Goal: Transaction & Acquisition: Book appointment/travel/reservation

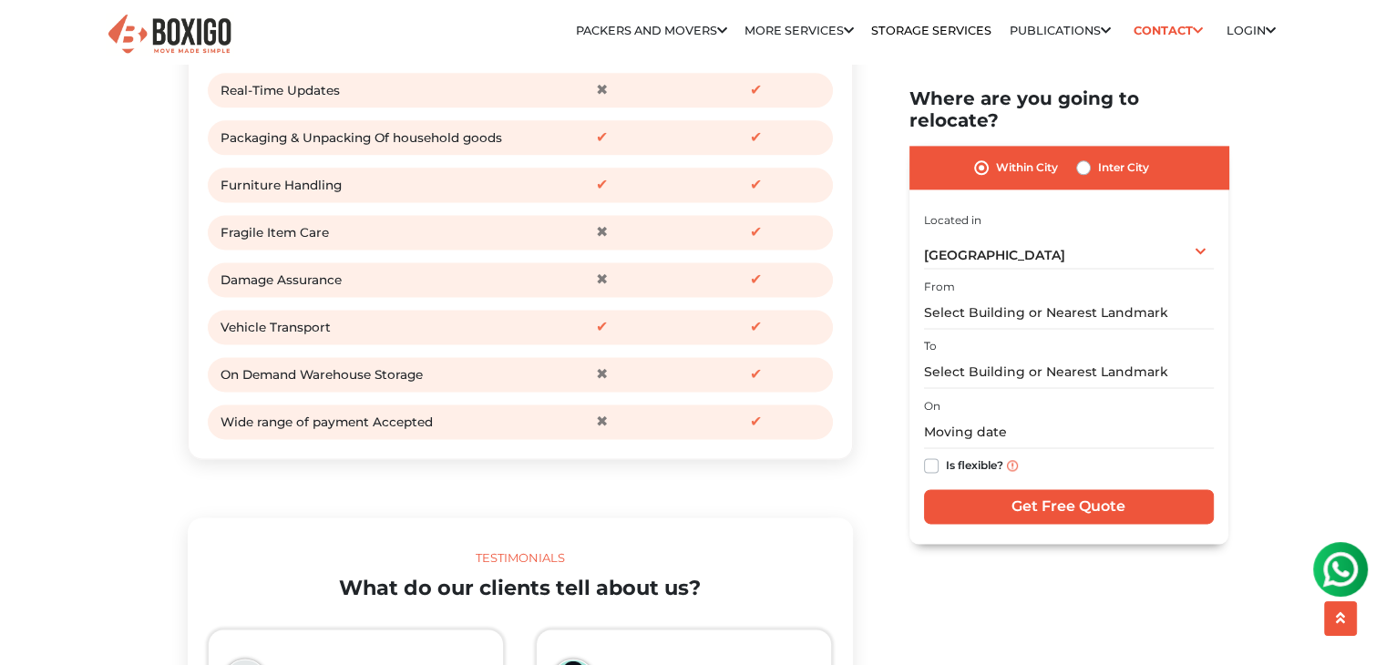
scroll to position [2429, 0]
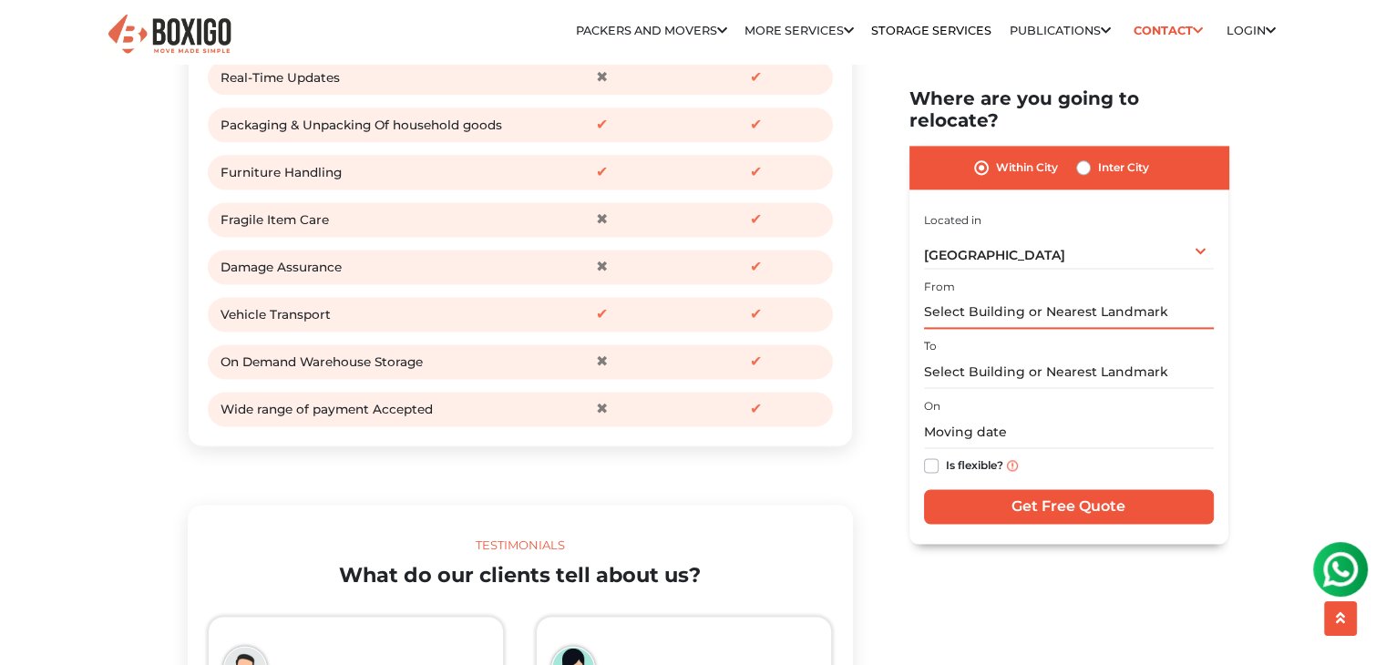
click at [1009, 300] on input "text" at bounding box center [1069, 313] width 290 height 32
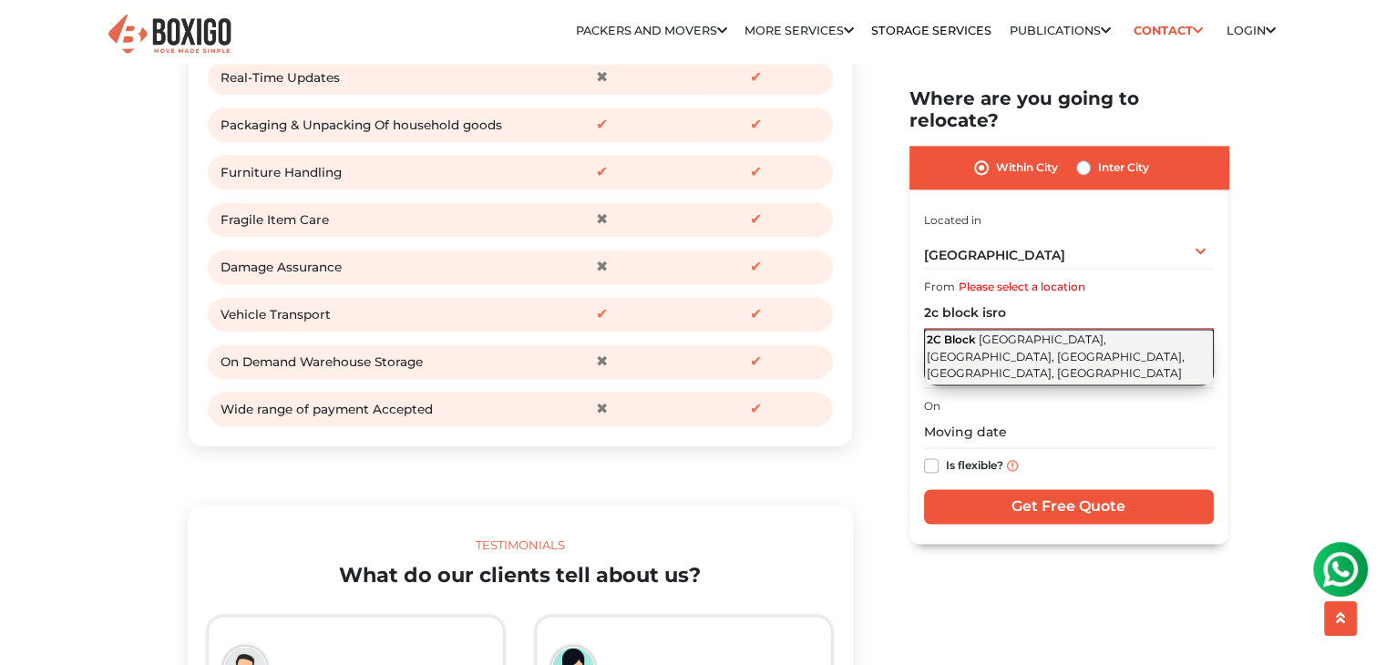
click at [1006, 335] on span "[GEOGRAPHIC_DATA], [GEOGRAPHIC_DATA], [GEOGRAPHIC_DATA], [GEOGRAPHIC_DATA], [GE…" at bounding box center [1056, 356] width 258 height 47
type input "2C Block, [GEOGRAPHIC_DATA], [GEOGRAPHIC_DATA], [GEOGRAPHIC_DATA], [GEOGRAPHIC_…"
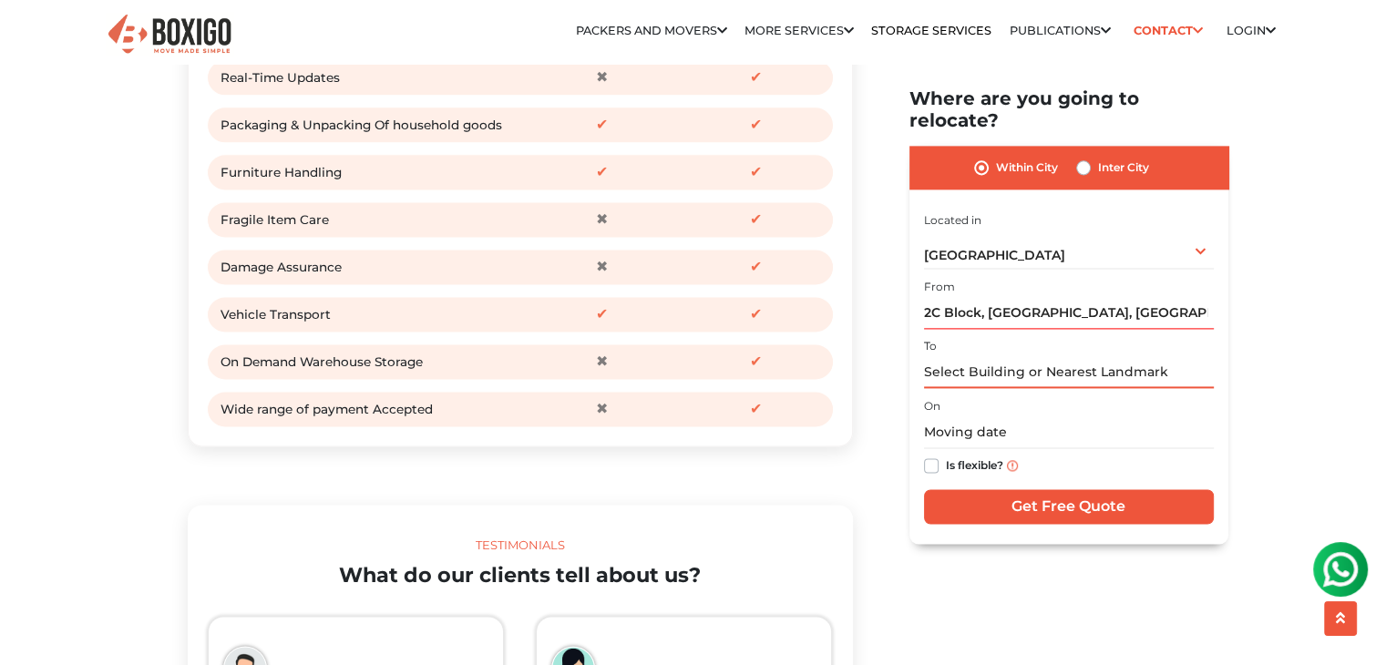
click at [1006, 356] on input "text" at bounding box center [1069, 372] width 290 height 32
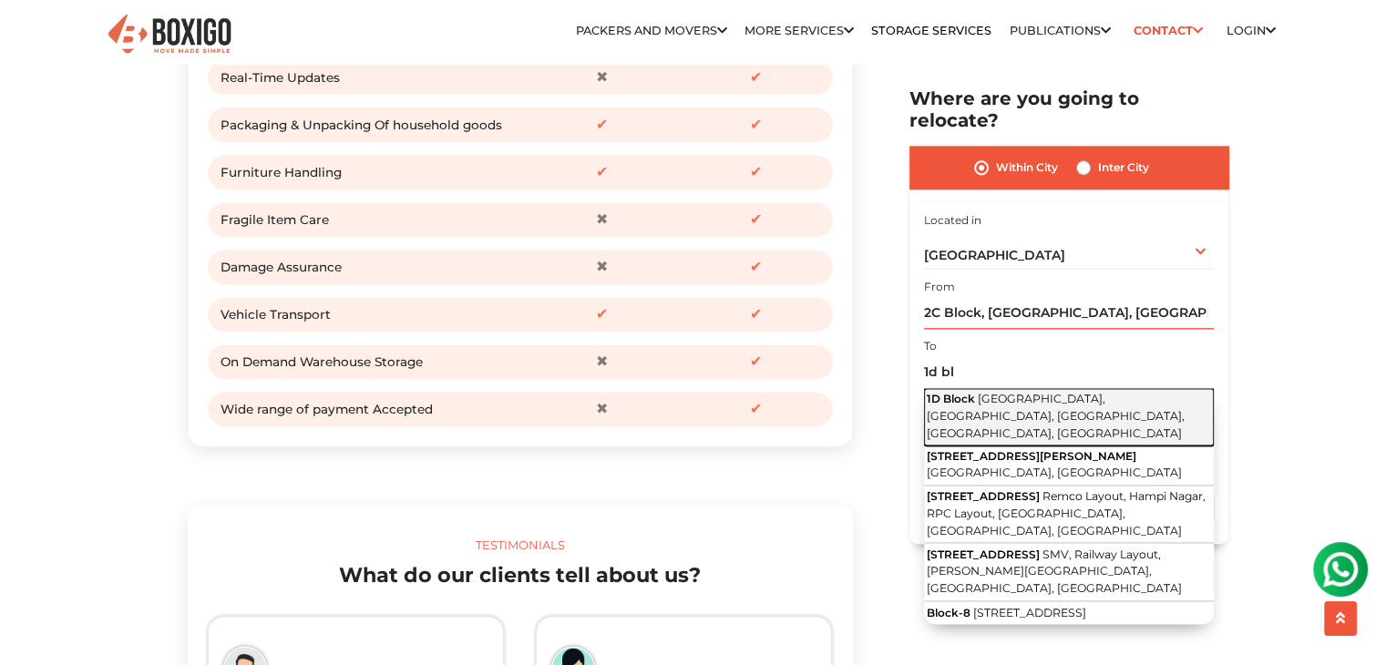
click at [984, 388] on button "[GEOGRAPHIC_DATA], [GEOGRAPHIC_DATA], [GEOGRAPHIC_DATA], [GEOGRAPHIC_DATA]" at bounding box center [1069, 416] width 290 height 57
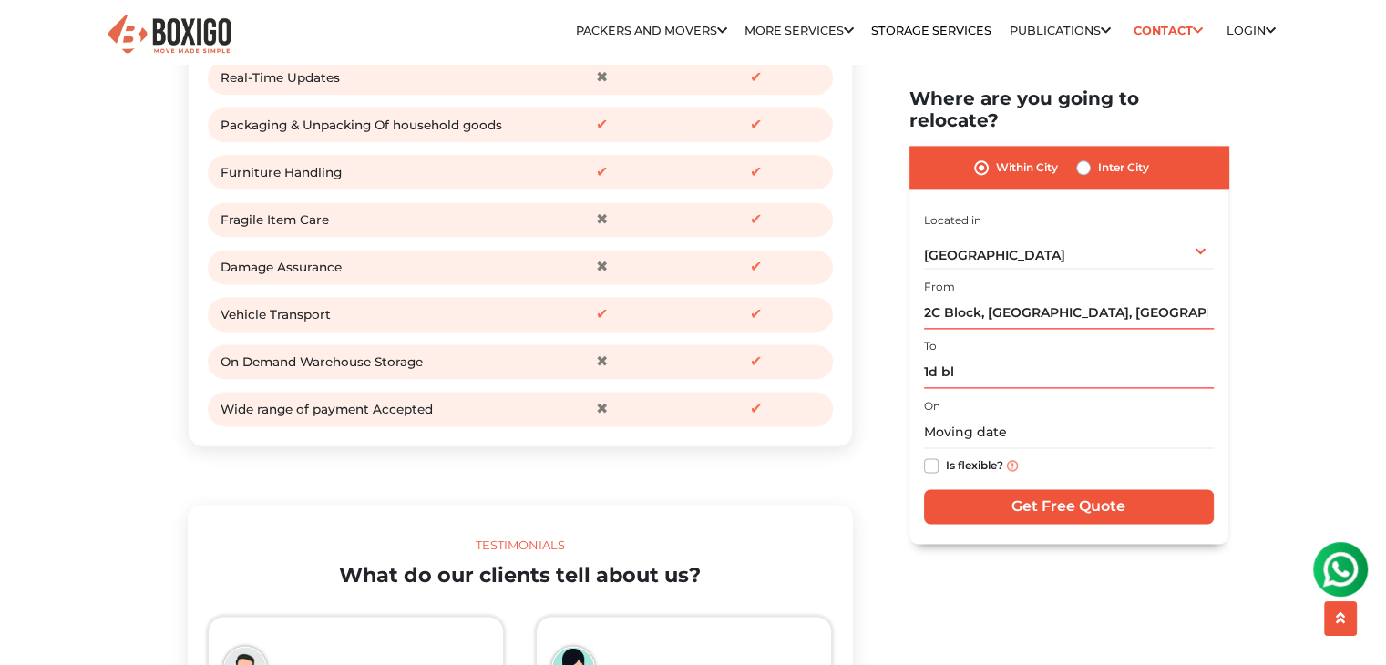
type input "[STREET_ADDRESS]"
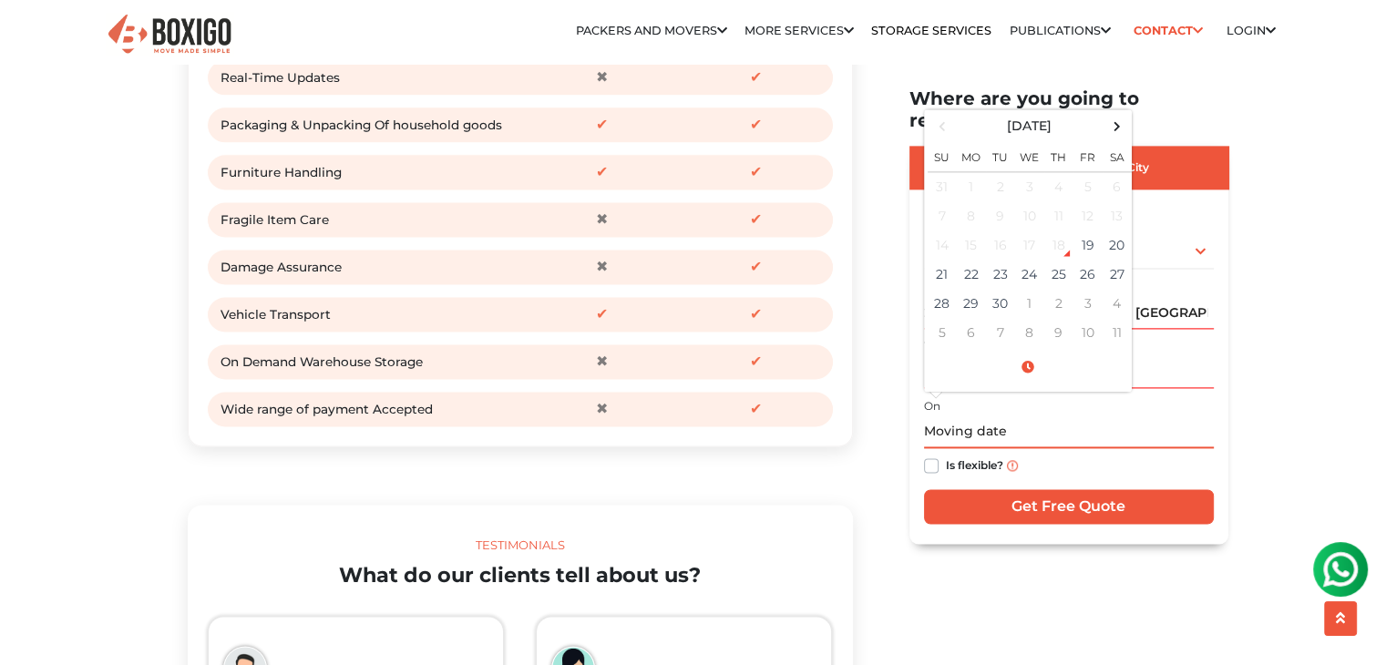
click at [973, 416] on input "text" at bounding box center [1069, 432] width 290 height 32
click at [946, 289] on td "28" at bounding box center [942, 303] width 29 height 29
type input "[DATE] 12:00 AM"
click at [1132, 416] on input "[DATE] 12:00 AM" at bounding box center [1069, 432] width 290 height 32
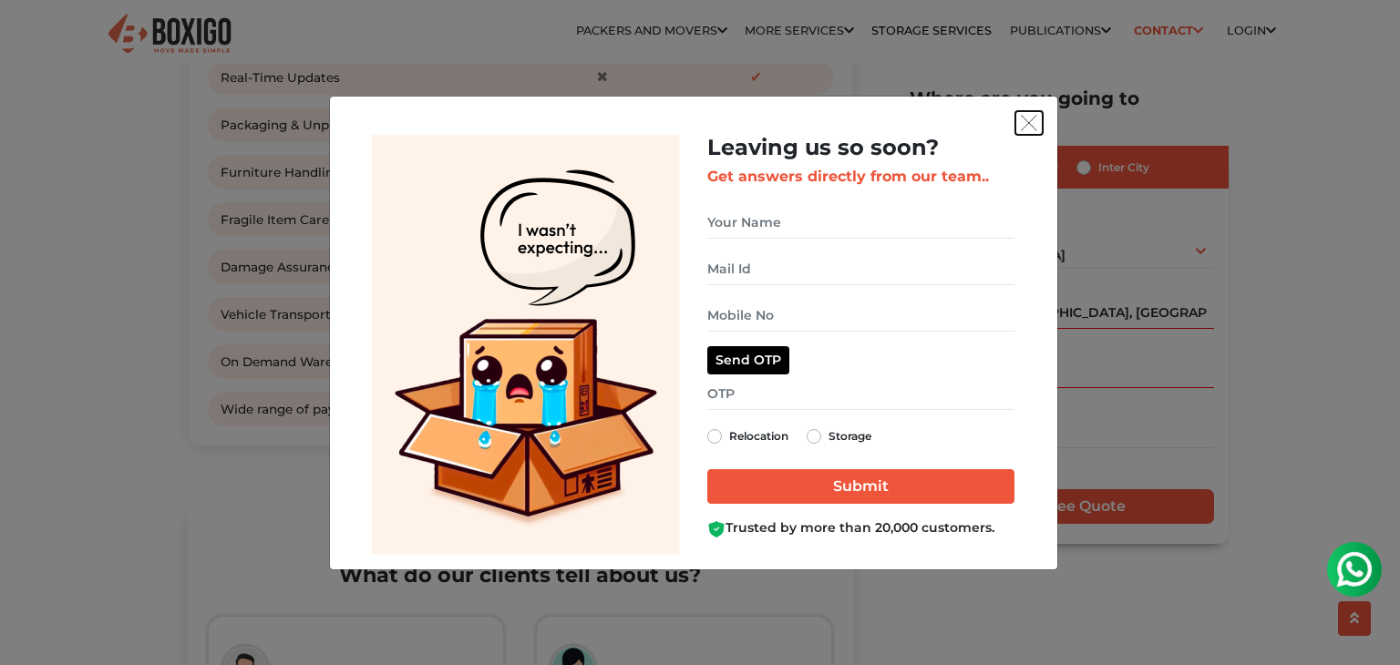
click at [1021, 120] on img "get free quote dialog" at bounding box center [1029, 123] width 16 height 16
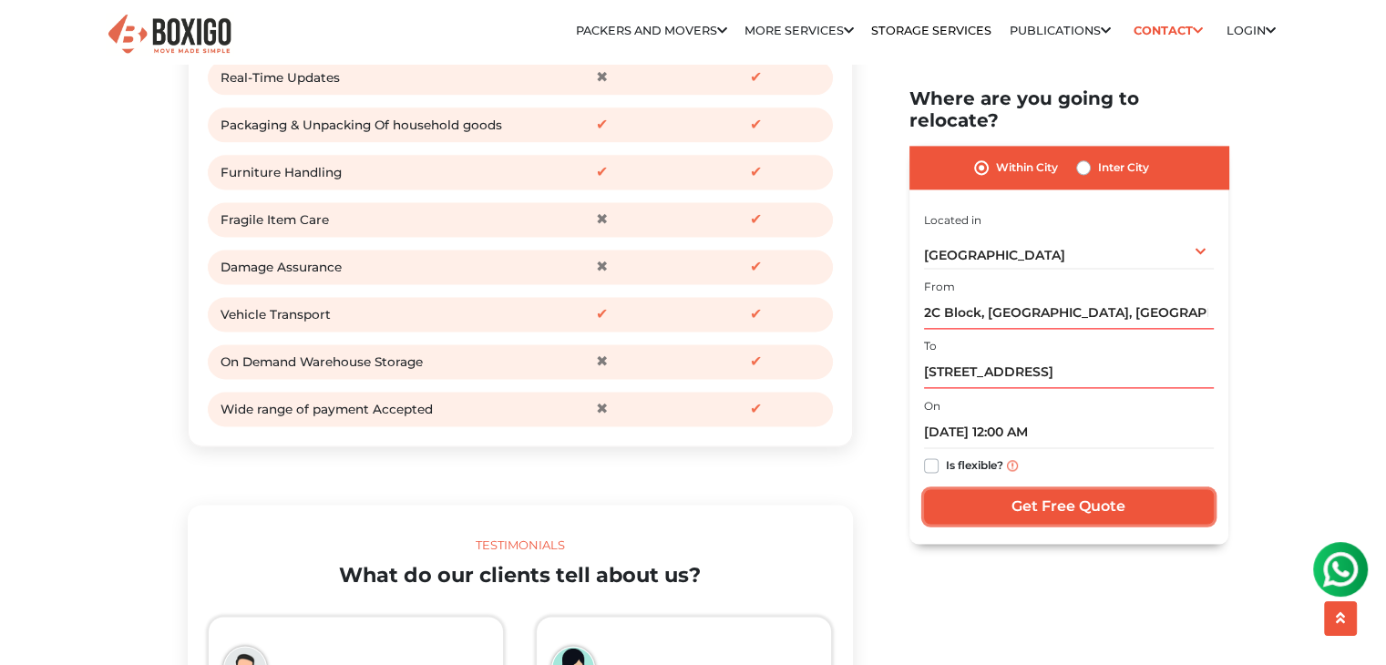
click at [1080, 489] on input "Get Free Quote" at bounding box center [1069, 506] width 290 height 35
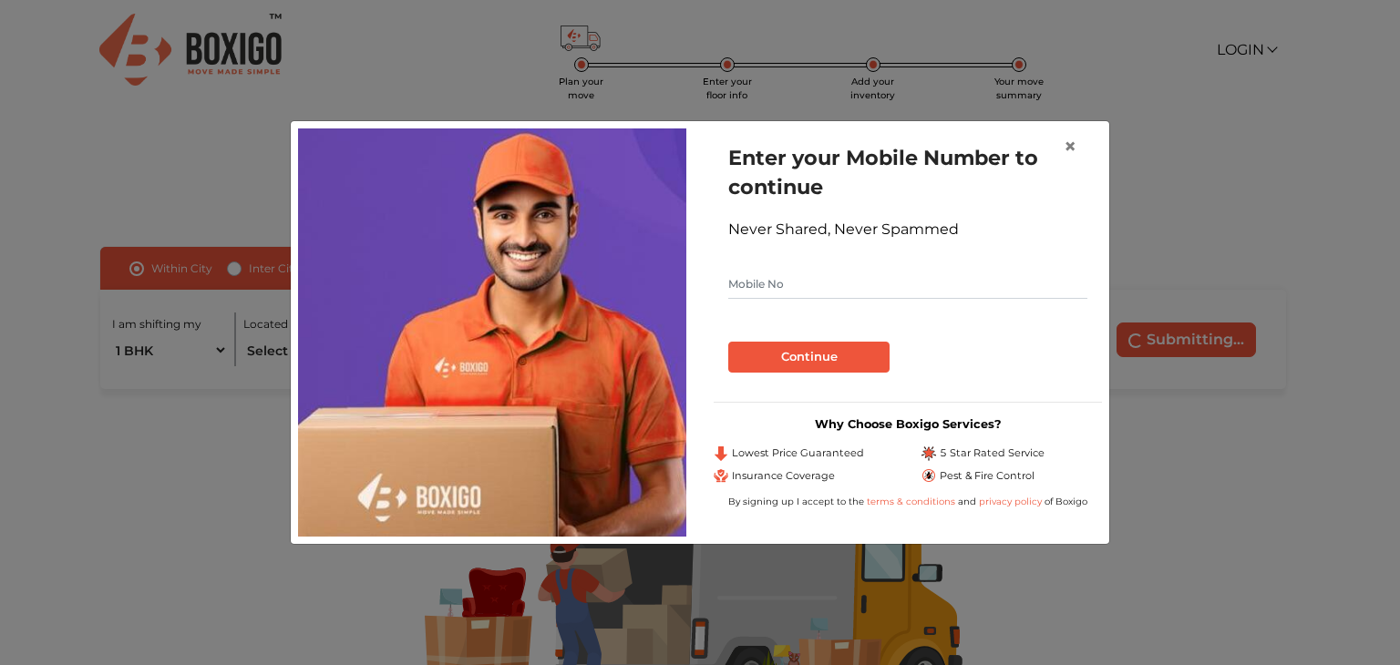
click at [925, 267] on form "Enter your Mobile Number to continue Never Shared, Never Spammed Continue" at bounding box center [907, 258] width 359 height 230
click at [873, 282] on input "text" at bounding box center [907, 284] width 359 height 29
type input "8218150574"
click at [1070, 151] on span "×" at bounding box center [1069, 146] width 13 height 26
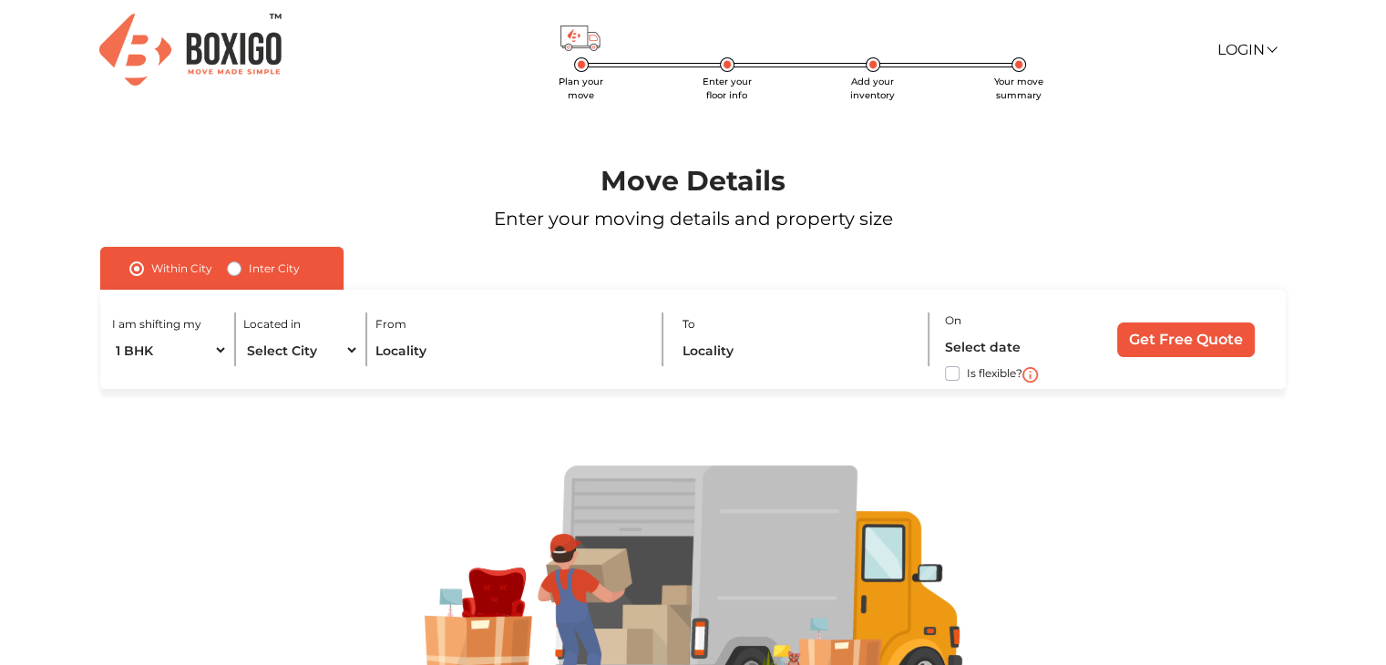
click at [151, 263] on label "Within City" at bounding box center [181, 269] width 61 height 22
click at [135, 263] on input "Within City" at bounding box center [136, 267] width 15 height 18
click at [151, 268] on label "Within City" at bounding box center [181, 269] width 61 height 22
click at [135, 268] on input "Within City" at bounding box center [136, 267] width 15 height 18
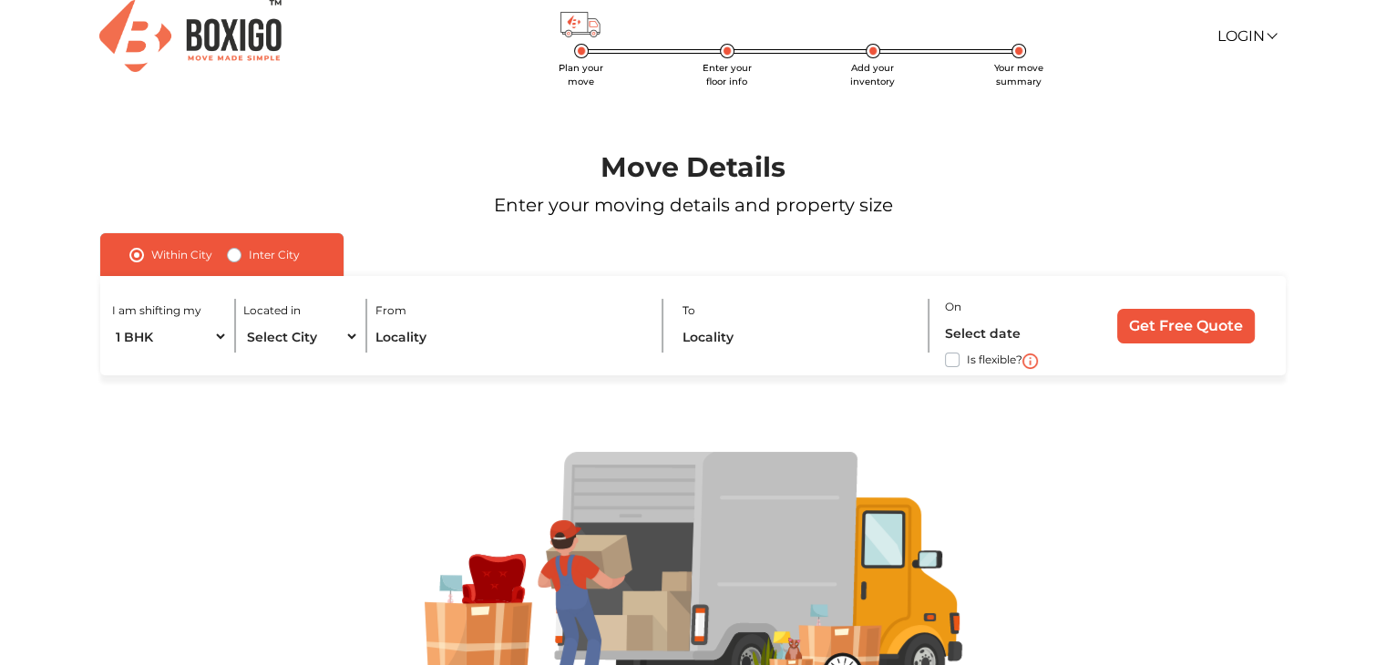
scroll to position [13, 0]
click at [333, 341] on select "Select City Bangalore Bengaluru Bhopal Bhubaneswar Chennai Coimbatore Cuttack D…" at bounding box center [300, 338] width 115 height 32
select select "[GEOGRAPHIC_DATA]"
click at [243, 322] on select "Select City Bangalore Bengaluru Bhopal Bhubaneswar Chennai Coimbatore Cuttack D…" at bounding box center [300, 338] width 115 height 32
click at [446, 342] on input "text" at bounding box center [511, 338] width 272 height 32
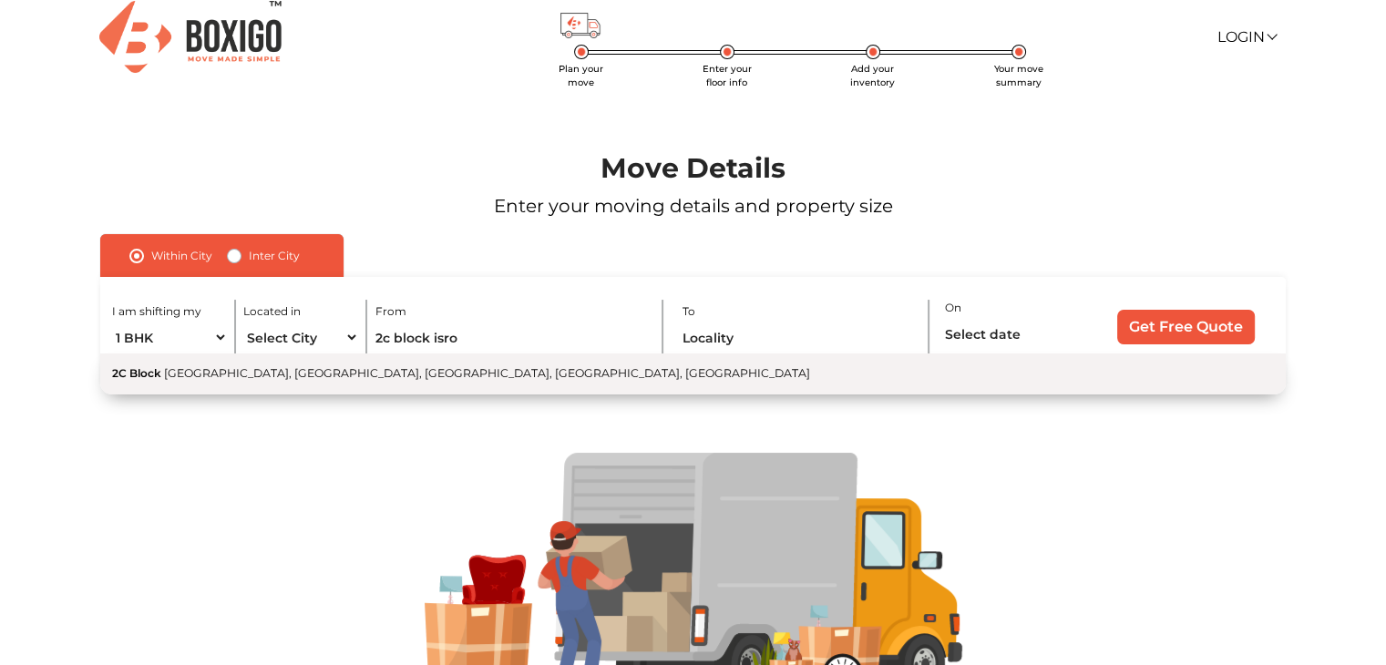
click at [416, 375] on span "[GEOGRAPHIC_DATA], [GEOGRAPHIC_DATA], [GEOGRAPHIC_DATA], [GEOGRAPHIC_DATA], [GE…" at bounding box center [487, 373] width 646 height 14
type input "2C Block, [GEOGRAPHIC_DATA], [GEOGRAPHIC_DATA], [GEOGRAPHIC_DATA], [GEOGRAPHIC_…"
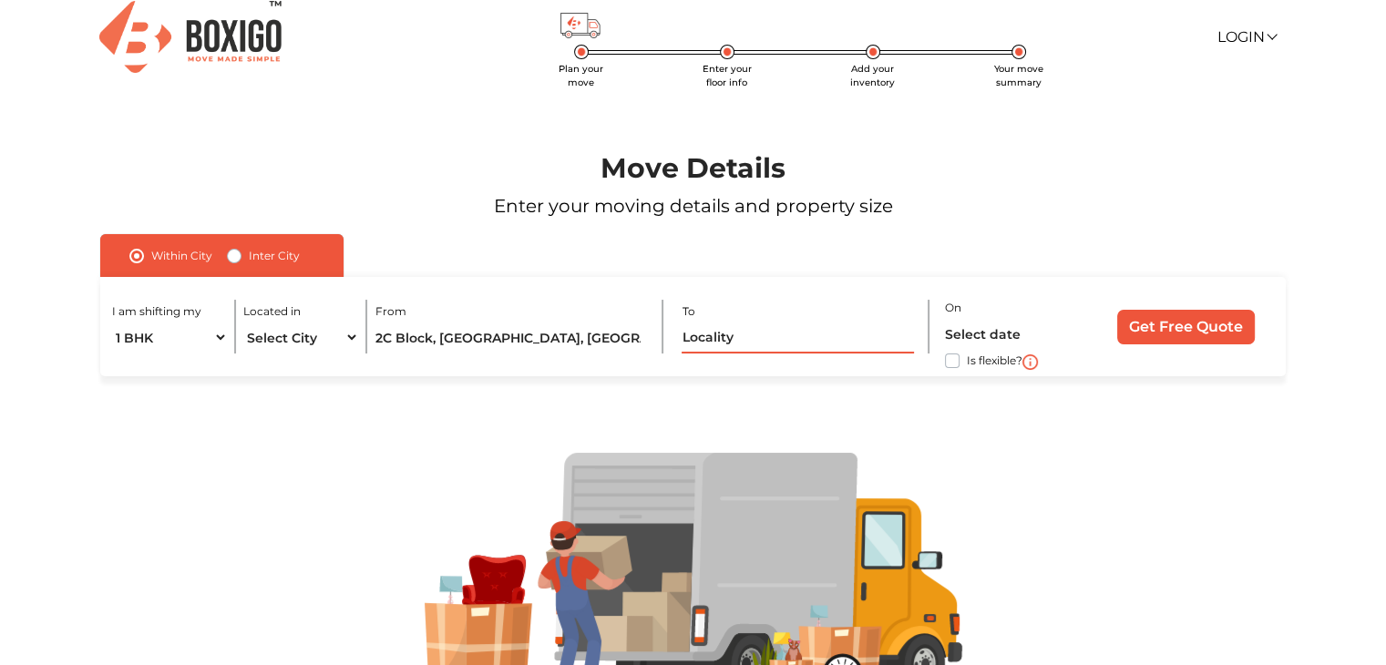
click at [744, 351] on input "text" at bounding box center [798, 338] width 232 height 32
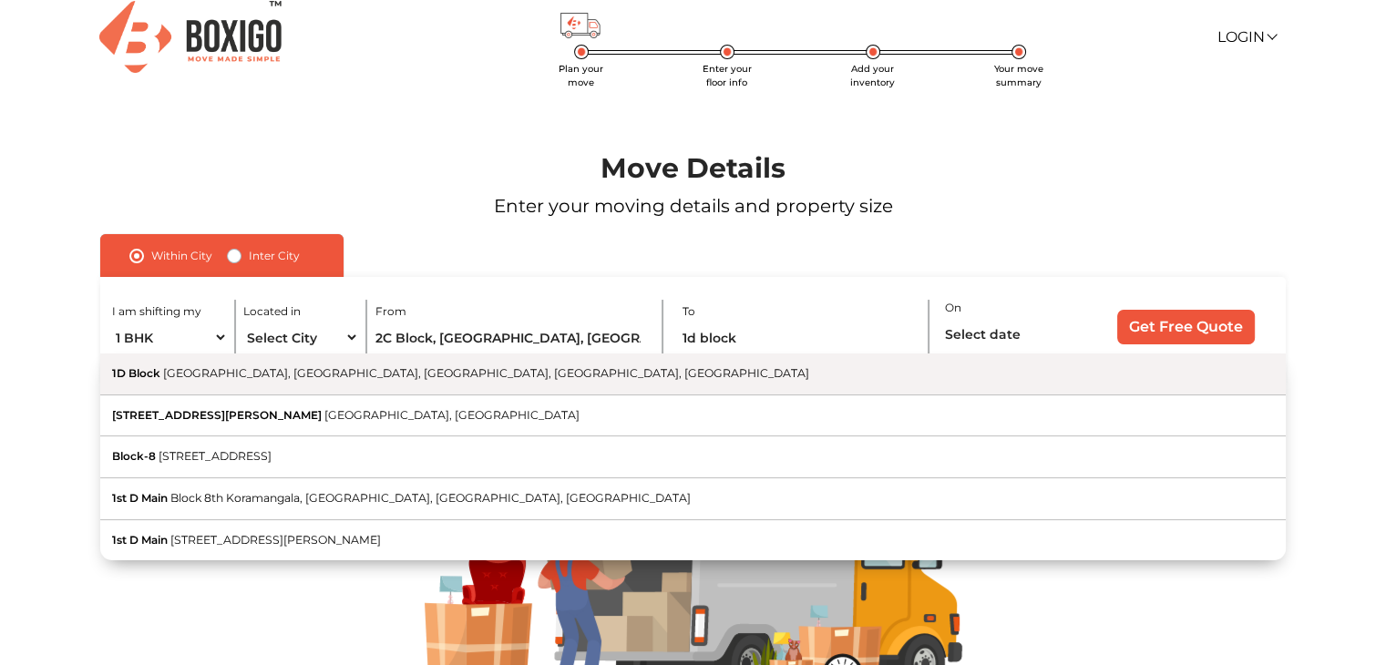
click at [706, 361] on button "1D Block Isro Colony, HMT Estate, 2nd Stage, Bengaluru, Karnataka" at bounding box center [692, 375] width 1185 height 42
type input "[STREET_ADDRESS]"
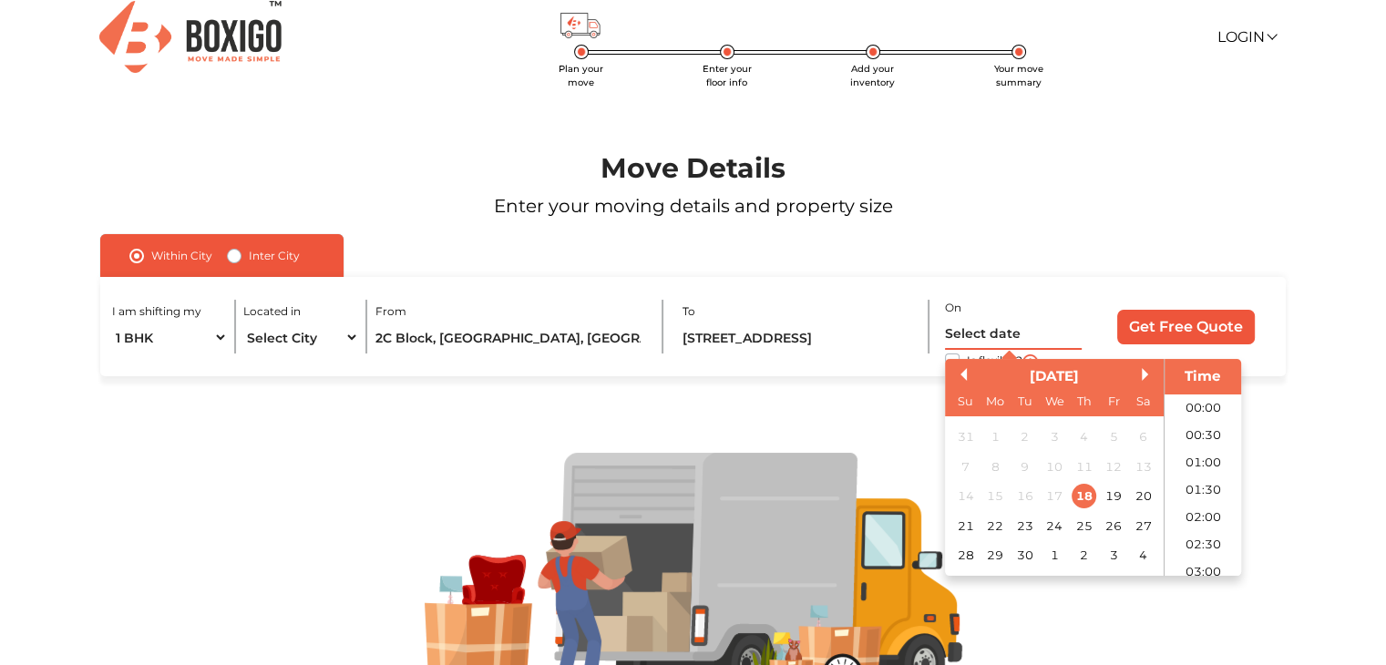
scroll to position [1016, 0]
click at [1011, 333] on input "text" at bounding box center [1013, 334] width 137 height 32
click at [965, 562] on div "28" at bounding box center [965, 556] width 25 height 25
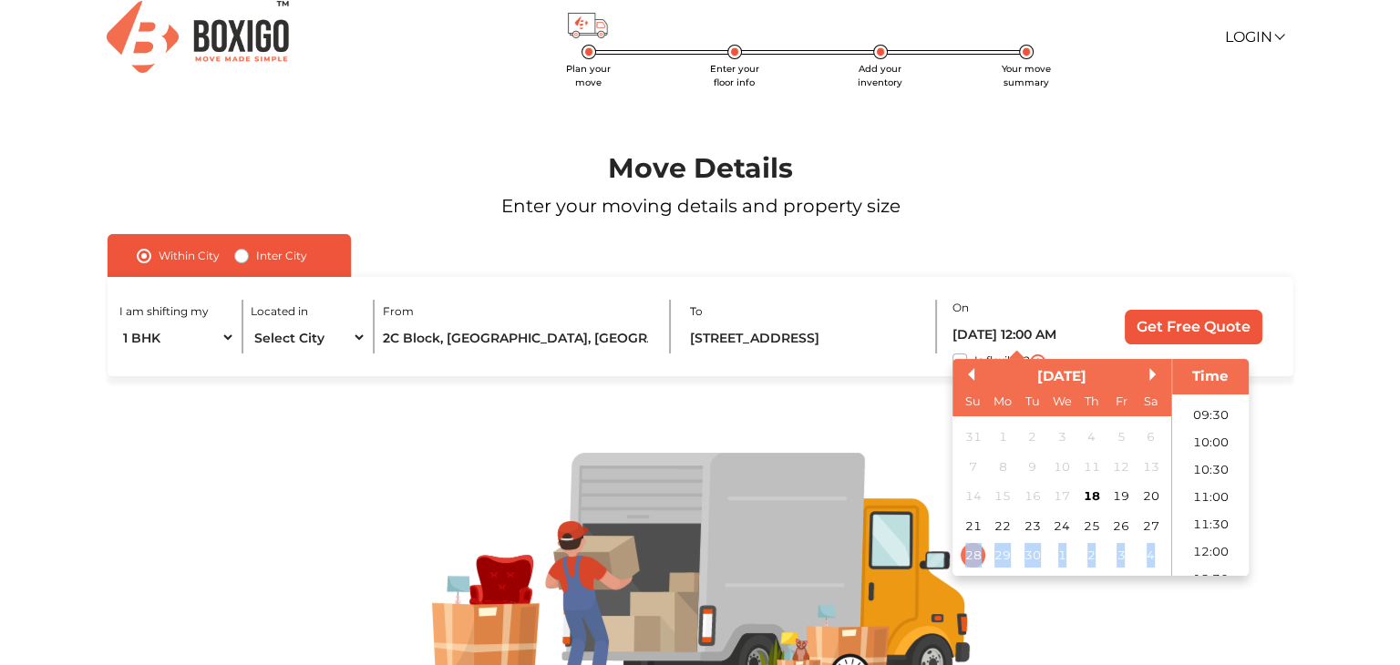
scroll to position [513, 0]
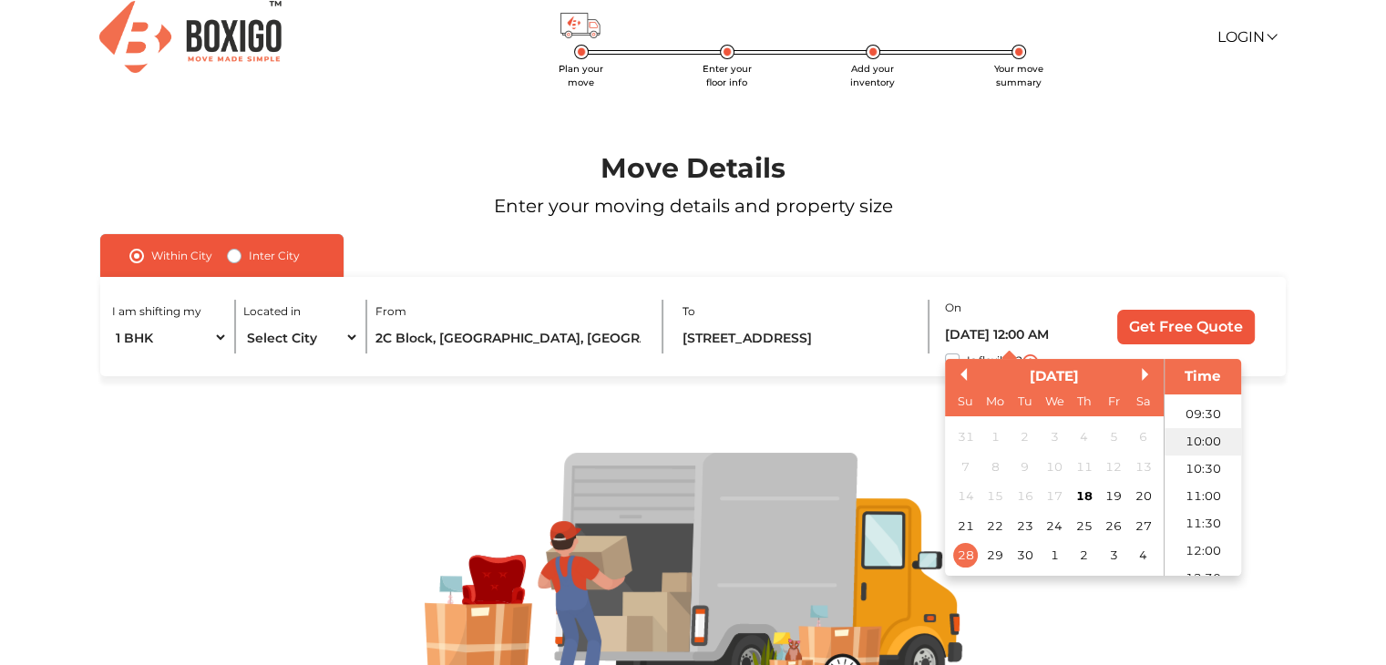
click at [1206, 440] on li "10:00" at bounding box center [1203, 441] width 77 height 27
type input "28/09/2025 10:00 AM"
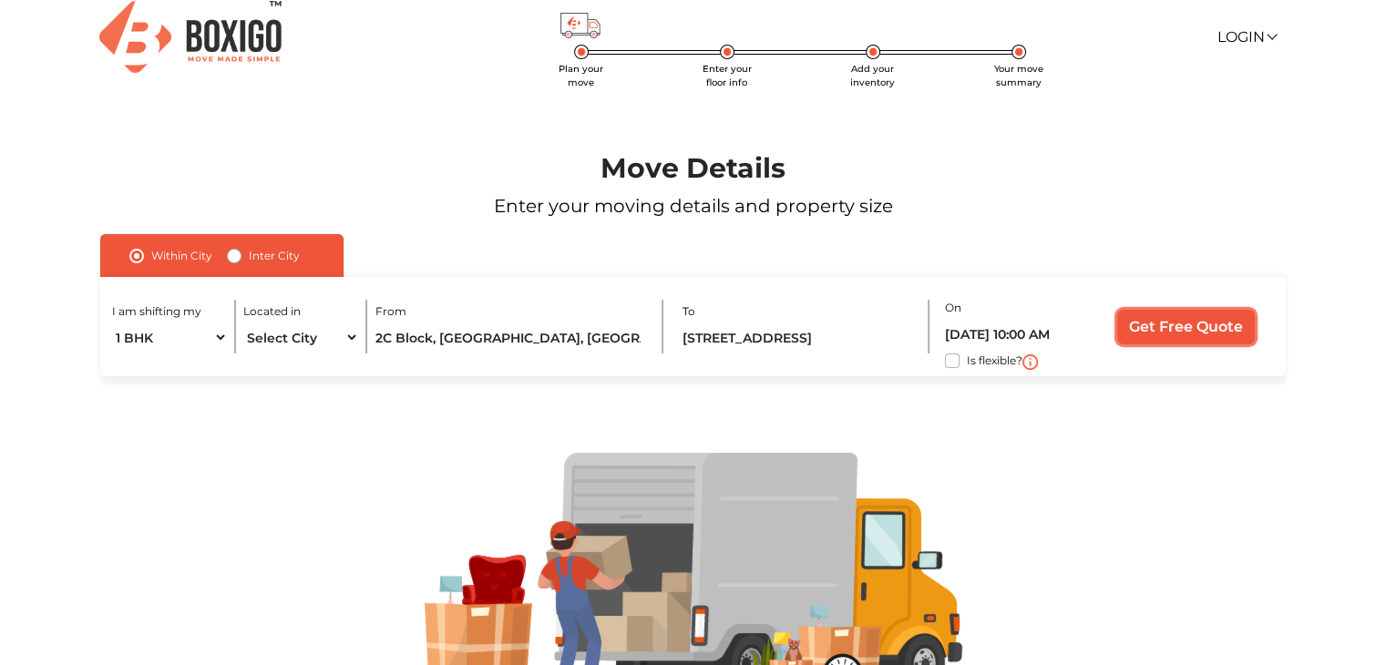
click at [1198, 333] on input "Get Free Quote" at bounding box center [1186, 327] width 138 height 35
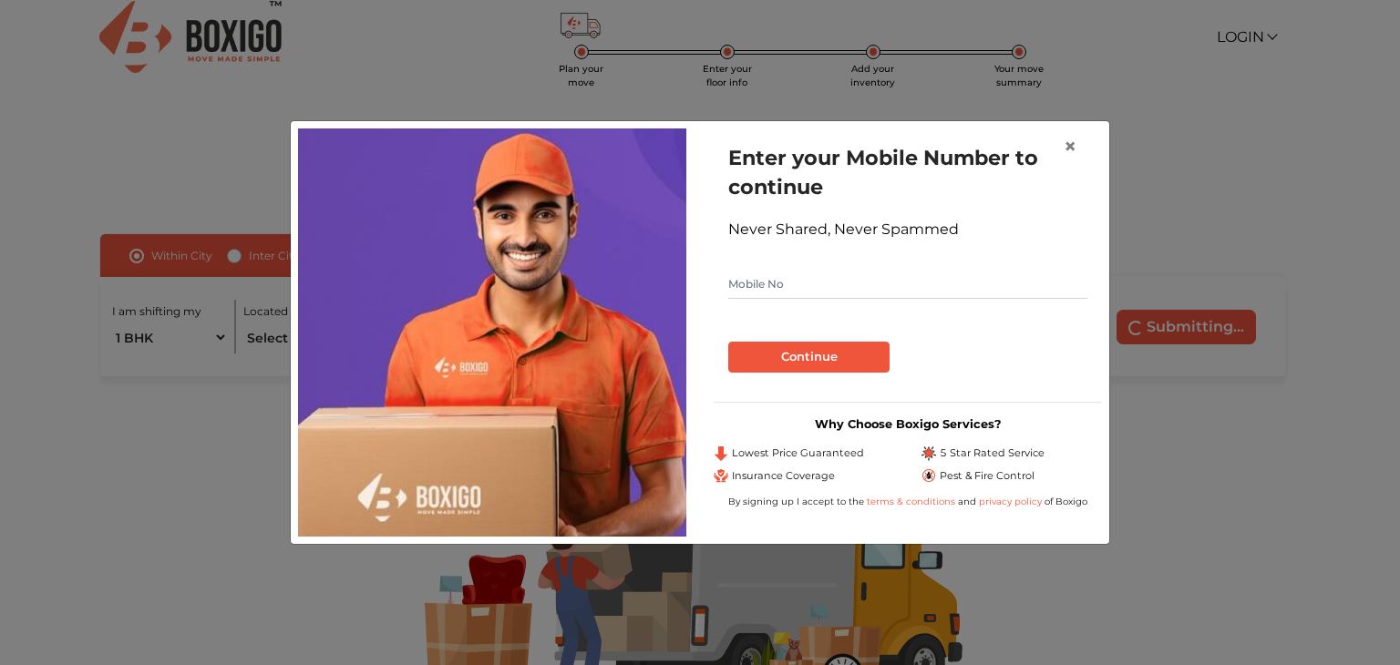
click at [955, 292] on input "text" at bounding box center [907, 284] width 359 height 29
type input "8218150574"
click at [818, 354] on button "Continue" at bounding box center [808, 357] width 161 height 31
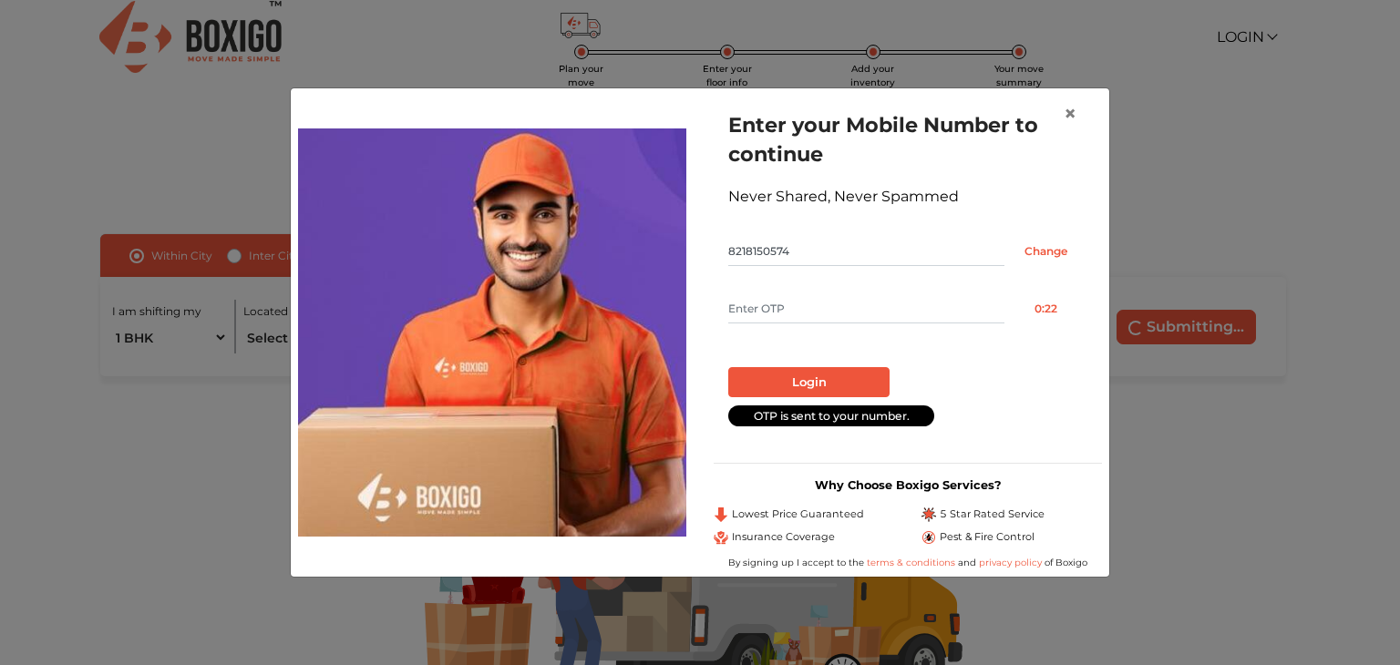
click at [799, 292] on form "Enter your Mobile Number to continue Never Shared, Never Spammed 8218150574 Cha…" at bounding box center [907, 268] width 359 height 316
click at [795, 298] on input "text" at bounding box center [866, 308] width 276 height 29
type input "9573"
click at [790, 388] on button "Login" at bounding box center [808, 382] width 161 height 31
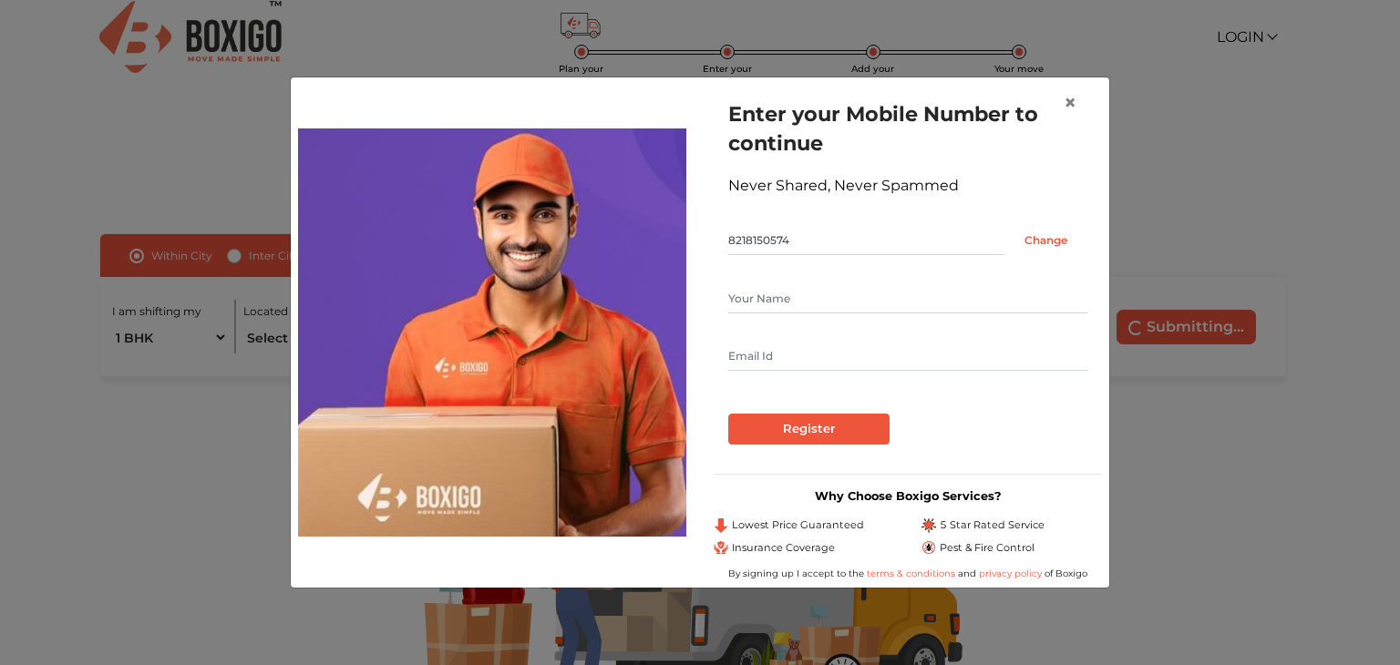
click at [803, 296] on input "text" at bounding box center [907, 298] width 359 height 29
type input "Diksha Srivastava"
type input "dikshasrivastava5633761@gmail.com"
click at [827, 424] on input "Register" at bounding box center [808, 429] width 161 height 31
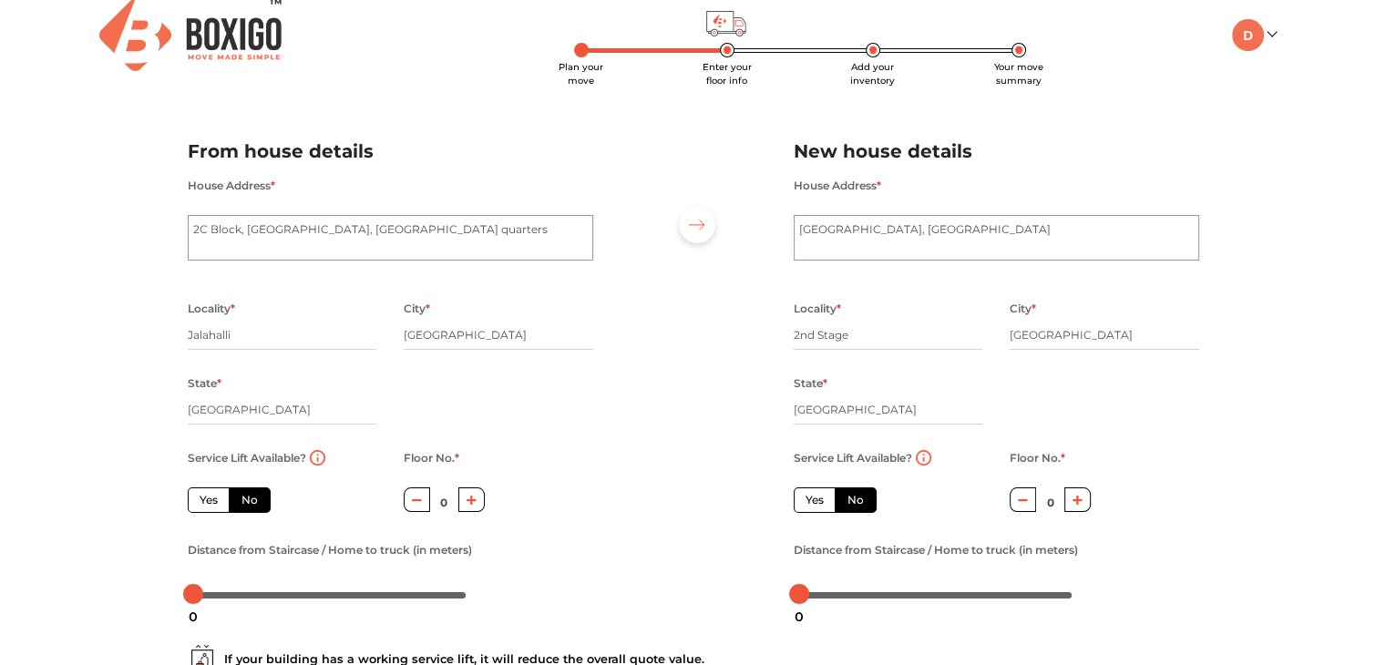
scroll to position [15, 0]
click at [866, 334] on input "2nd Stage" at bounding box center [889, 335] width 190 height 29
type input "2"
type input "k"
type input "jalahalli"
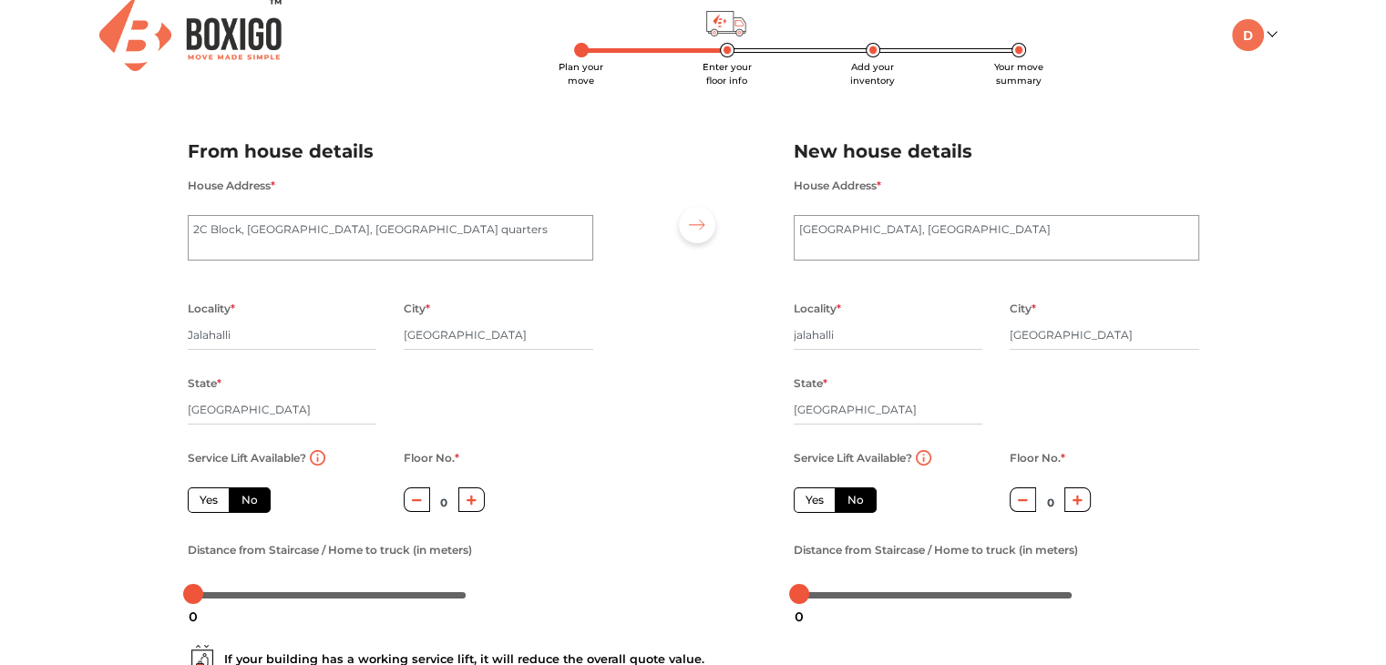
click at [654, 433] on div at bounding box center [693, 366] width 173 height 502
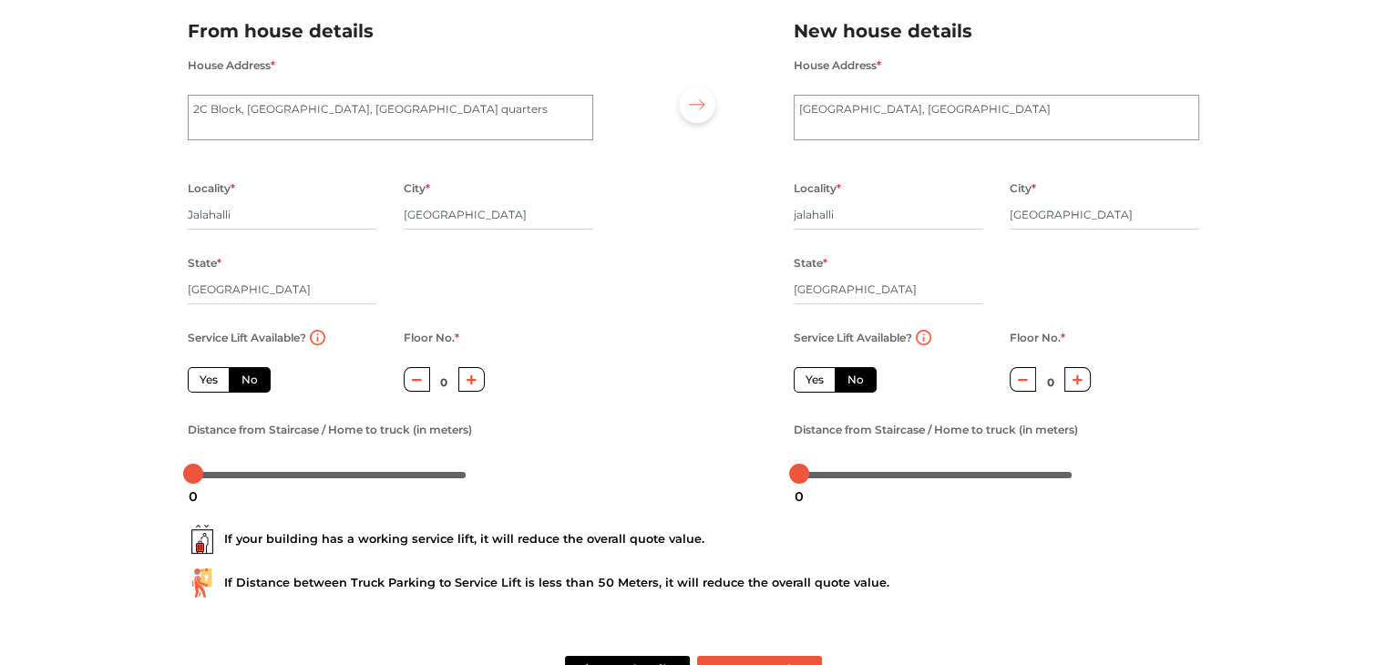
scroll to position [137, 0]
click at [197, 377] on label "Yes" at bounding box center [209, 378] width 42 height 26
click at [200, 377] on input "Yes" at bounding box center [206, 376] width 12 height 12
radio input "true"
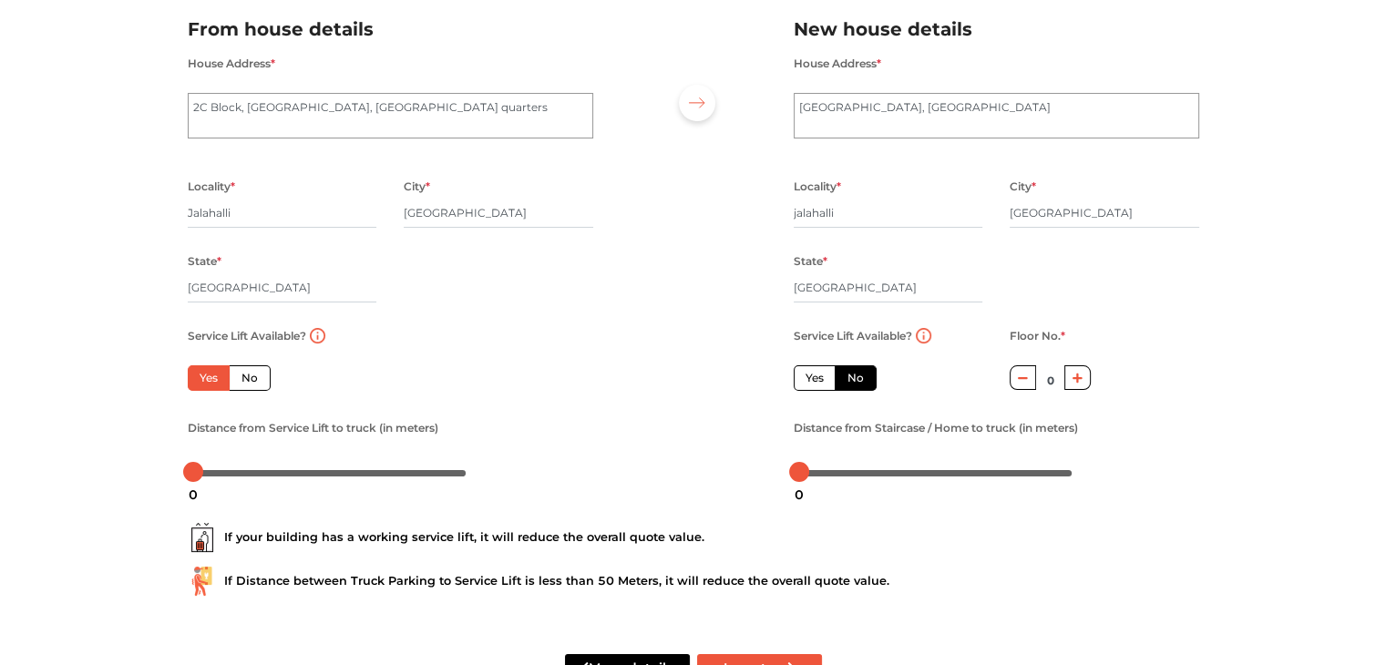
click at [805, 370] on label "Yes" at bounding box center [815, 378] width 42 height 26
click at [805, 370] on input "Yes" at bounding box center [811, 376] width 12 height 12
radio input "false"
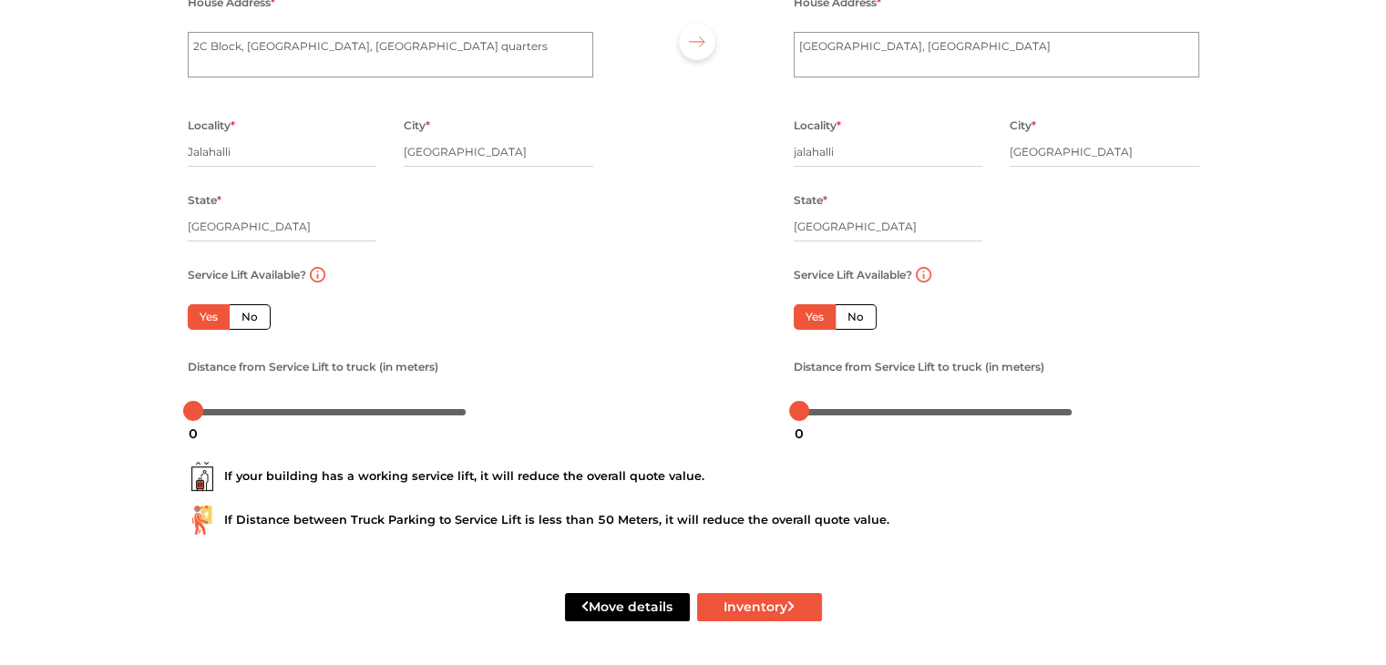
scroll to position [200, 0]
click at [221, 414] on body "Plan your move Enter your floor info Add your inventory Your move summary My Mo…" at bounding box center [693, 134] width 1386 height 665
click at [198, 414] on body "Plan your move Enter your floor info Add your inventory Your move summary My Mo…" at bounding box center [693, 134] width 1386 height 665
click at [193, 418] on div "0" at bounding box center [193, 433] width 24 height 31
click at [747, 613] on button "Inventory" at bounding box center [759, 607] width 125 height 28
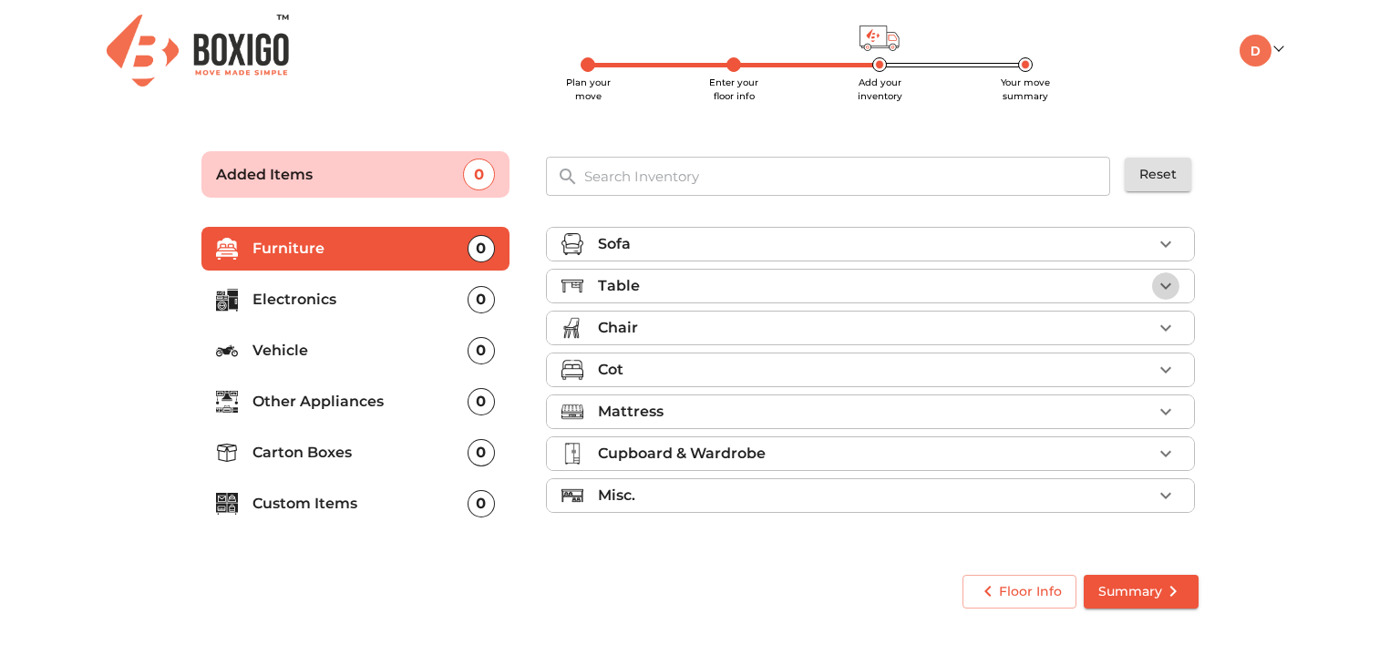
click at [1159, 278] on icon "button" at bounding box center [1165, 286] width 22 height 22
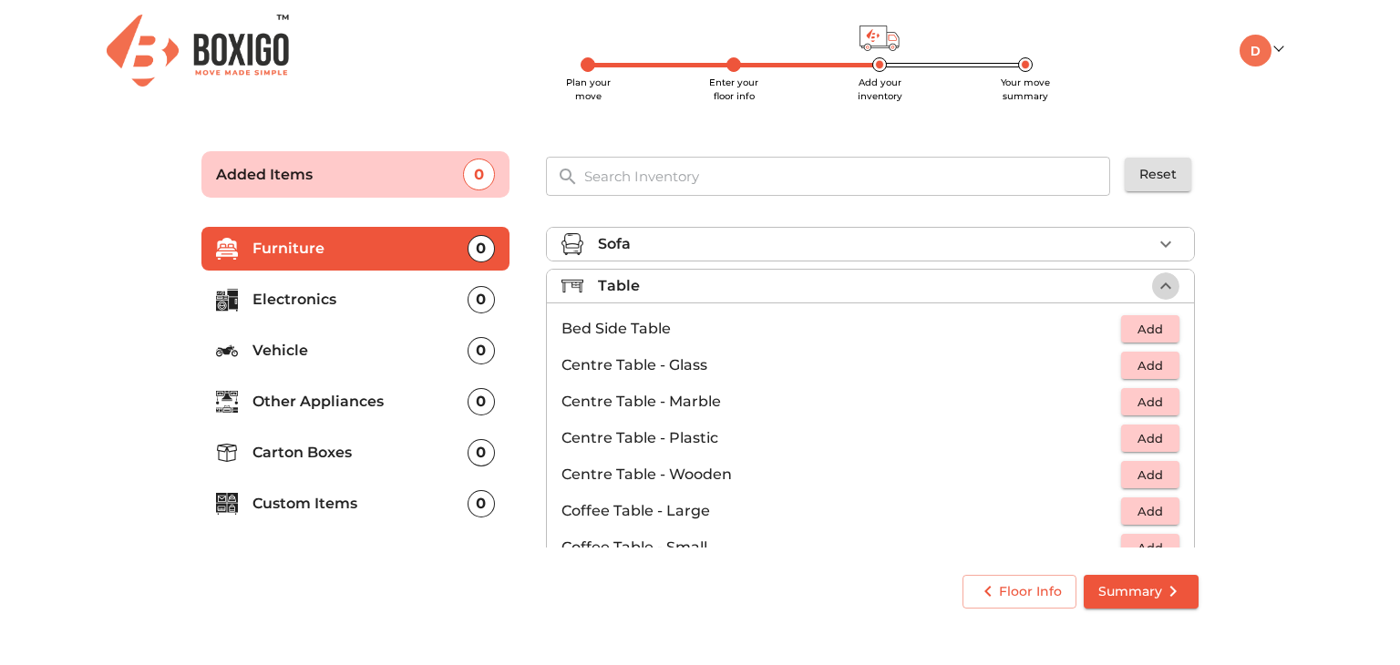
click at [1159, 278] on icon "button" at bounding box center [1165, 286] width 22 height 22
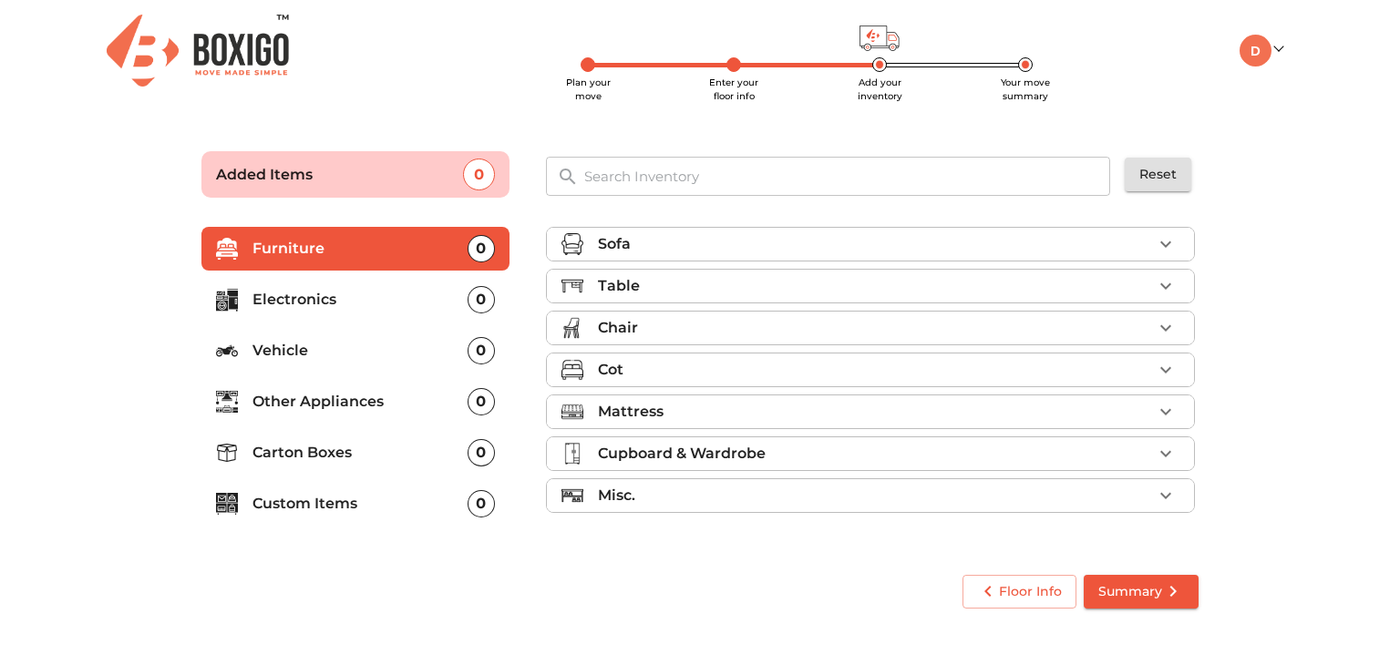
click at [1159, 278] on icon "button" at bounding box center [1165, 286] width 22 height 22
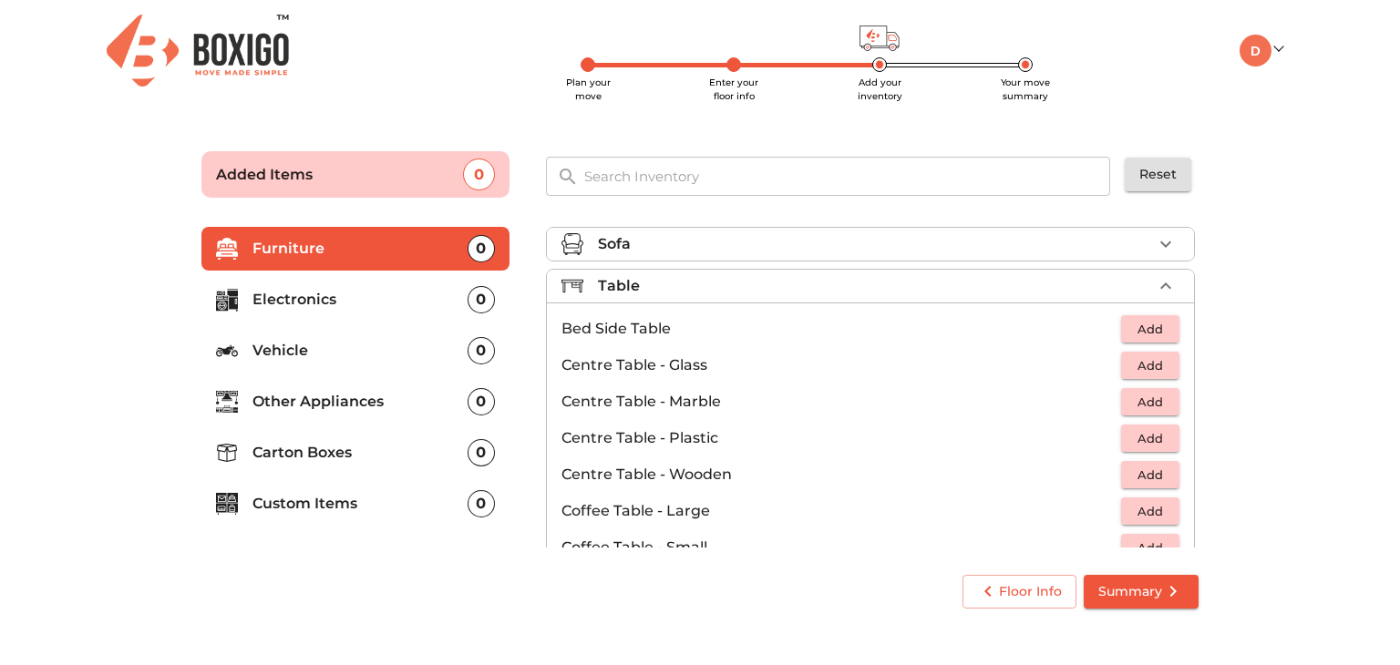
click at [1154, 234] on icon "button" at bounding box center [1165, 244] width 22 height 22
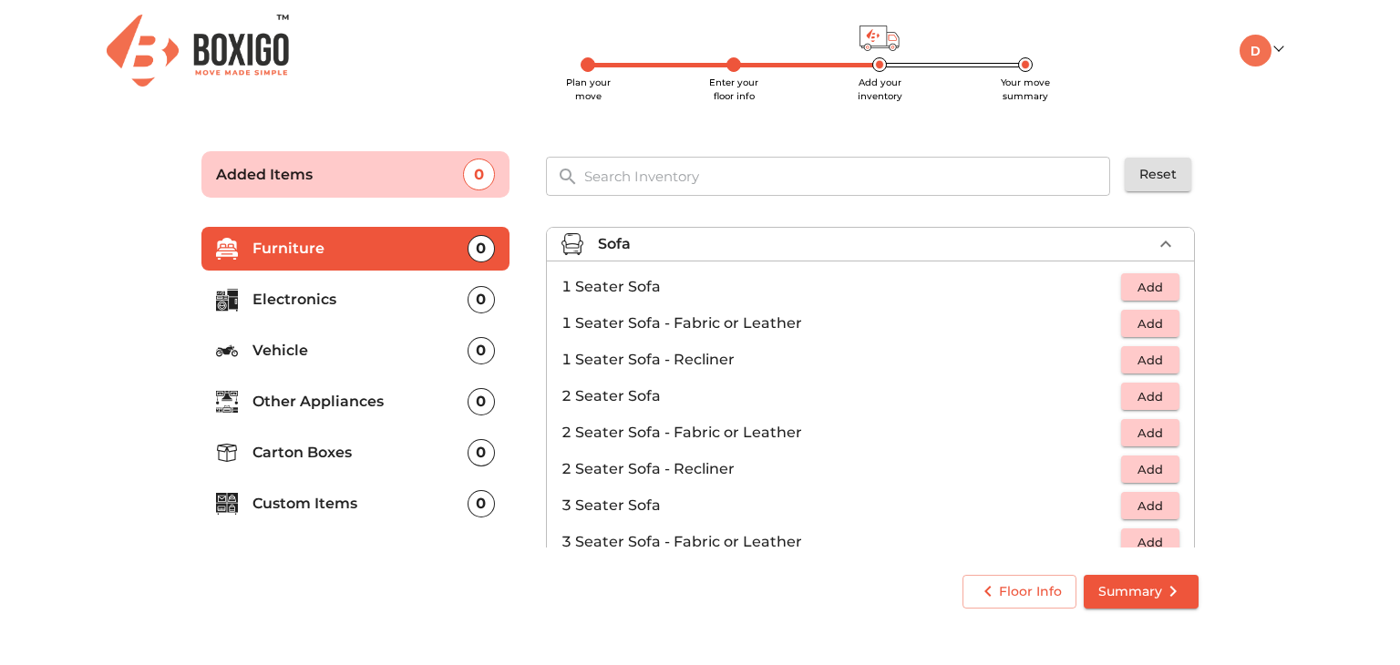
click at [1154, 234] on icon "button" at bounding box center [1165, 244] width 22 height 22
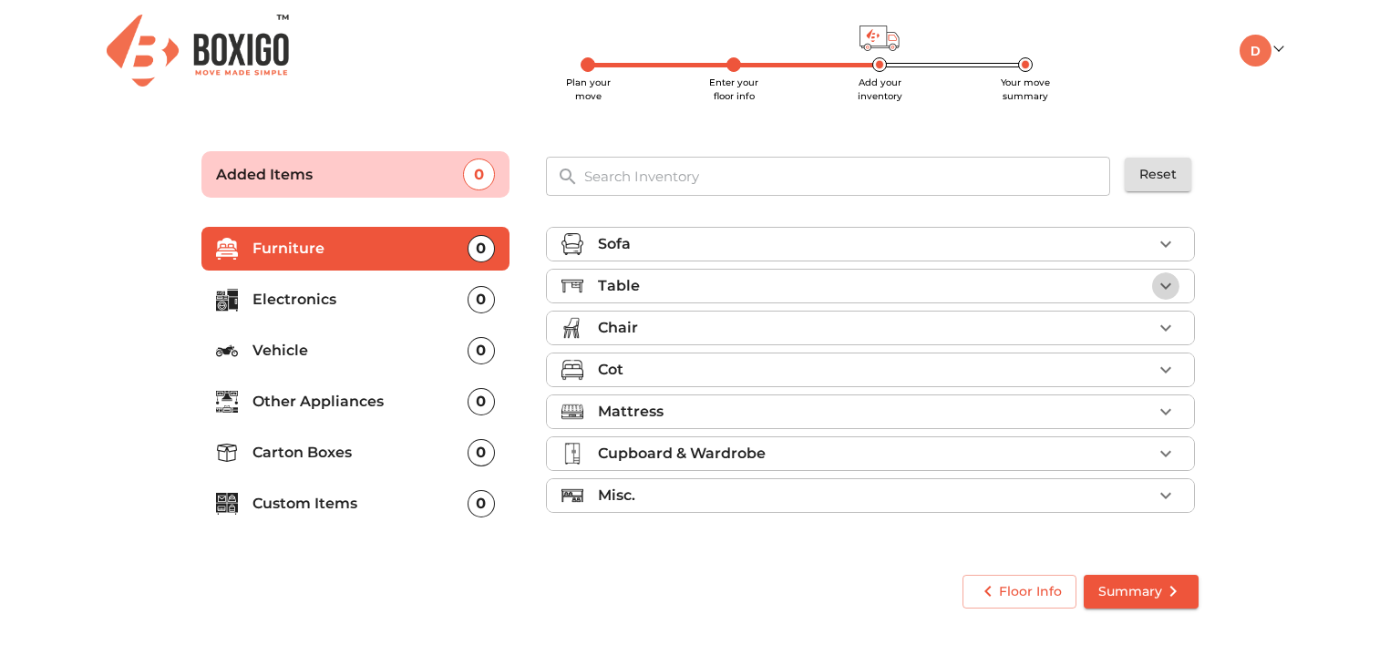
click at [1172, 282] on icon "button" at bounding box center [1165, 286] width 22 height 22
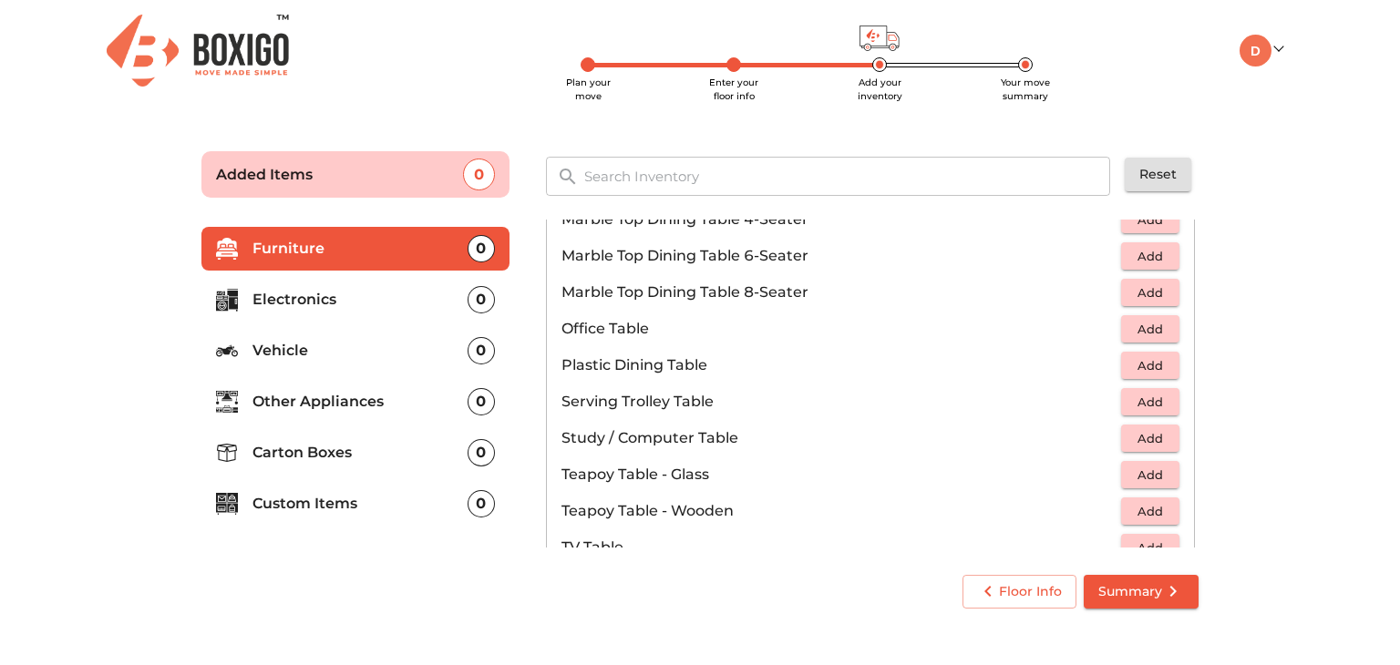
scroll to position [882, 0]
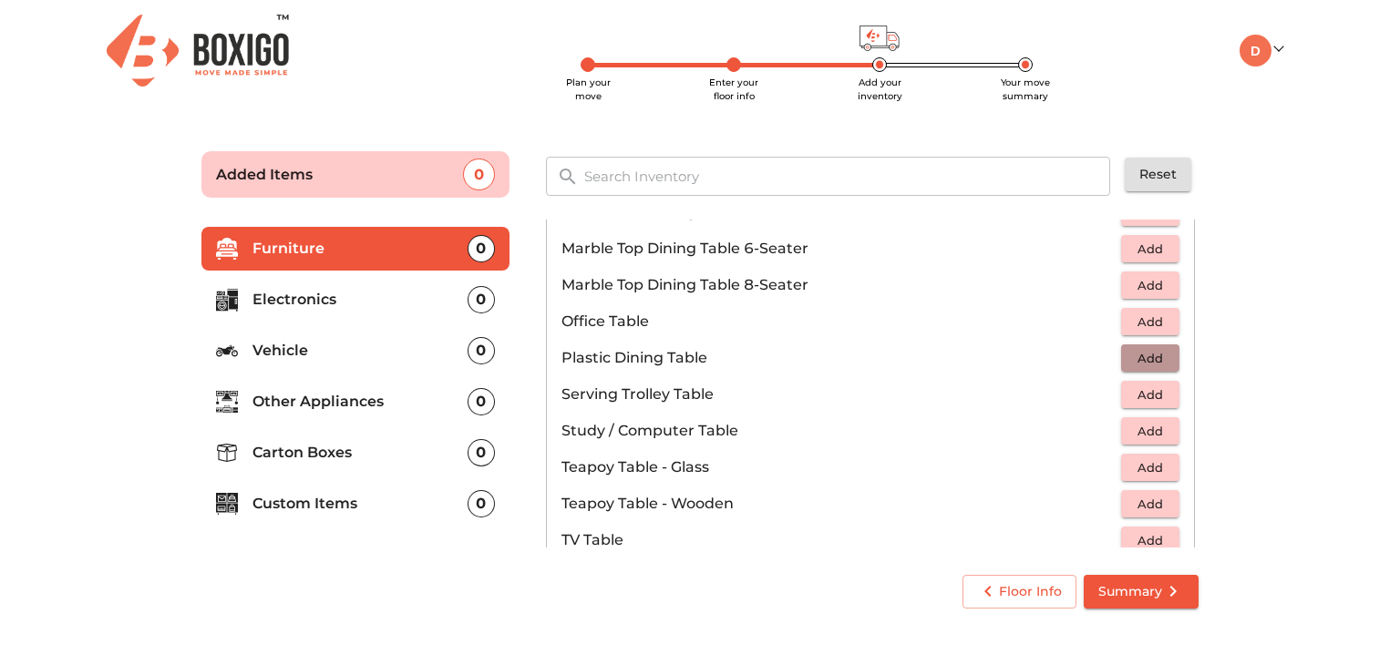
click at [1144, 362] on span "Add" at bounding box center [1150, 358] width 40 height 21
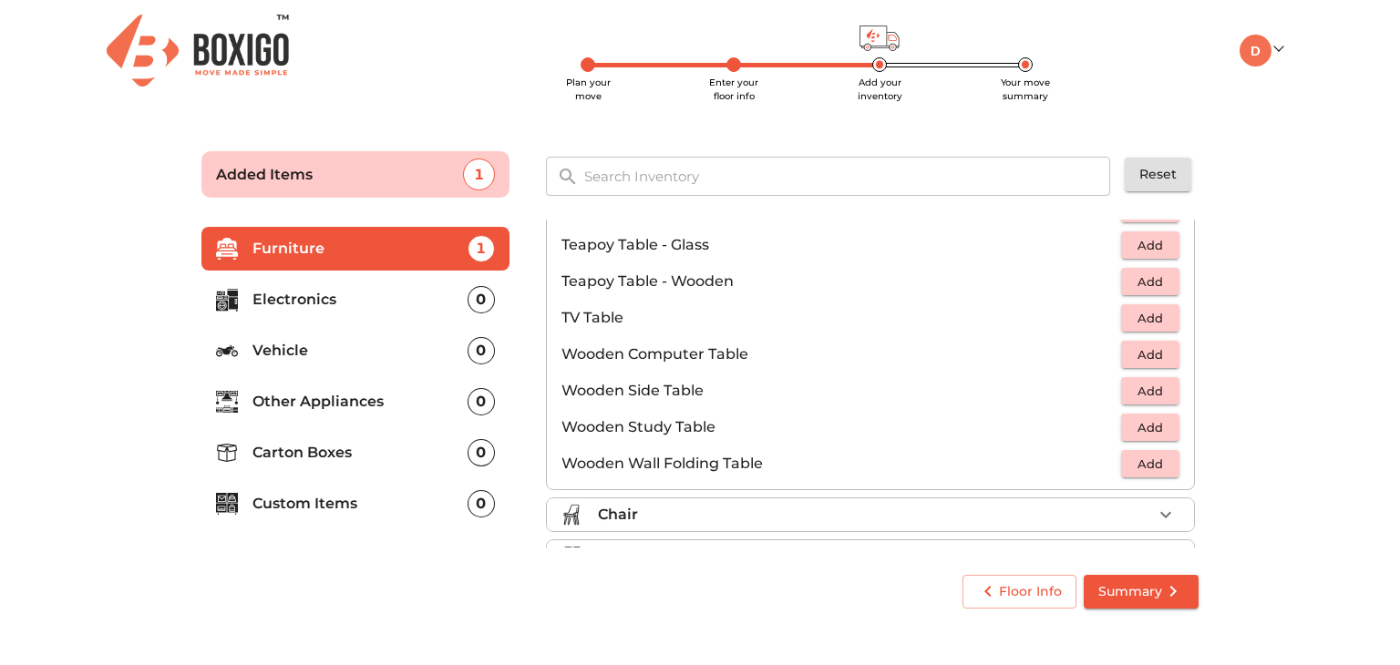
scroll to position [1100, 0]
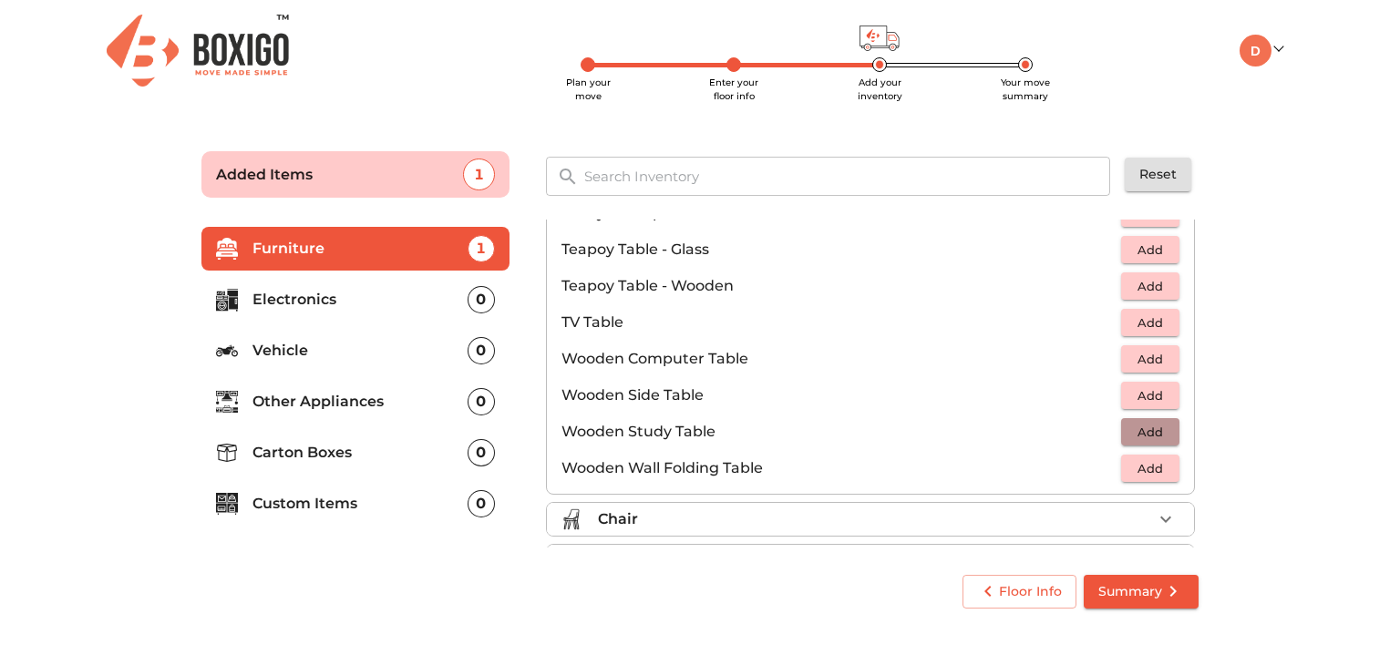
click at [1140, 418] on button "Add" at bounding box center [1150, 432] width 58 height 28
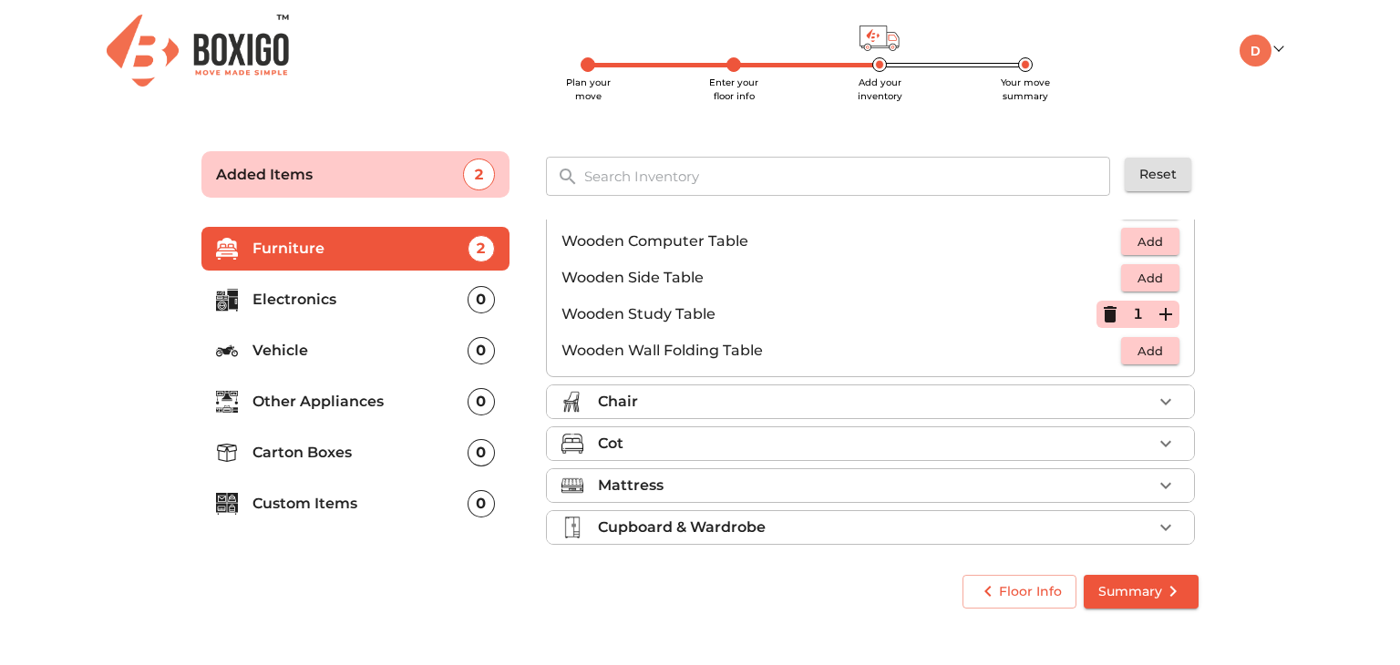
scroll to position [1268, 0]
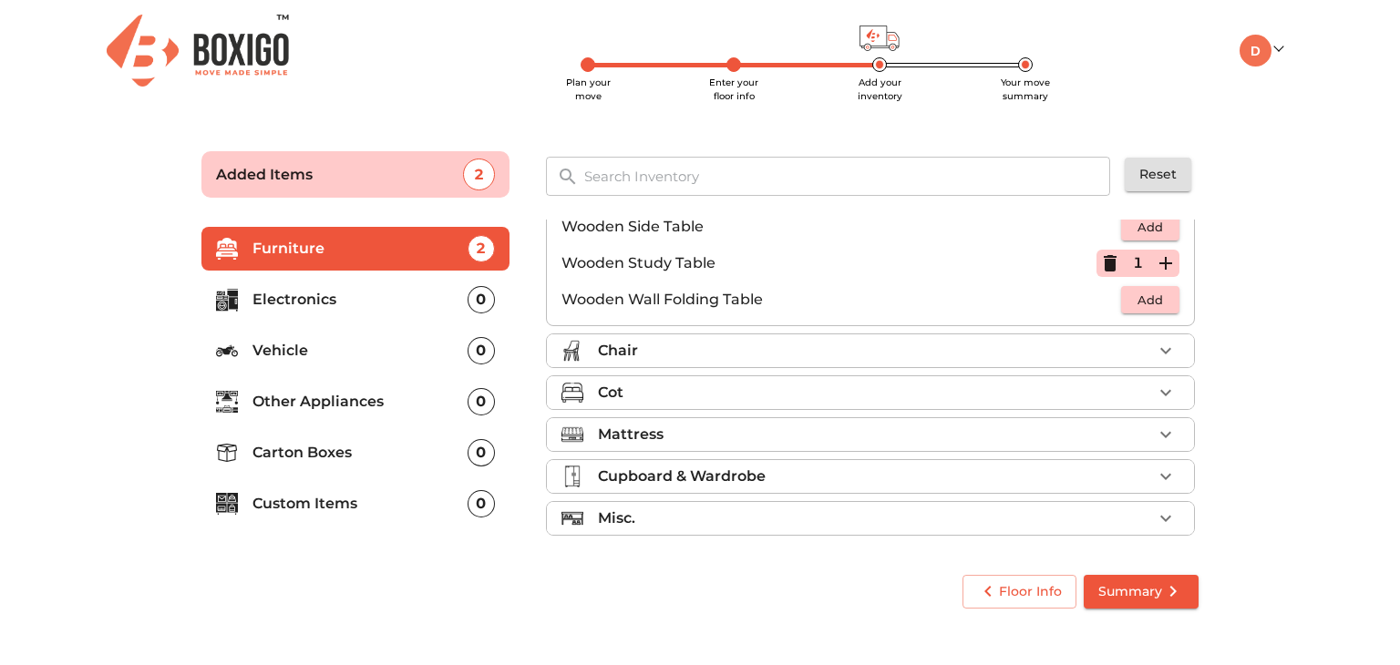
click at [953, 358] on div "Chair" at bounding box center [875, 351] width 554 height 22
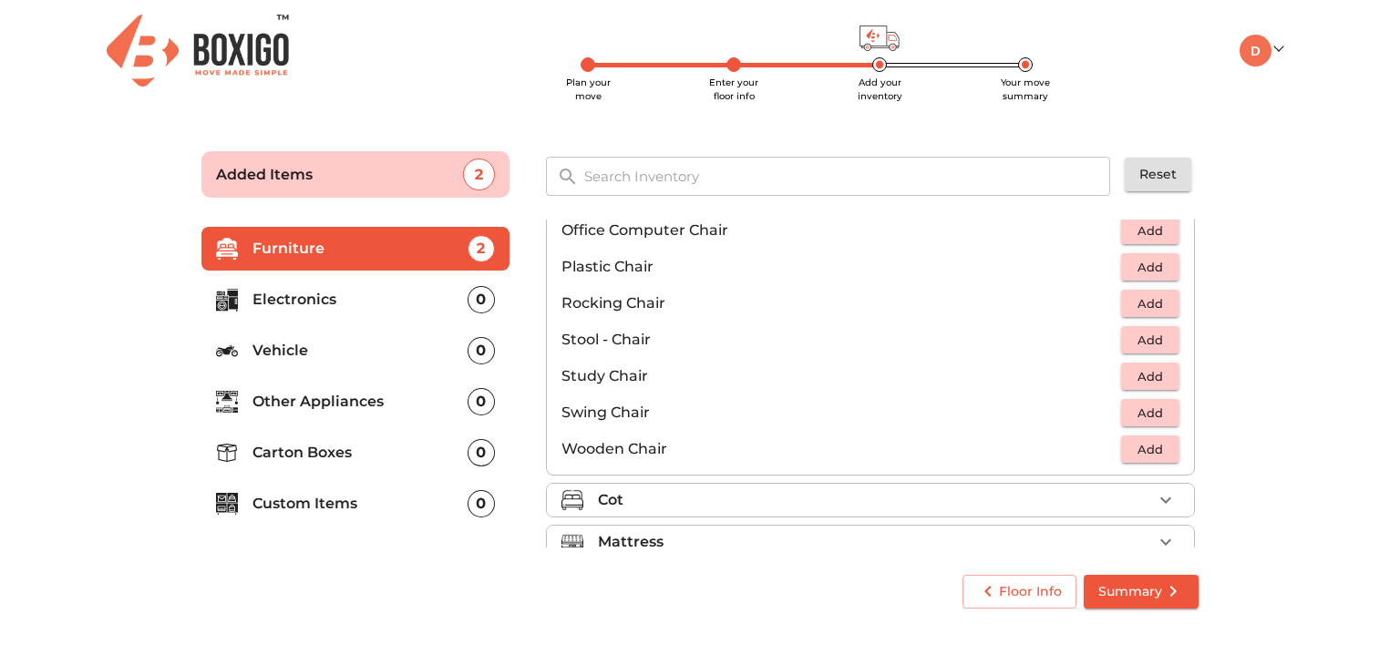
scroll to position [587, 0]
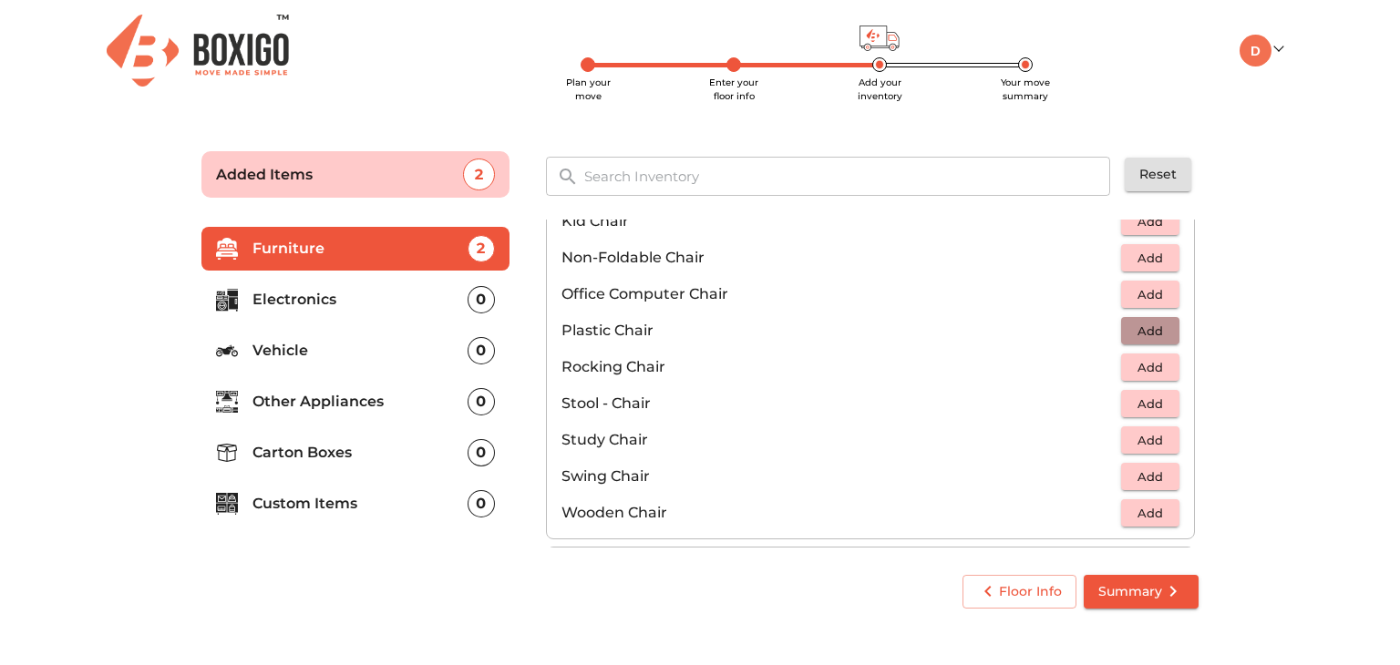
click at [1144, 317] on button "Add" at bounding box center [1150, 331] width 58 height 28
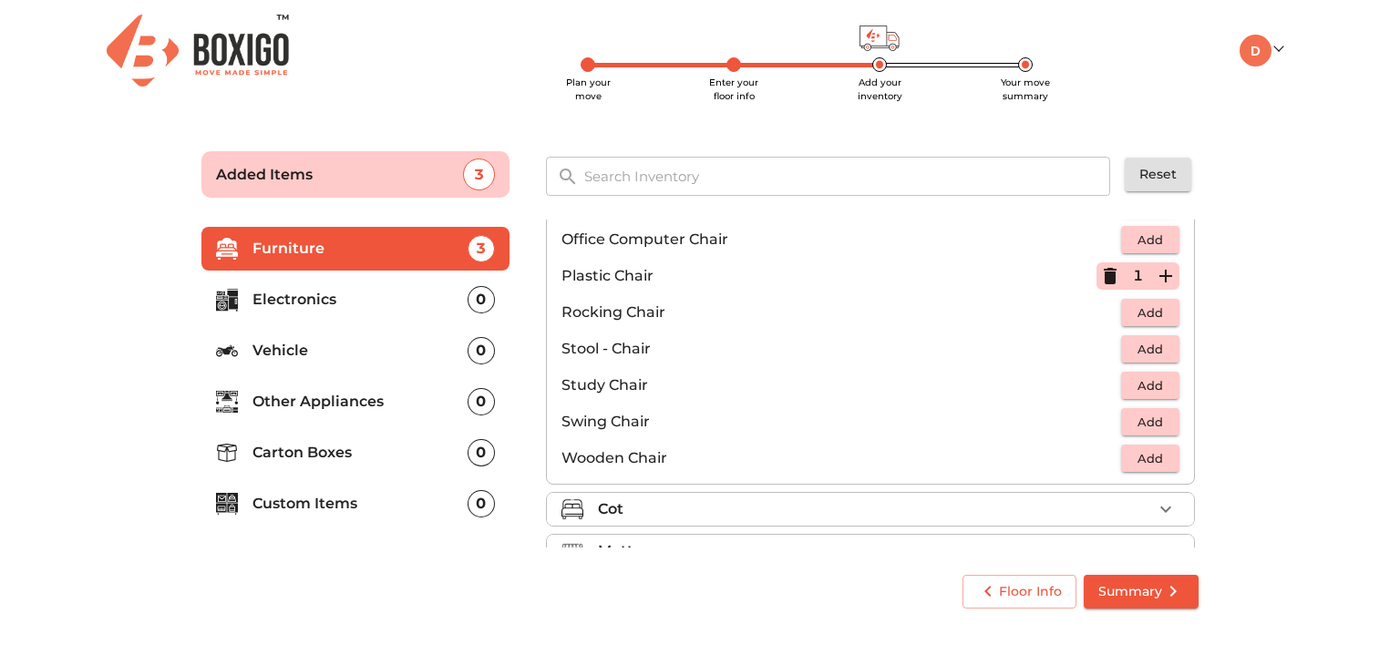
scroll to position [649, 0]
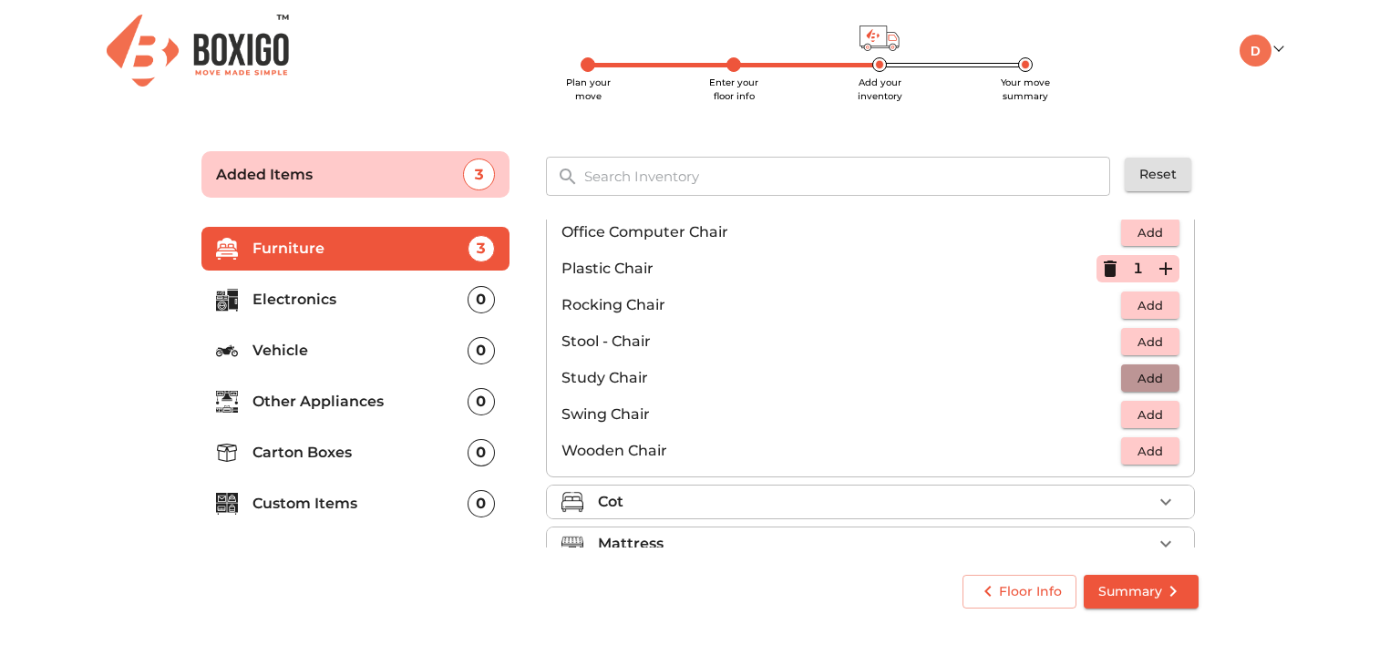
click at [1142, 379] on span "Add" at bounding box center [1150, 378] width 40 height 21
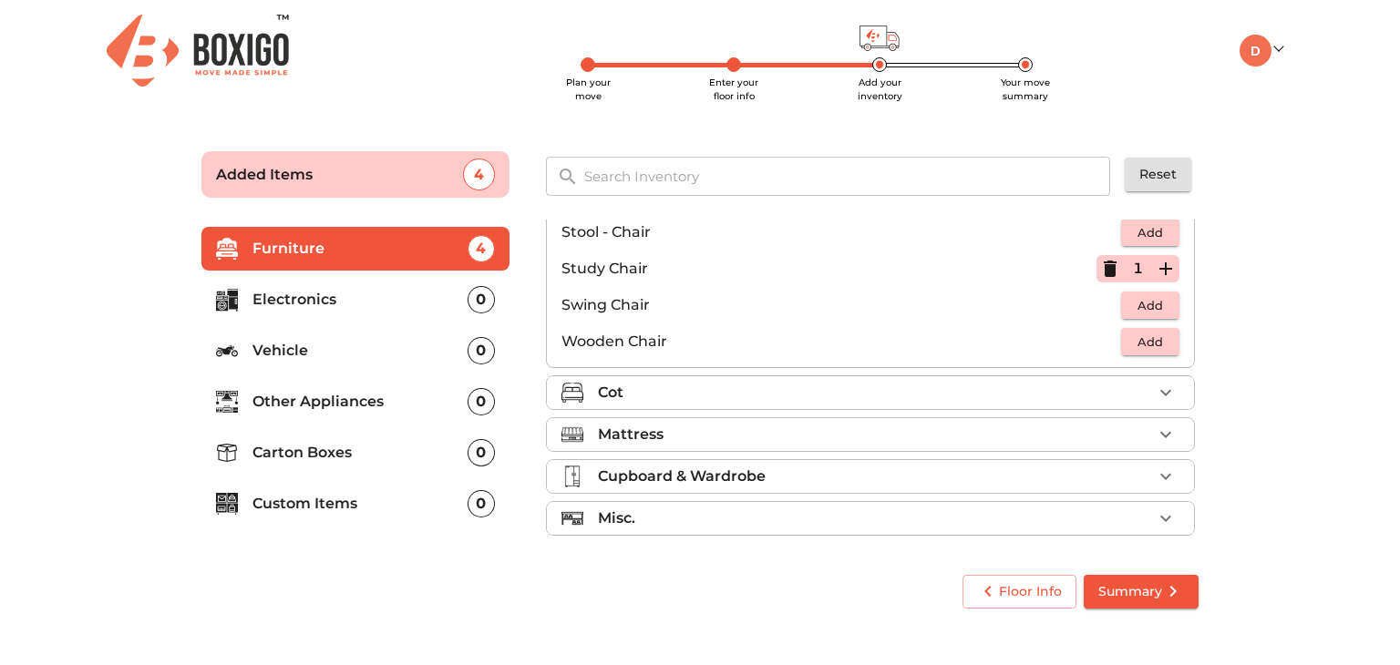
click at [811, 400] on div "Cot" at bounding box center [875, 393] width 554 height 22
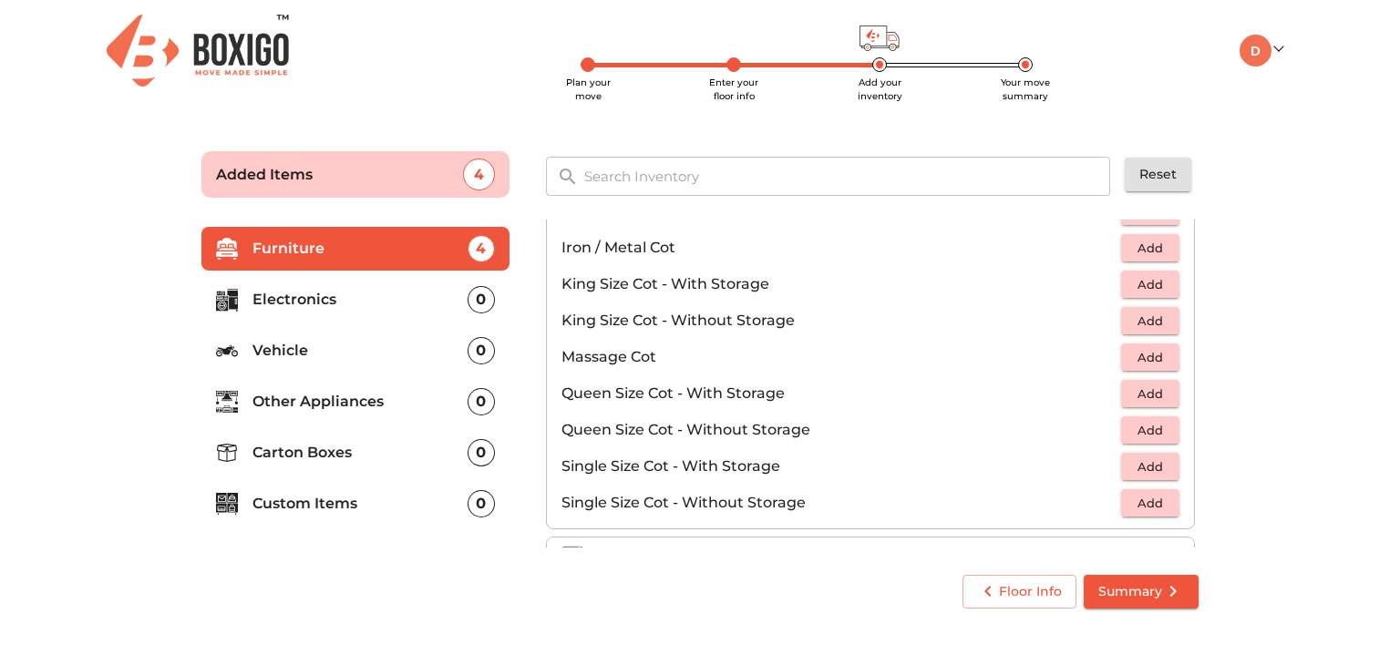
scroll to position [479, 0]
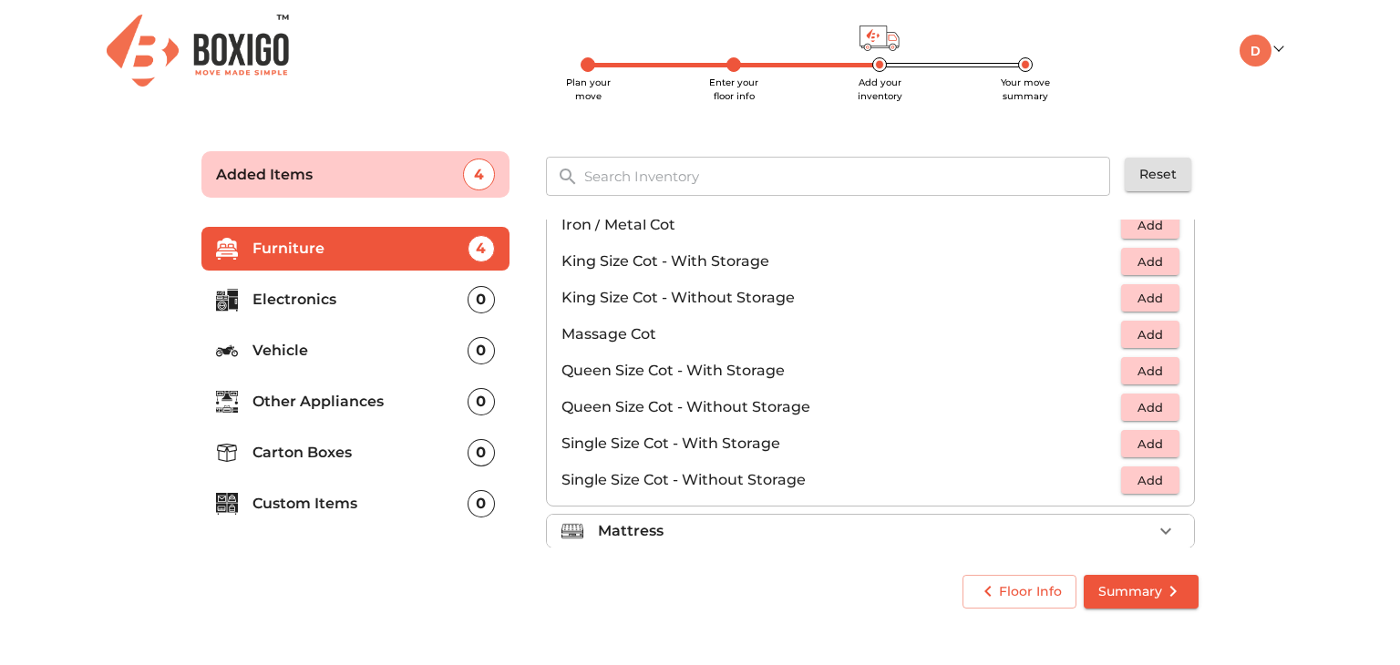
click at [1135, 380] on button "Add" at bounding box center [1150, 371] width 58 height 28
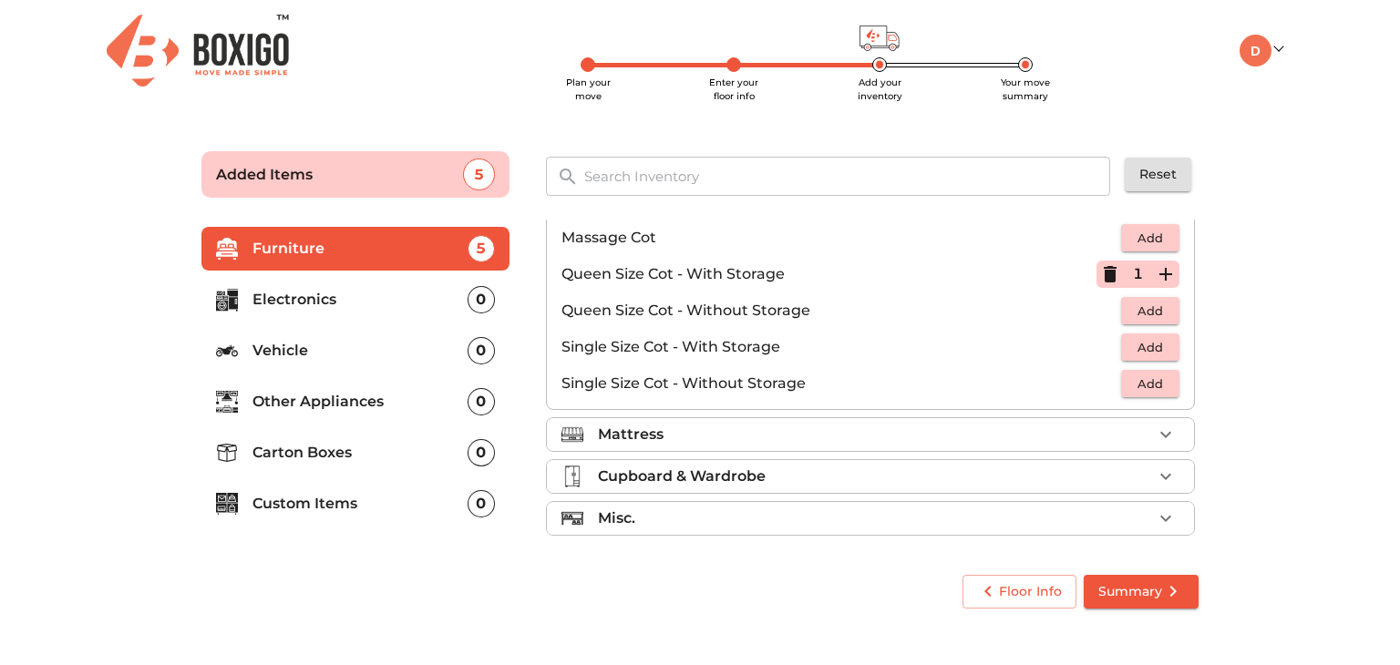
click at [957, 437] on div "Mattress" at bounding box center [875, 435] width 554 height 22
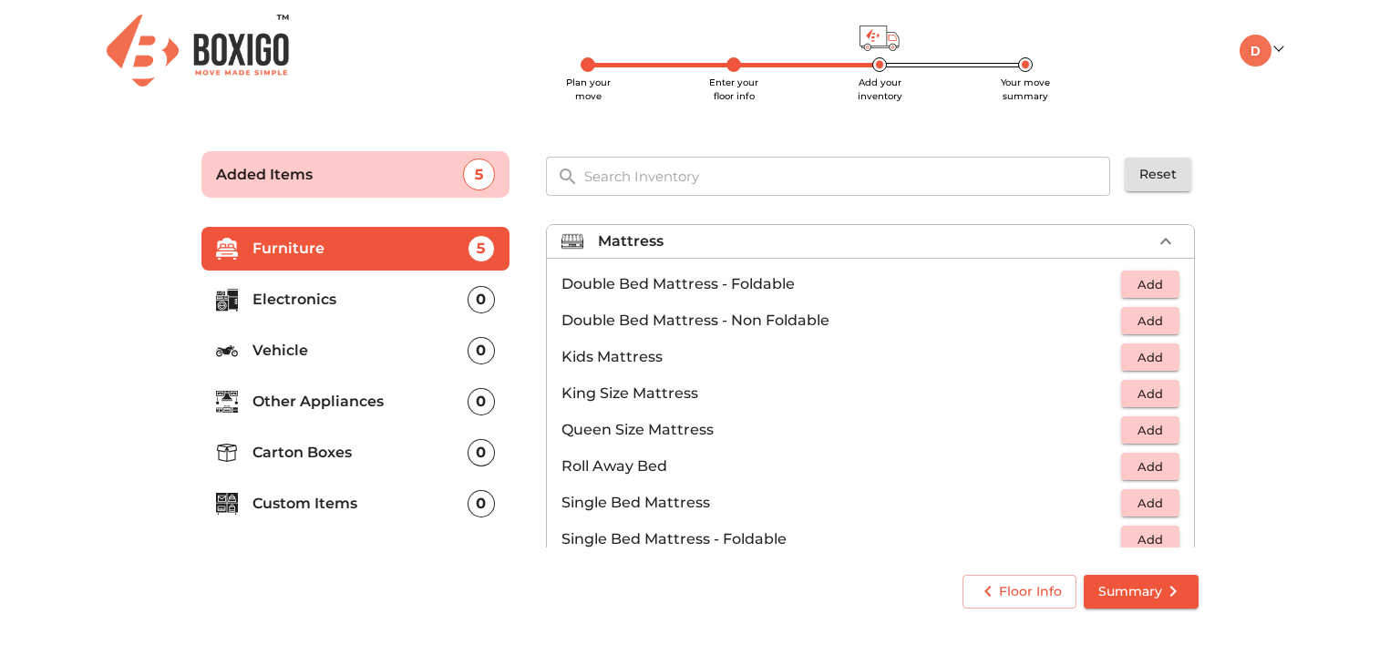
scroll to position [171, 0]
click at [1137, 426] on span "Add" at bounding box center [1150, 429] width 40 height 21
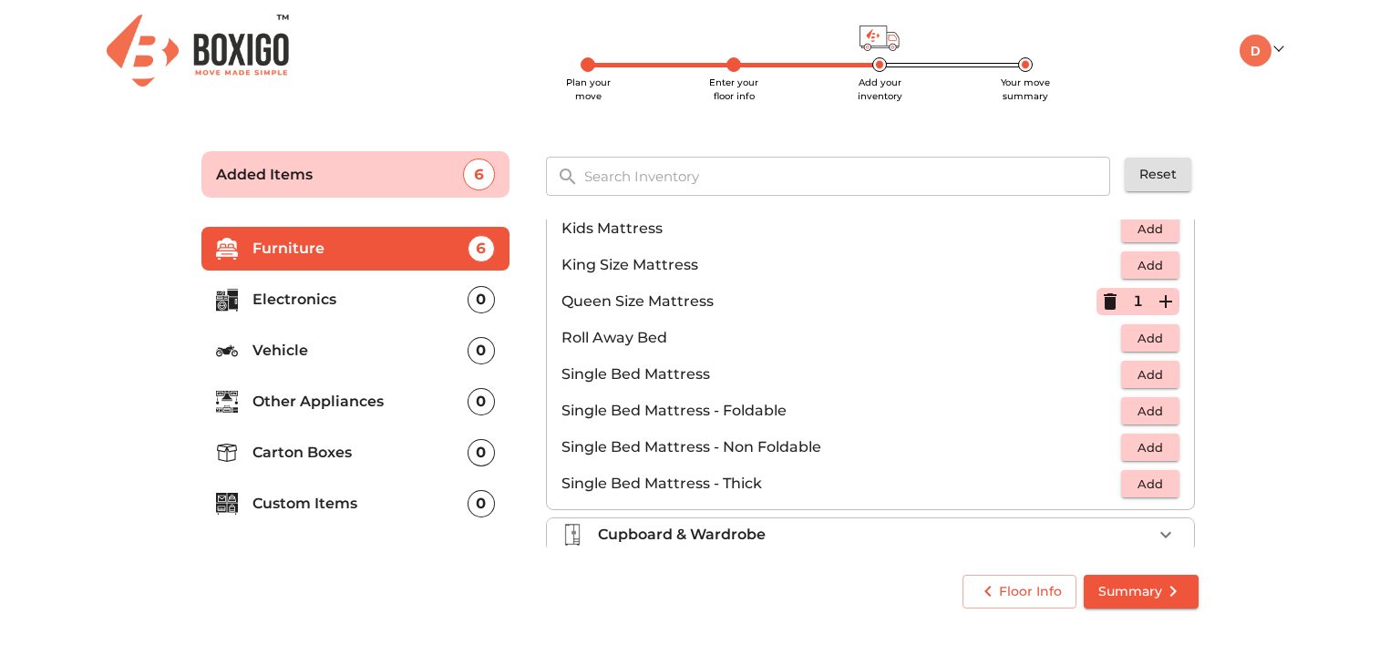
scroll to position [357, 0]
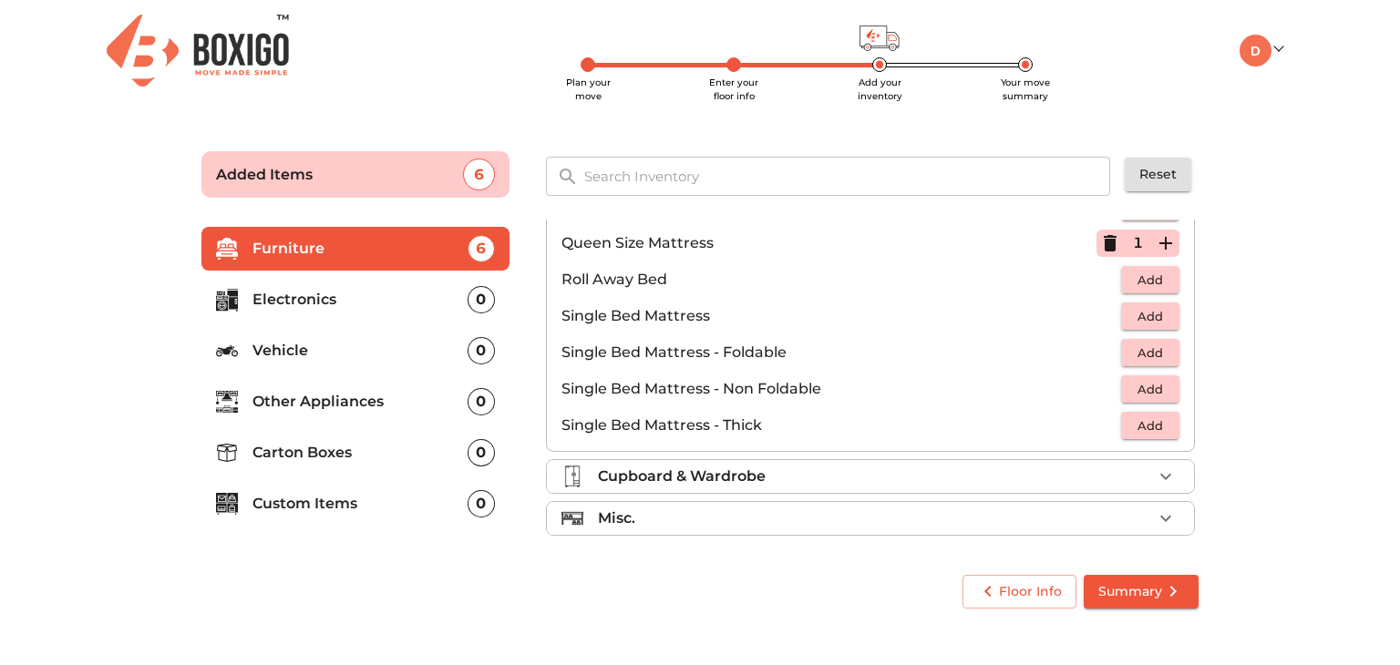
click at [974, 475] on div "Cupboard & Wardrobe" at bounding box center [875, 477] width 554 height 22
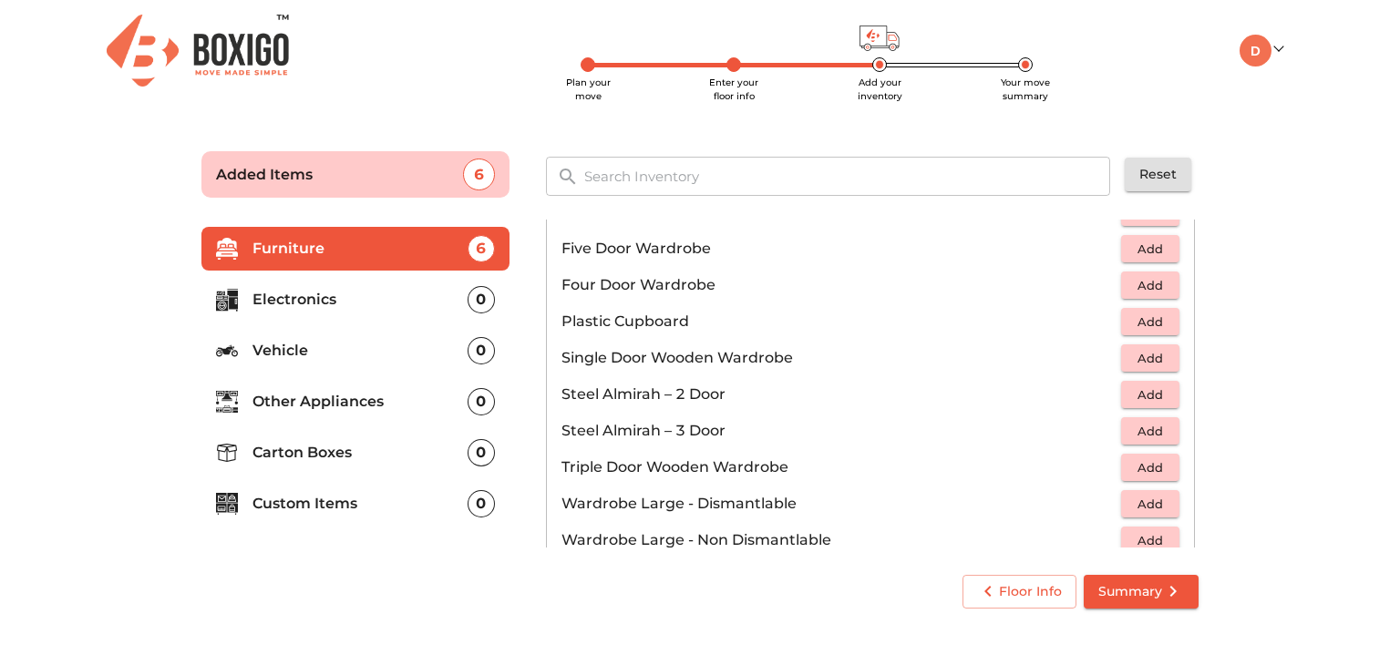
scroll to position [612, 0]
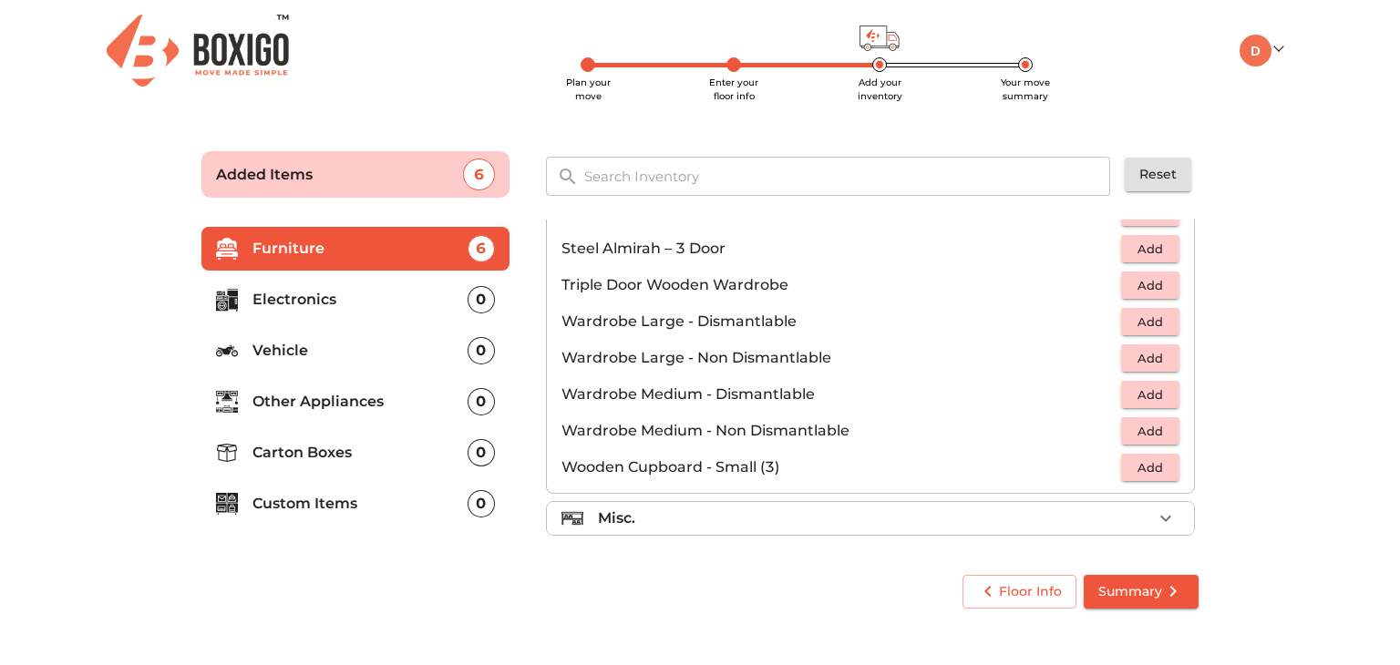
click at [968, 511] on div "Misc." at bounding box center [875, 519] width 554 height 22
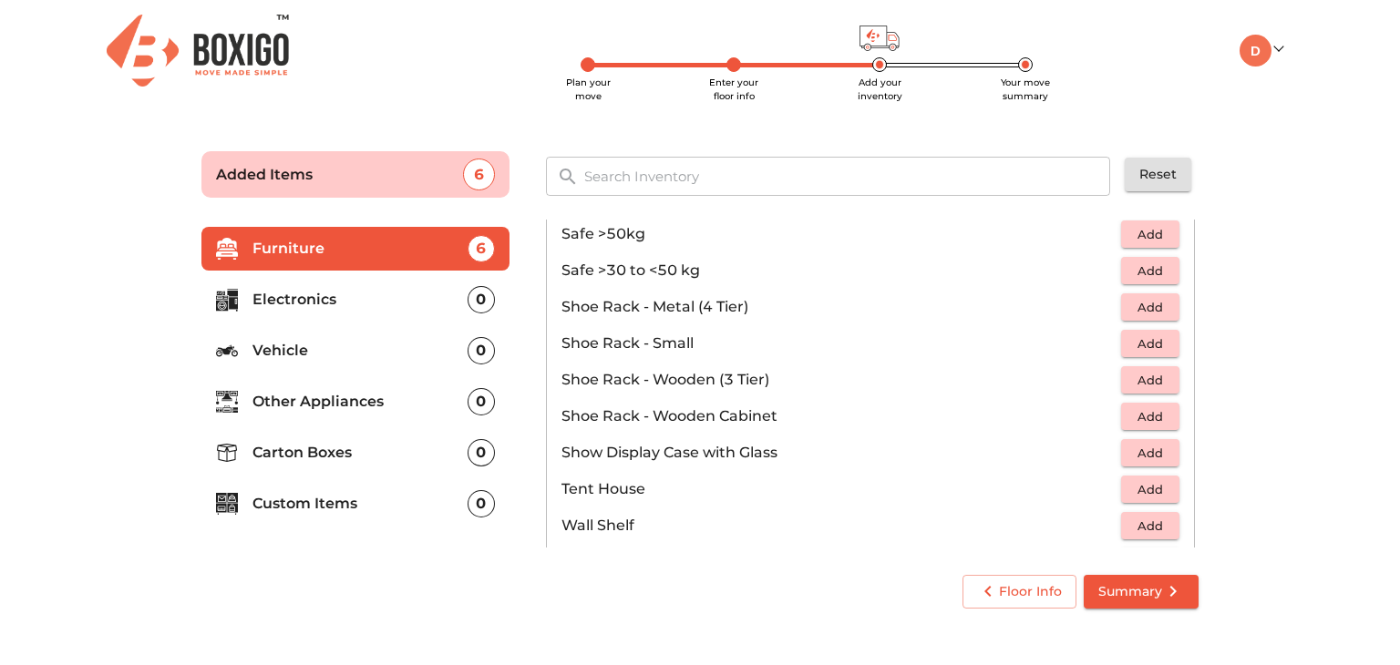
scroll to position [977, 0]
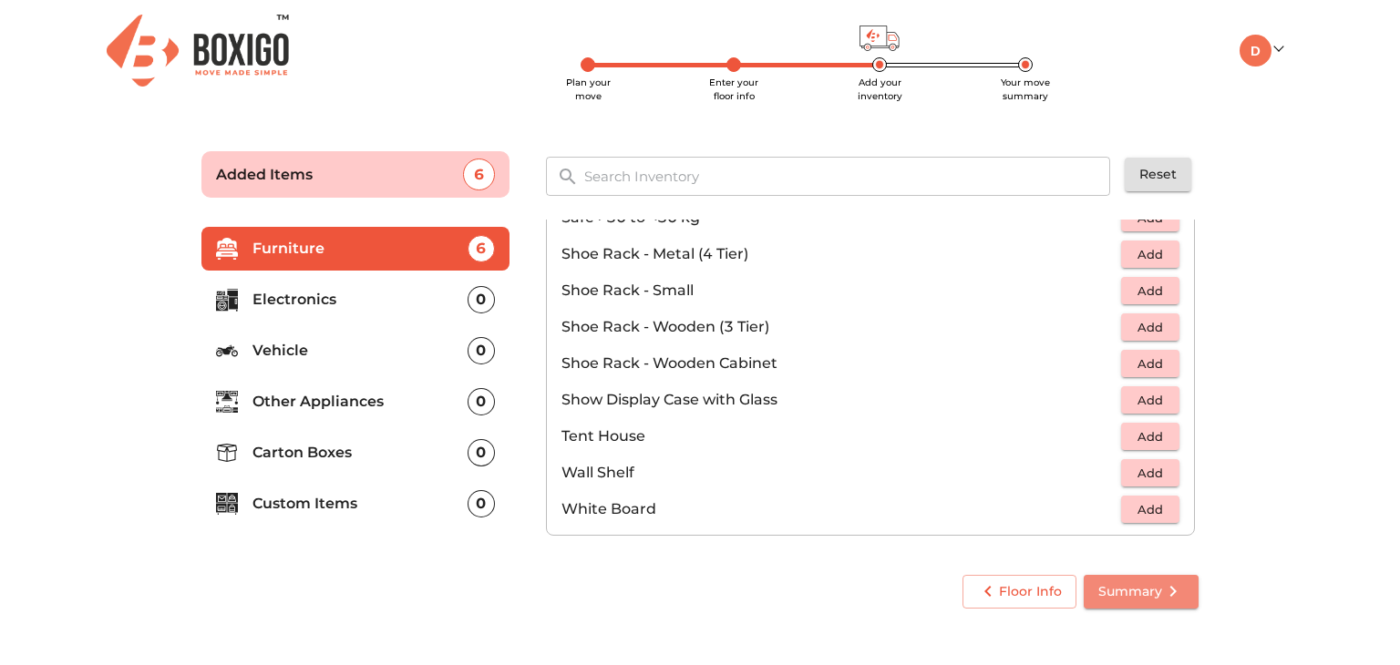
click at [1131, 590] on span "Summary" at bounding box center [1141, 591] width 86 height 23
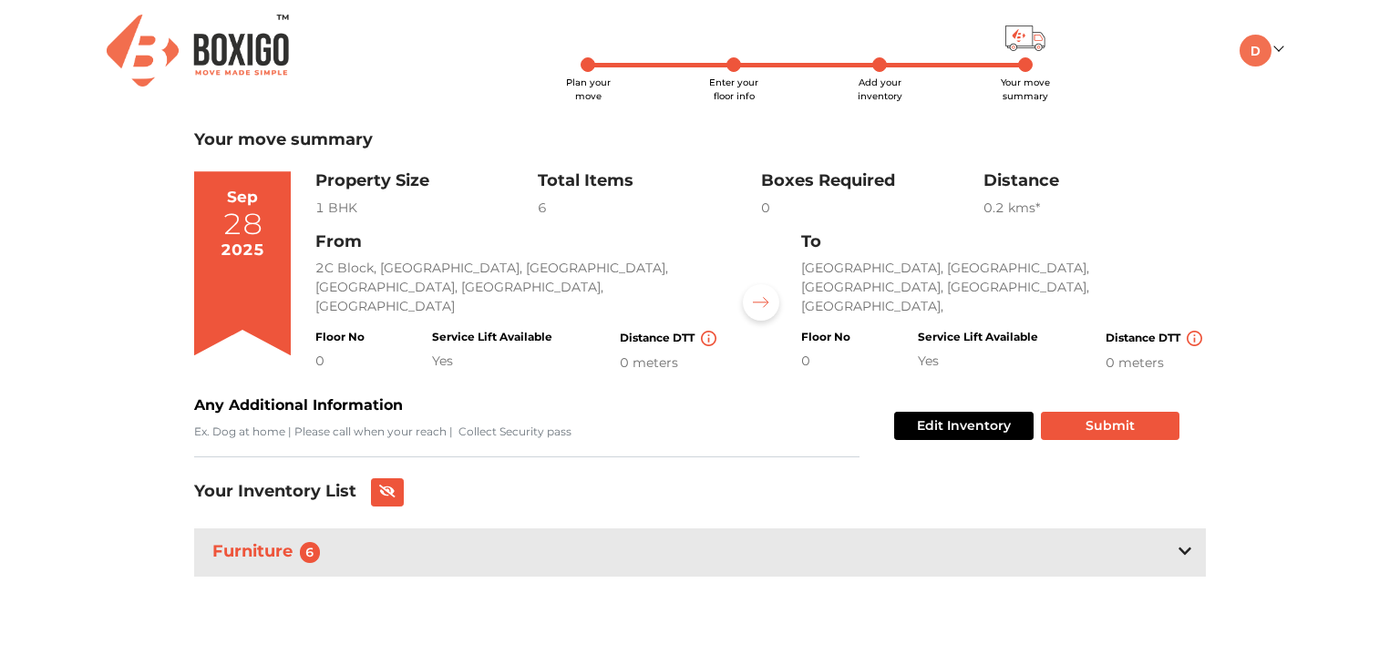
click at [302, 497] on h3 "Your Inventory List" at bounding box center [275, 492] width 162 height 20
click at [929, 426] on button "Edit Inventory" at bounding box center [963, 426] width 139 height 28
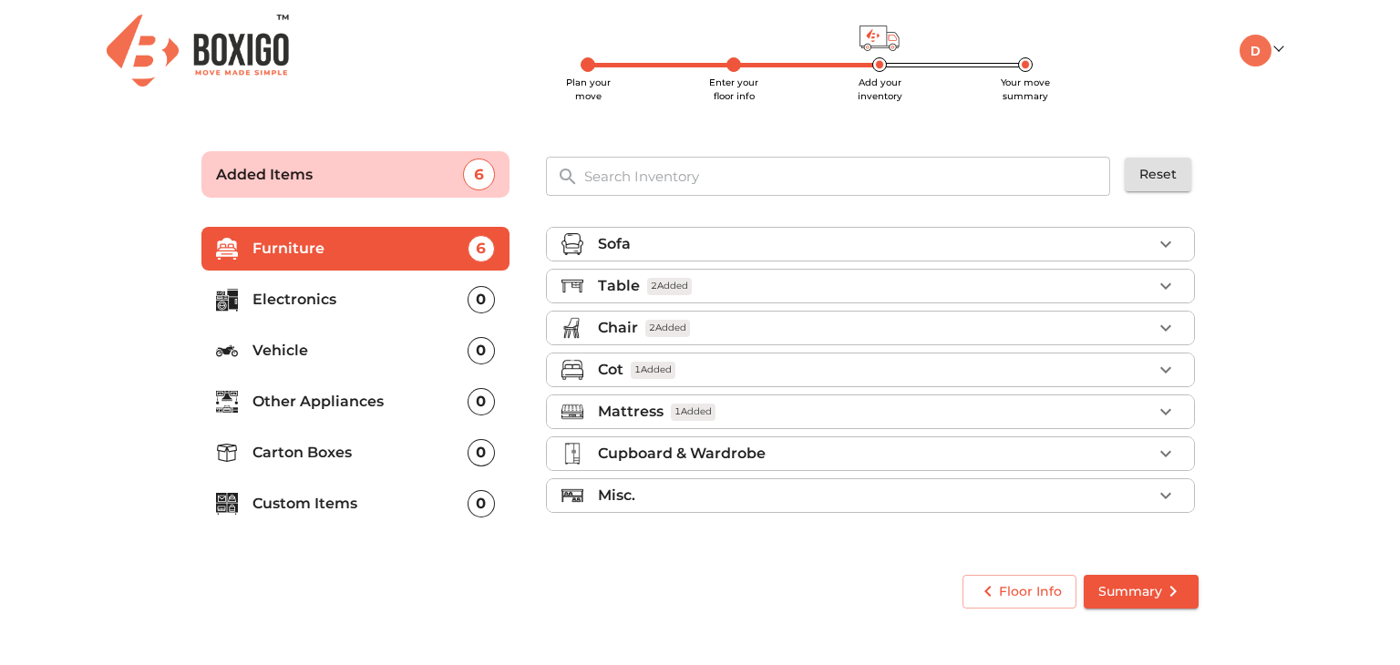
click at [378, 300] on p "Electronics" at bounding box center [359, 300] width 215 height 22
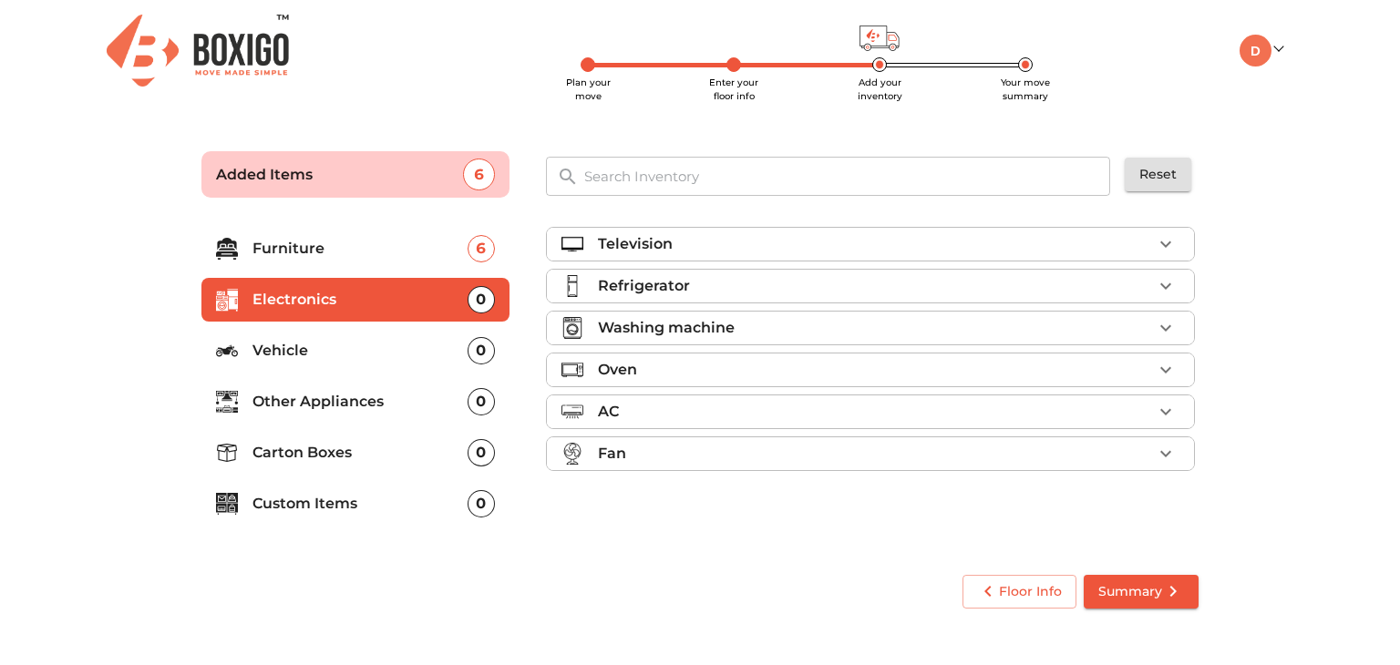
click at [816, 283] on div "Refrigerator" at bounding box center [875, 286] width 554 height 22
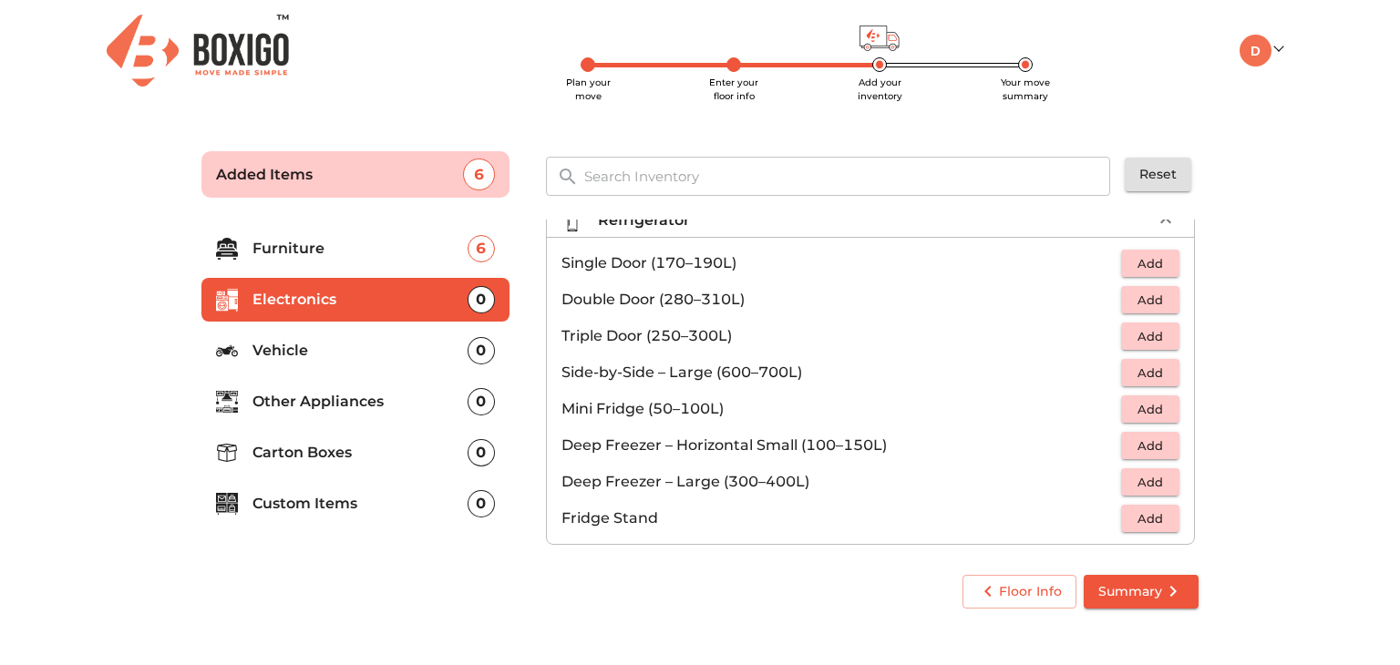
scroll to position [62, 0]
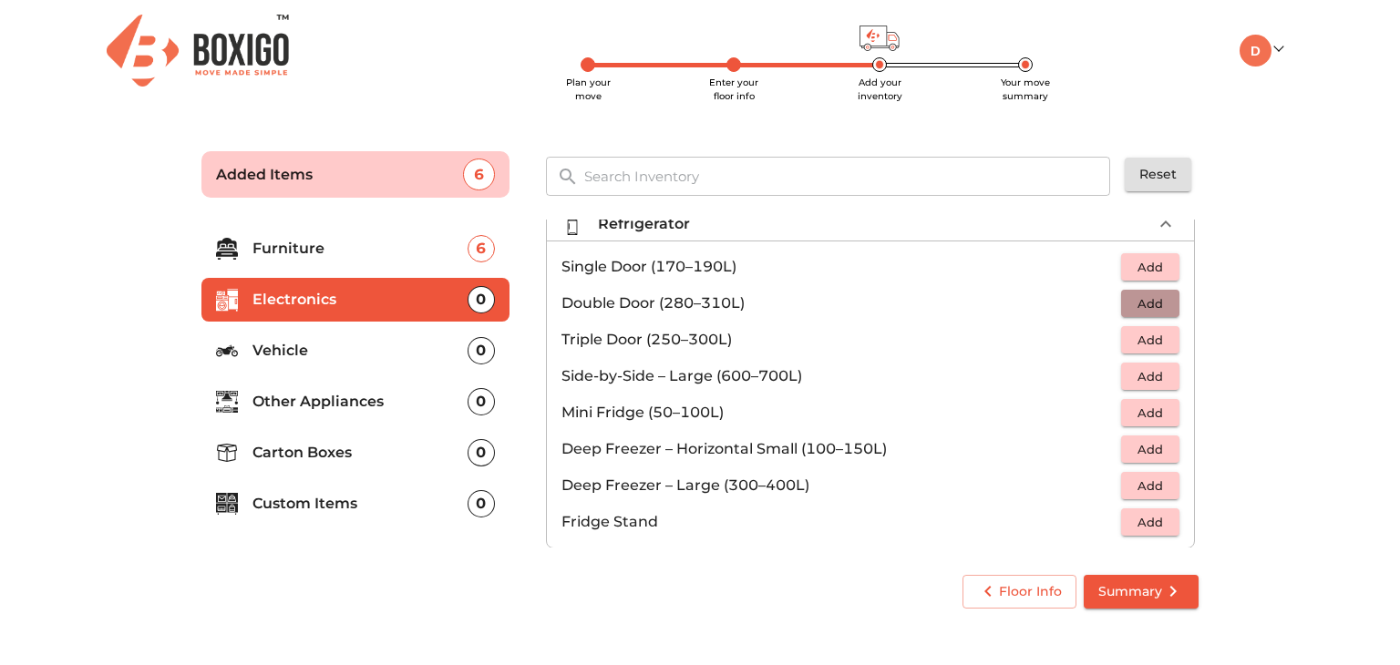
click at [1145, 303] on span "Add" at bounding box center [1150, 303] width 40 height 21
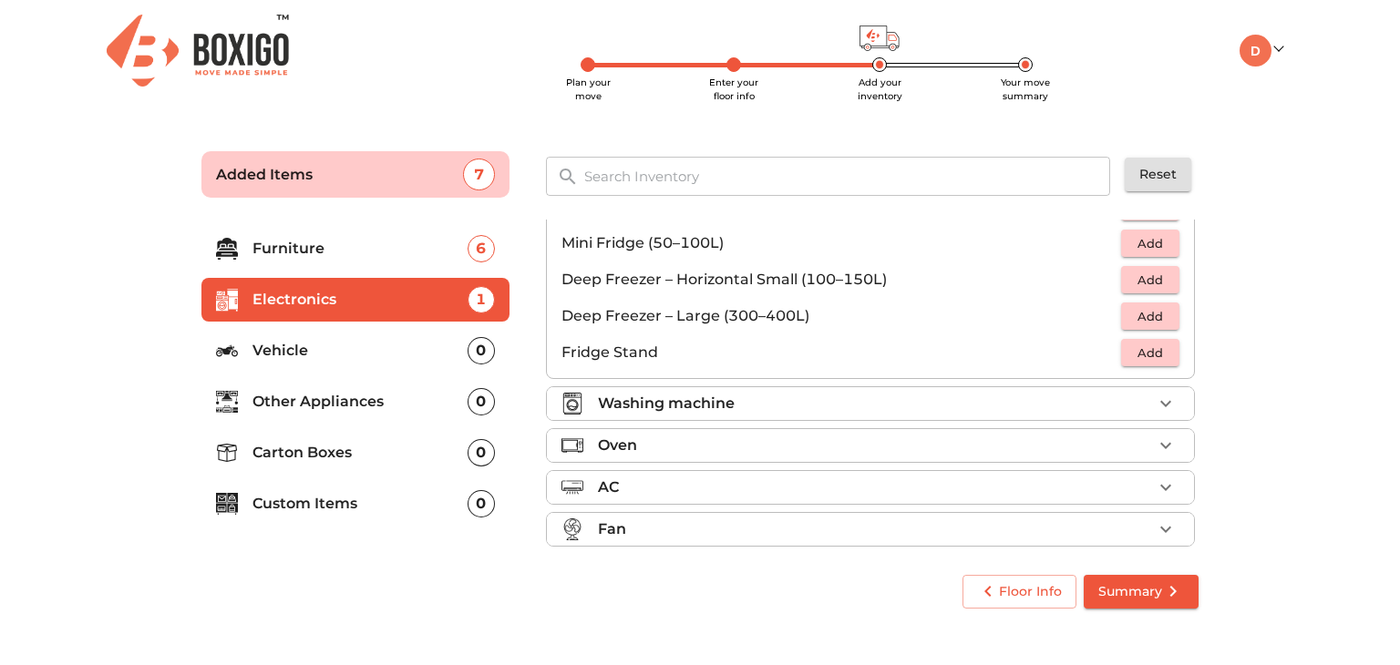
scroll to position [242, 0]
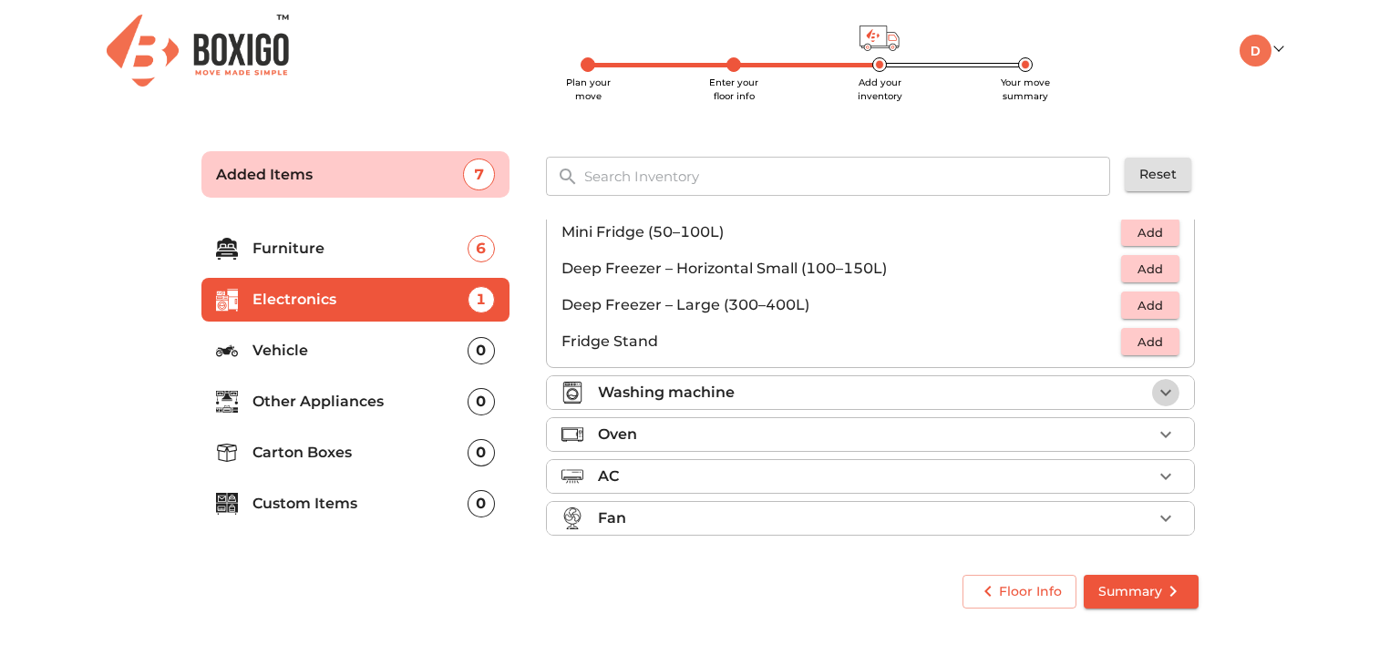
click at [1152, 391] on button "button" at bounding box center [1165, 392] width 27 height 27
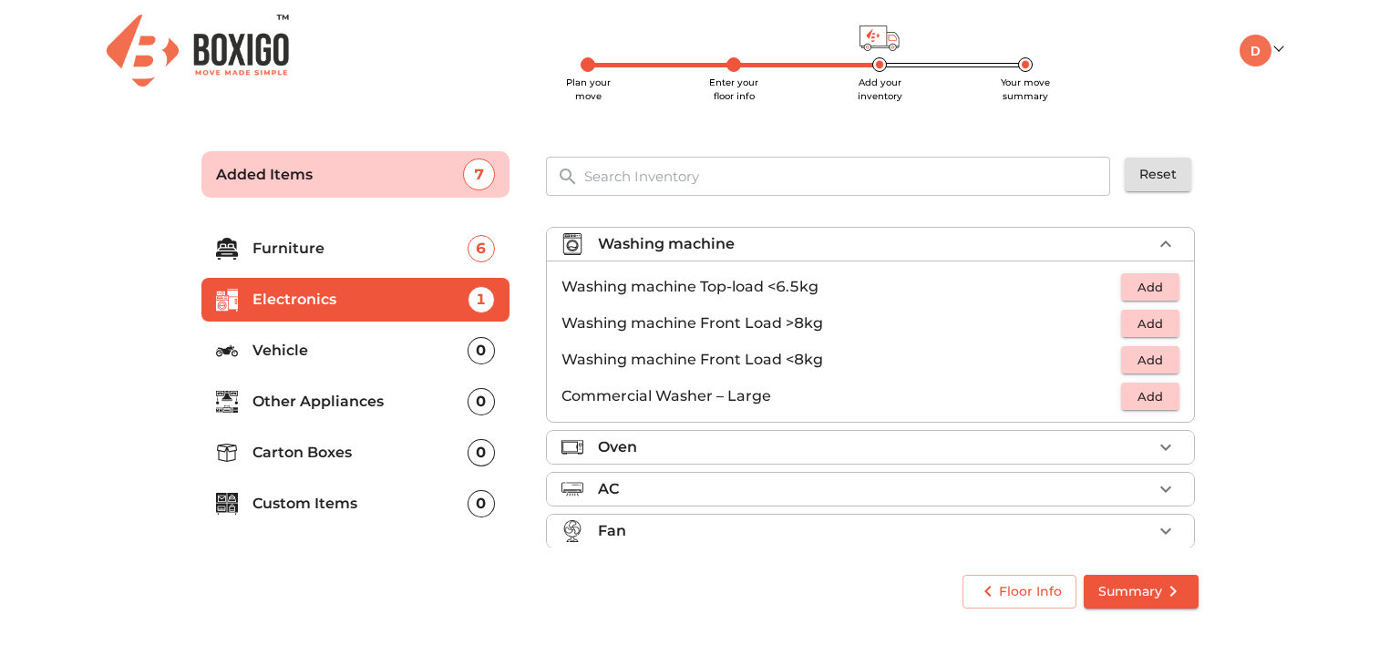
scroll to position [97, 0]
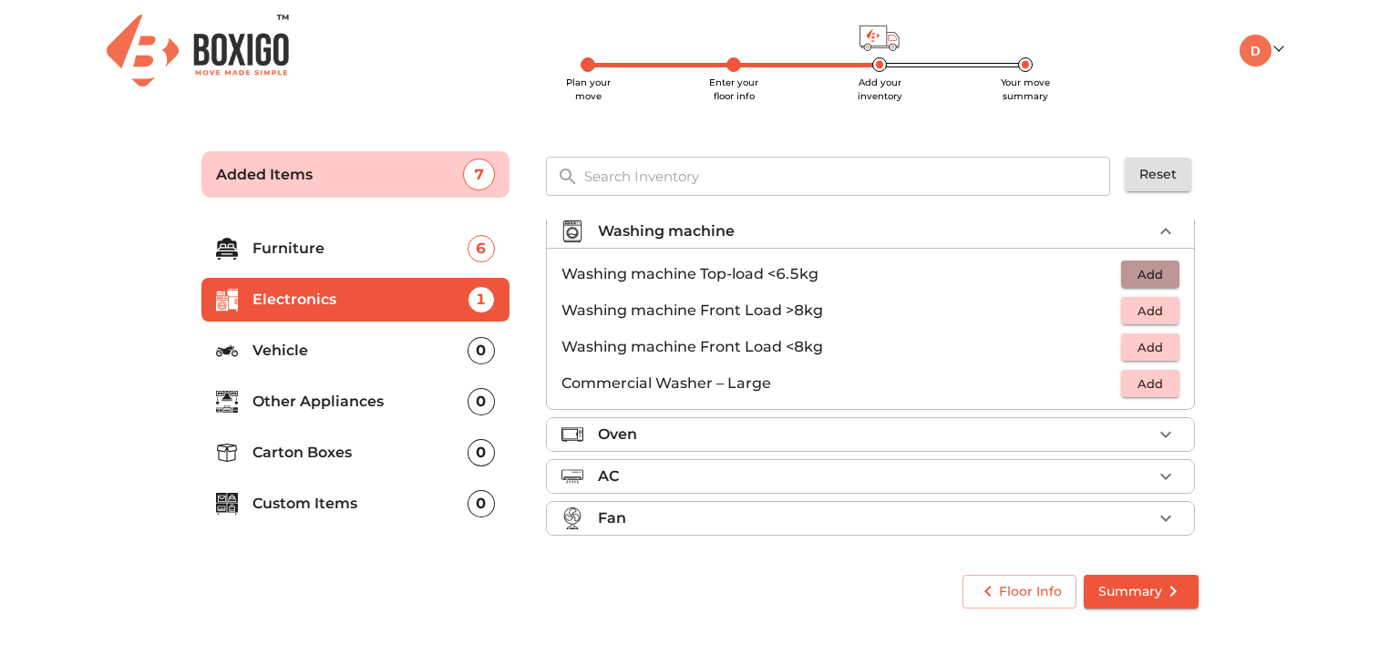
click at [1131, 268] on span "Add" at bounding box center [1150, 274] width 40 height 21
click at [1042, 518] on div "Fan" at bounding box center [875, 519] width 554 height 22
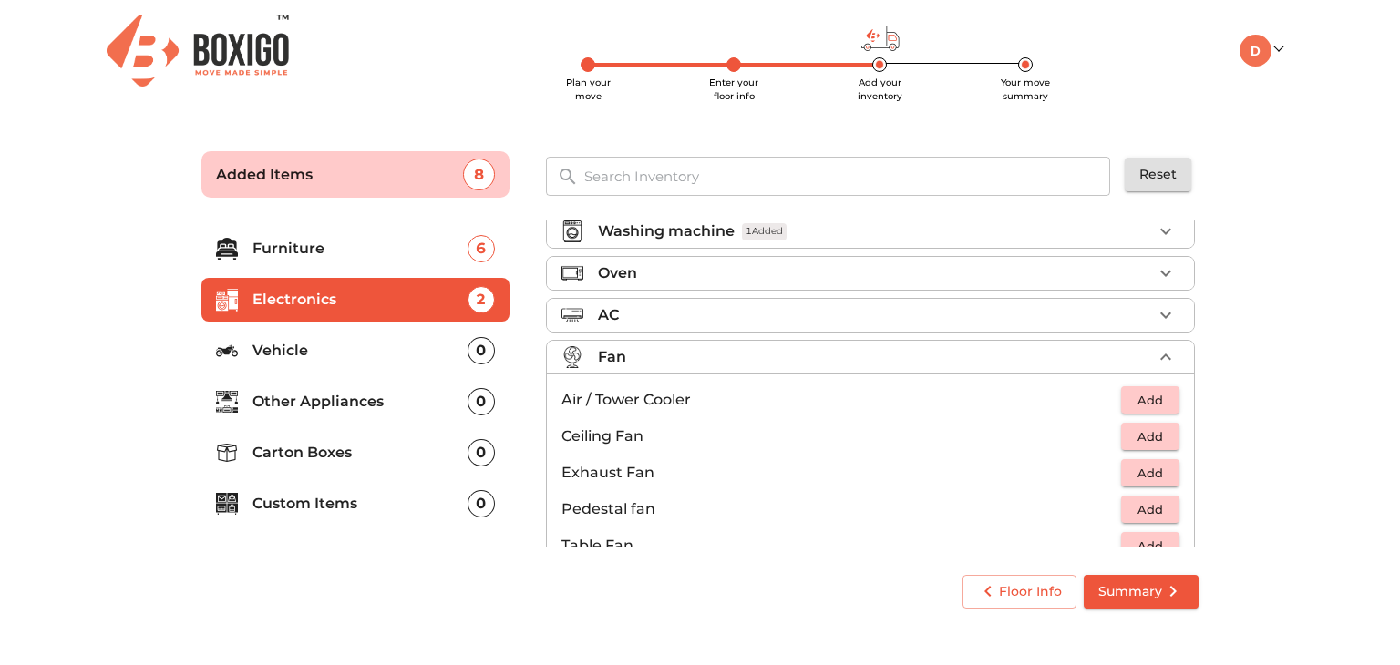
scroll to position [133, 0]
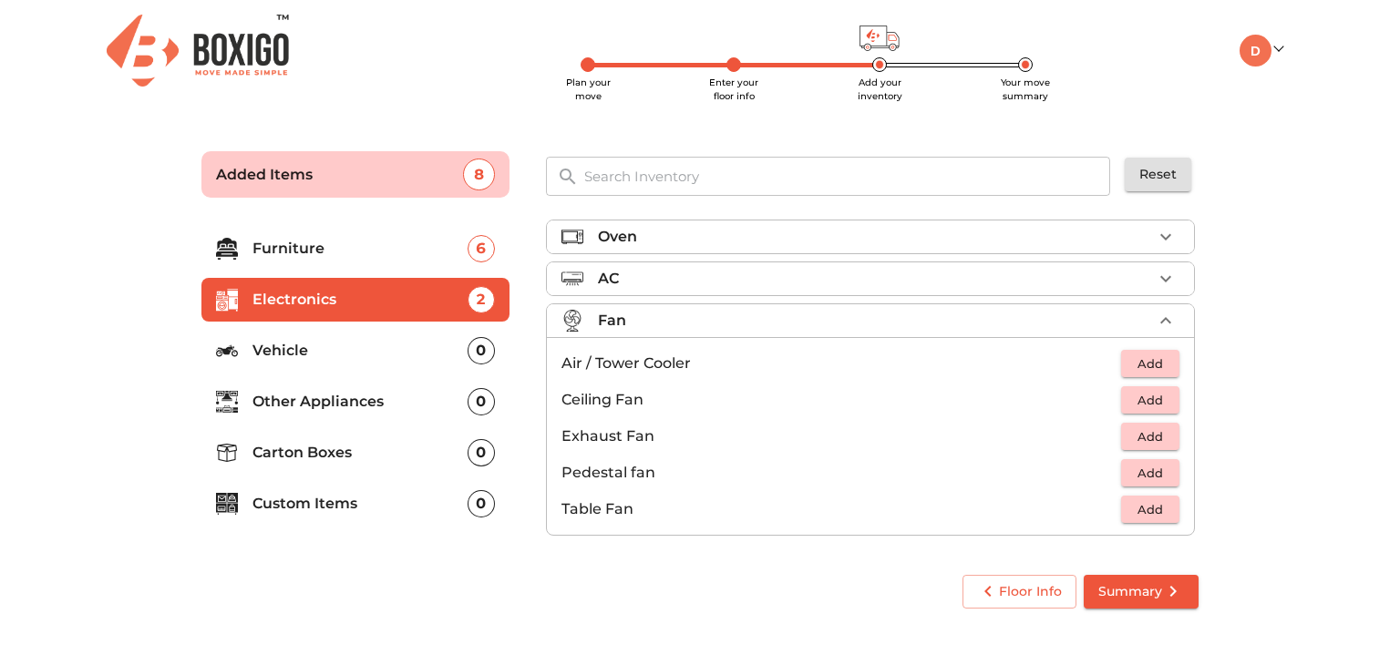
click at [364, 407] on p "Other Appliances" at bounding box center [359, 402] width 215 height 22
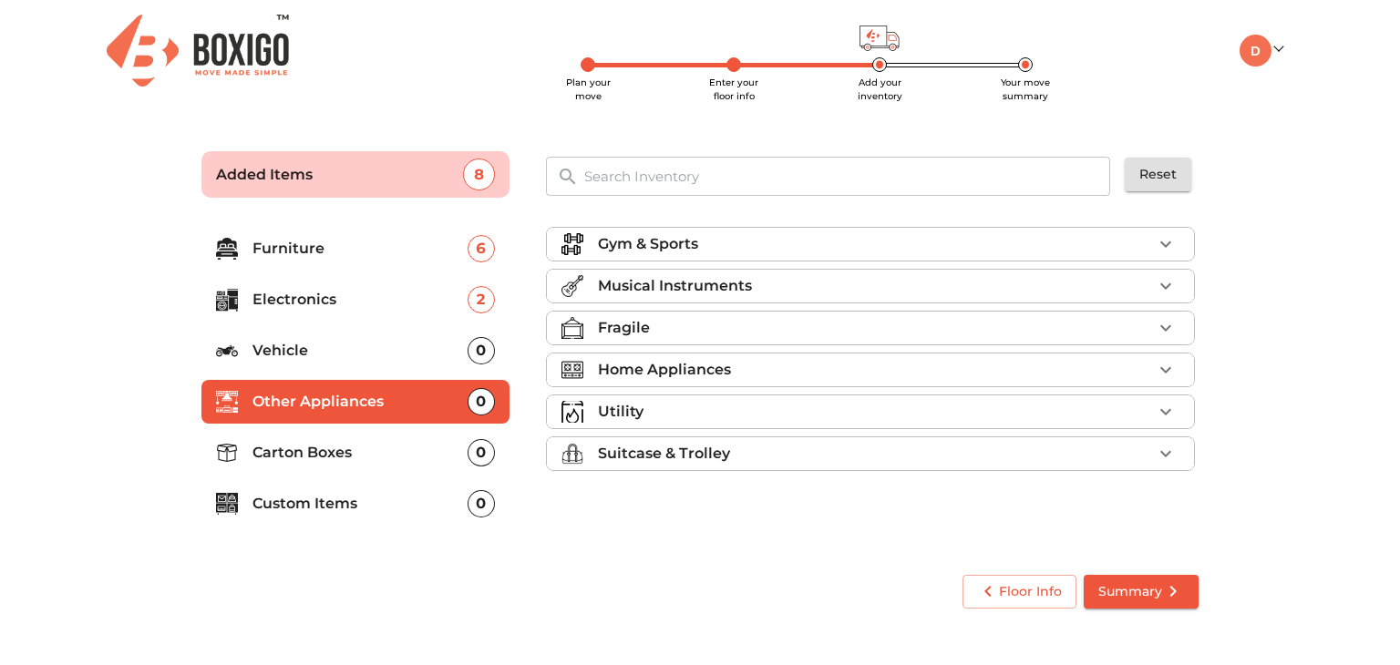
scroll to position [0, 0]
click at [734, 379] on div "Home Appliances" at bounding box center [875, 370] width 554 height 22
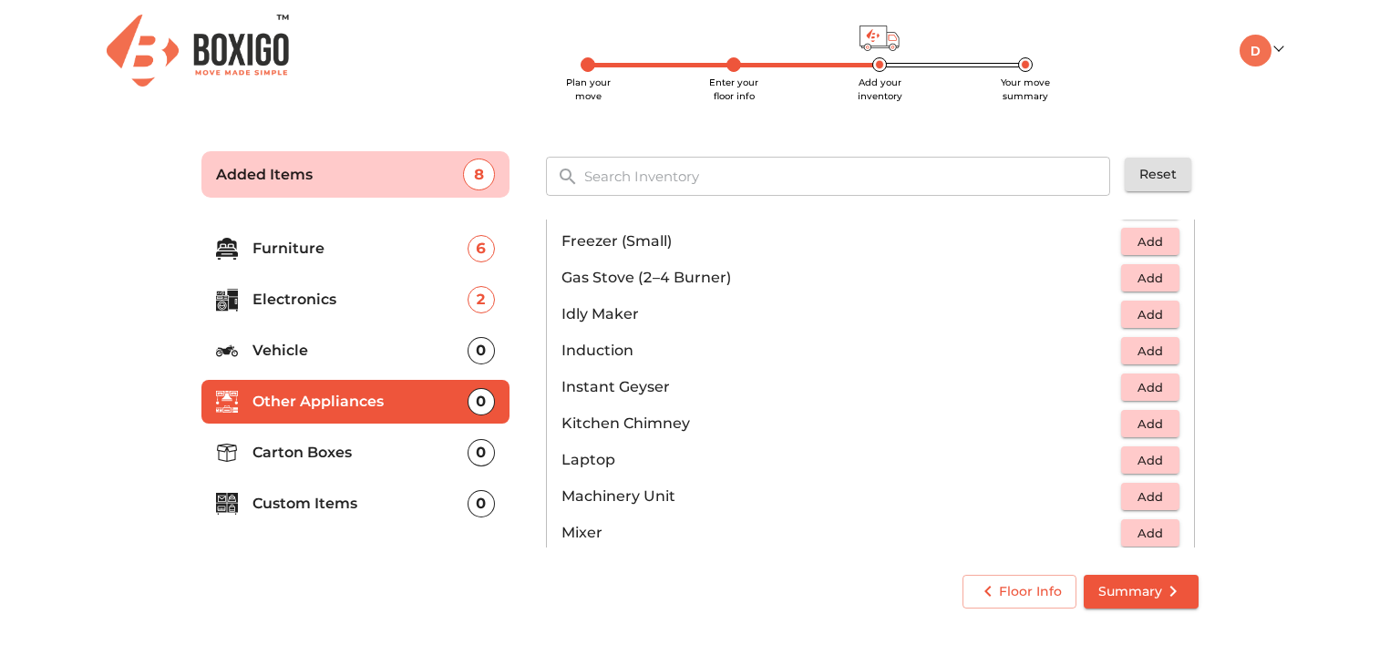
scroll to position [767, 0]
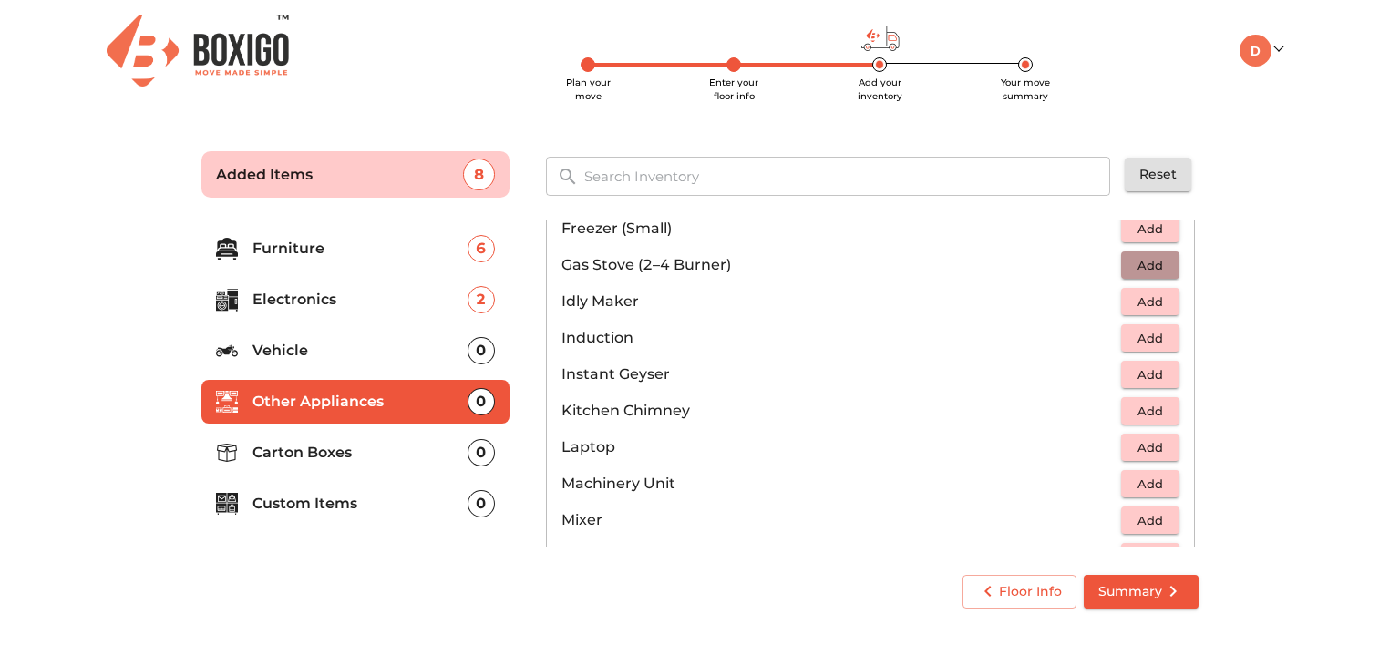
click at [1148, 263] on span "Add" at bounding box center [1150, 265] width 40 height 21
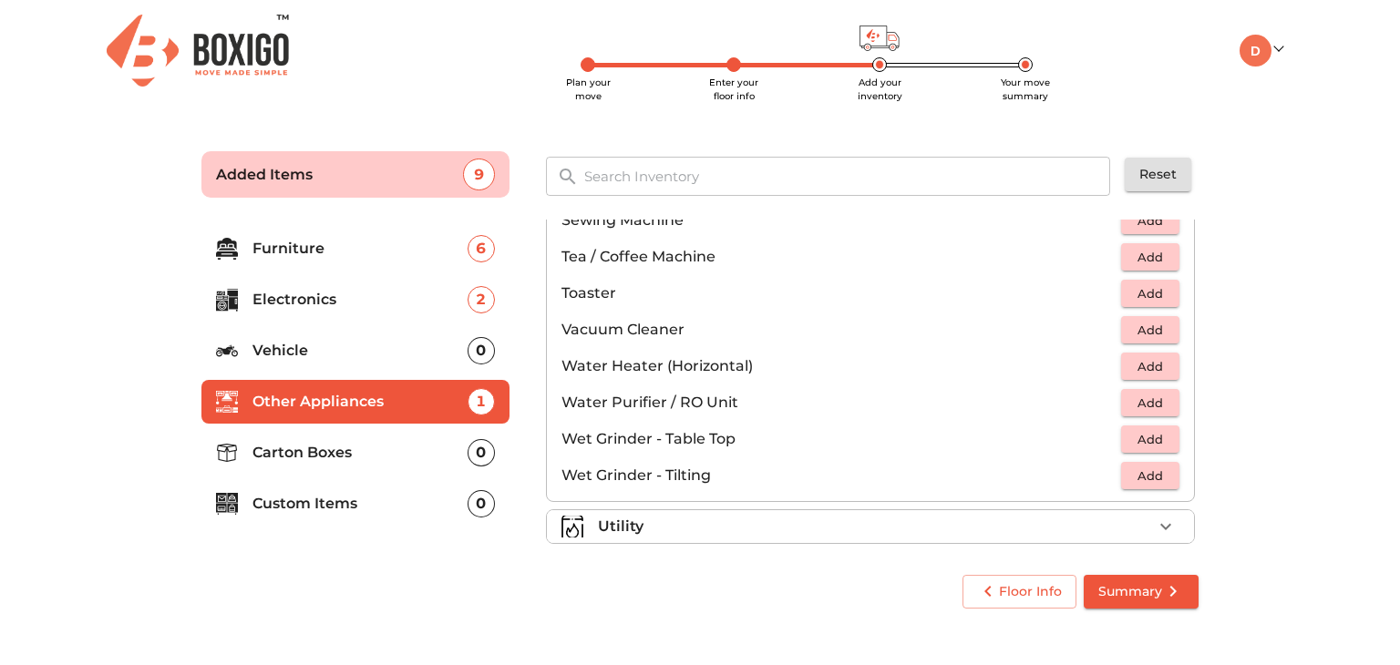
scroll to position [1212, 0]
click at [1137, 395] on span "Add" at bounding box center [1150, 404] width 40 height 21
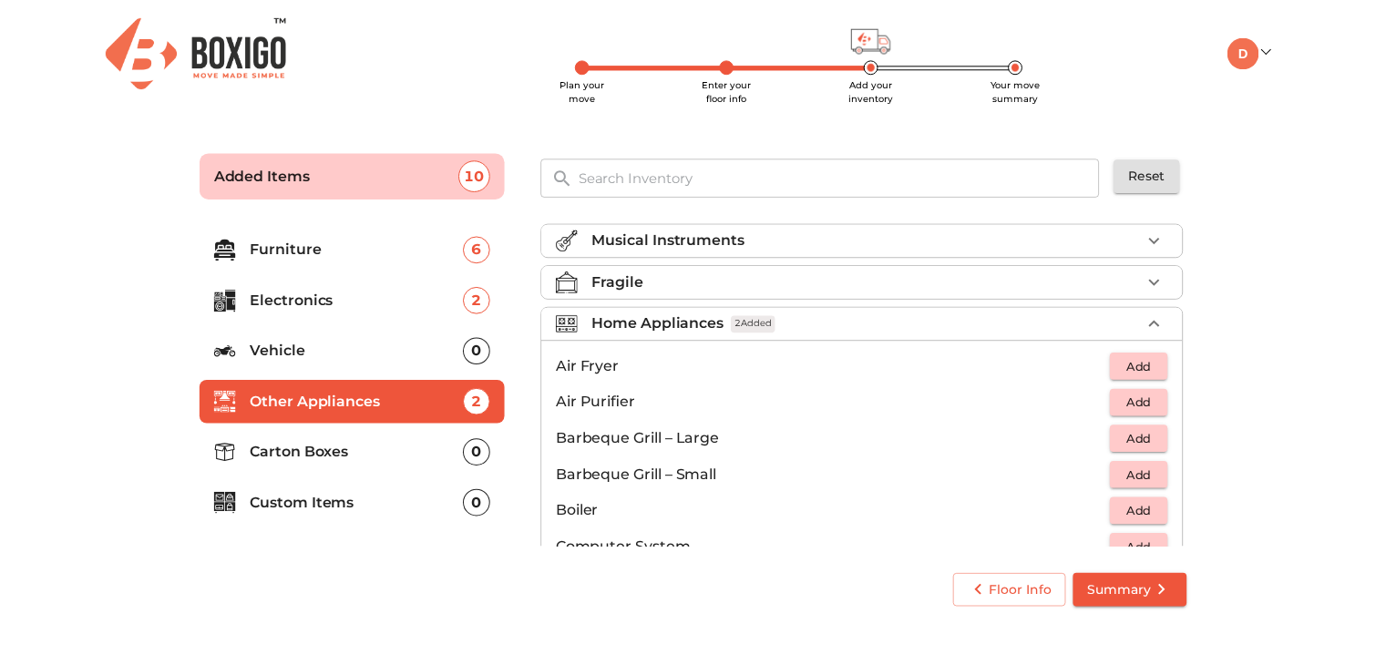
scroll to position [40, 0]
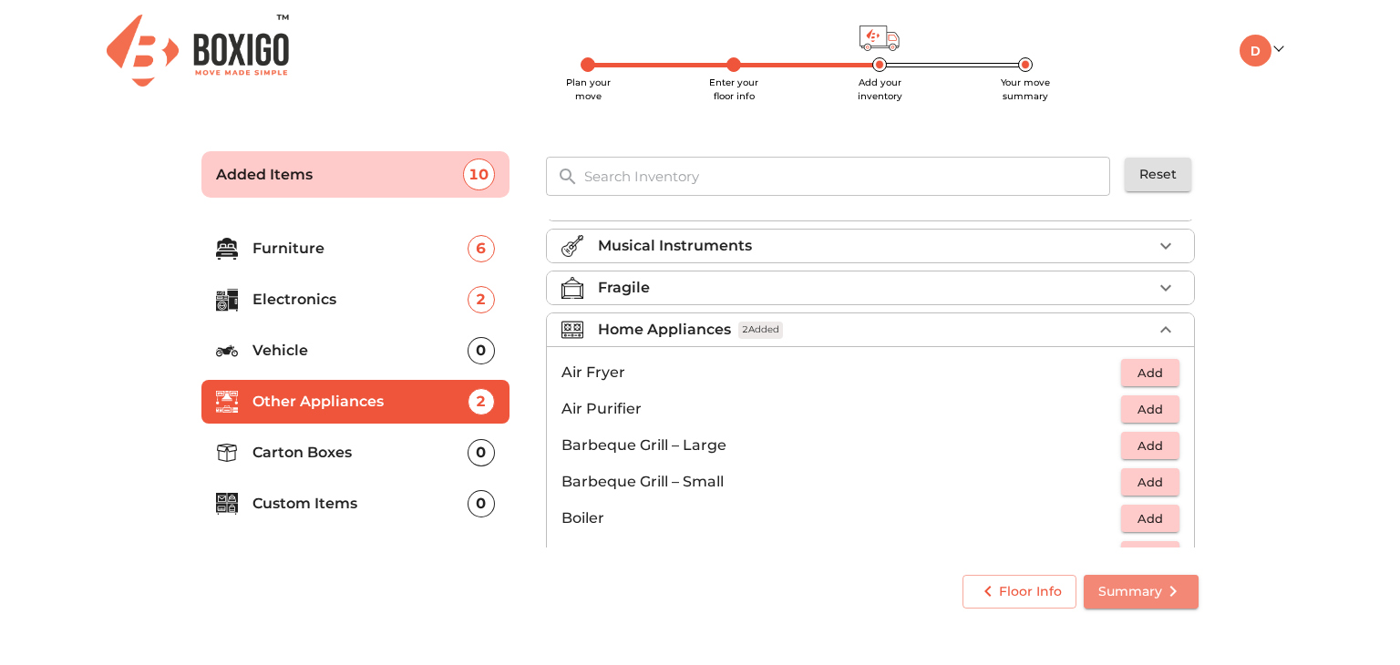
click at [1144, 591] on span "Summary" at bounding box center [1141, 591] width 86 height 23
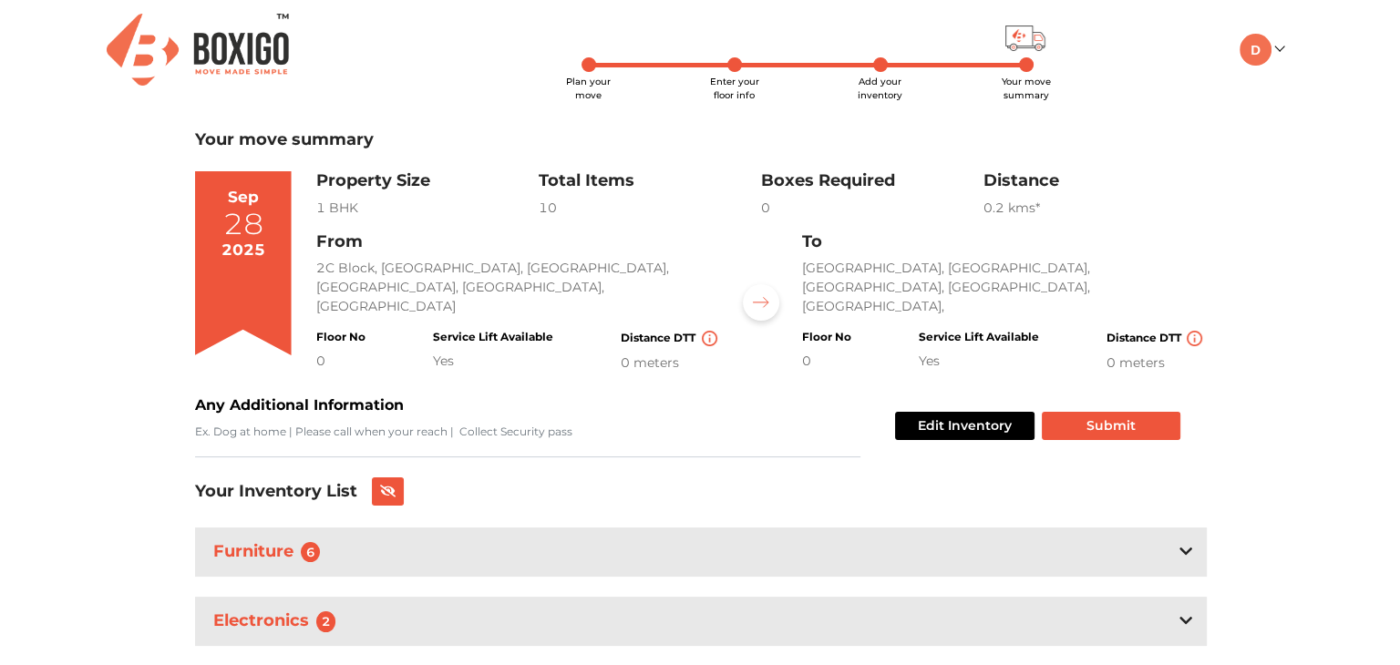
scroll to position [113, 0]
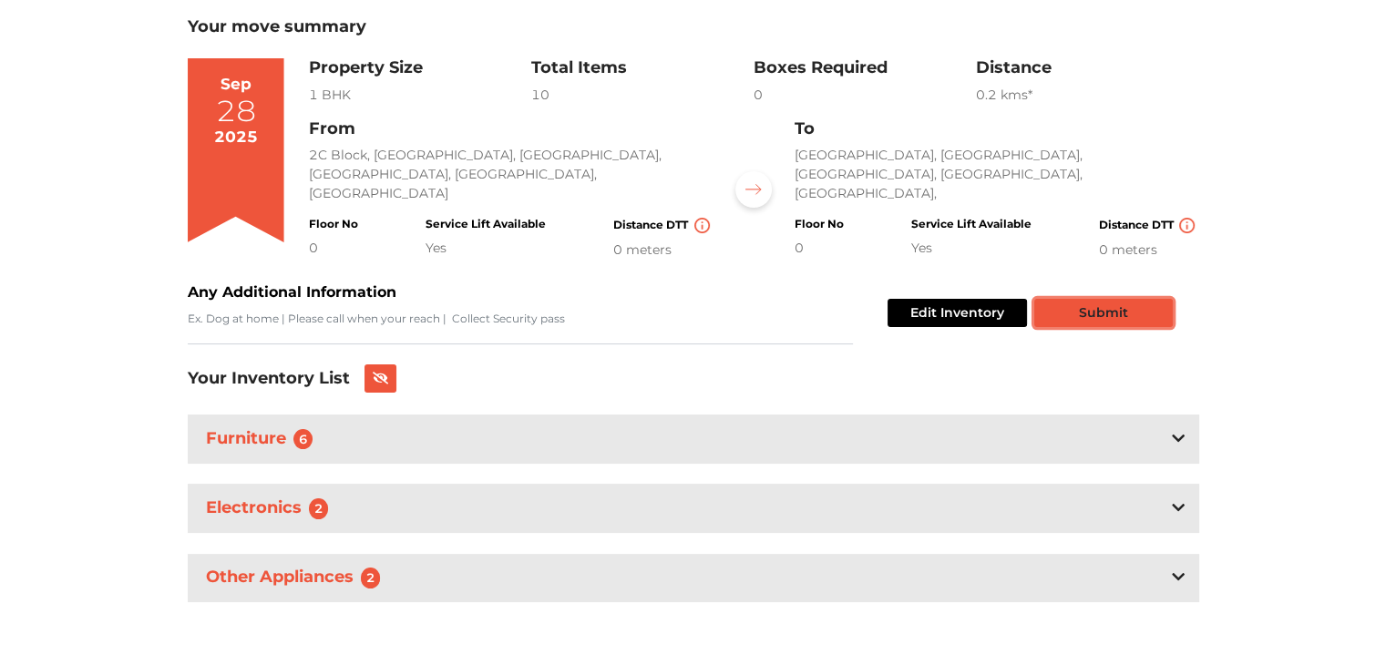
click at [1123, 315] on button "Submit" at bounding box center [1103, 313] width 139 height 28
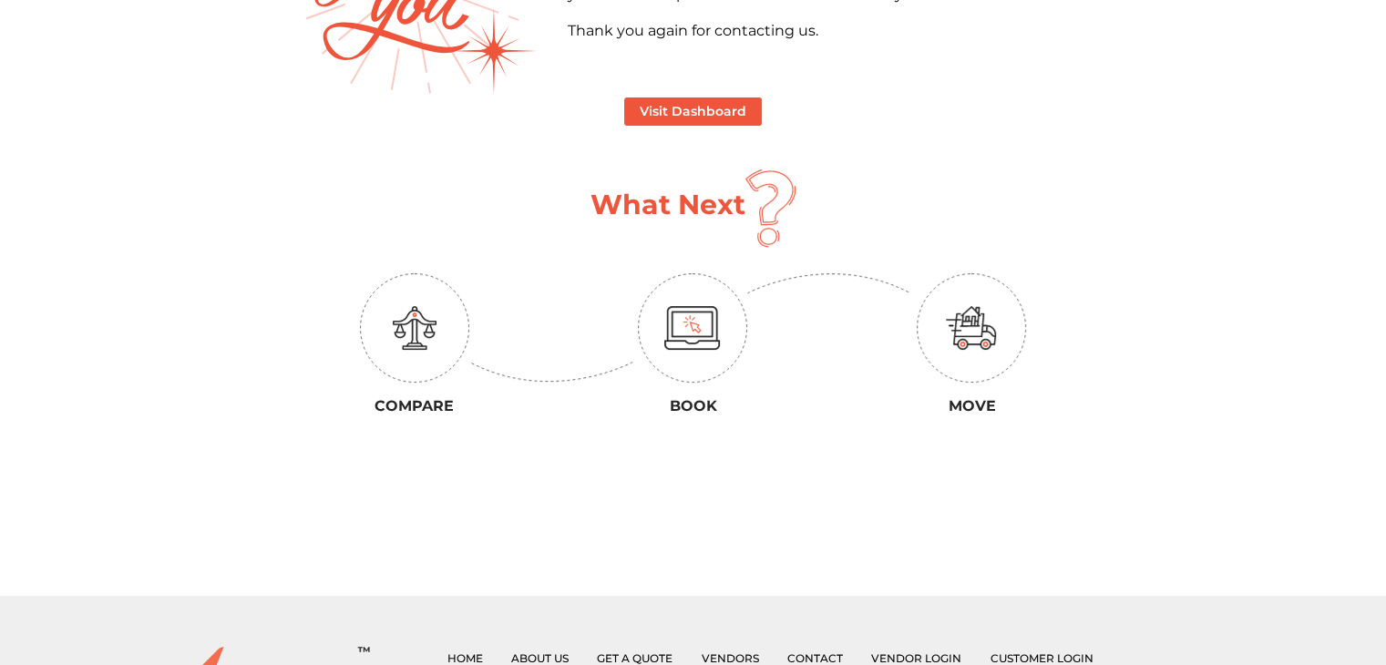
scroll to position [369, 0]
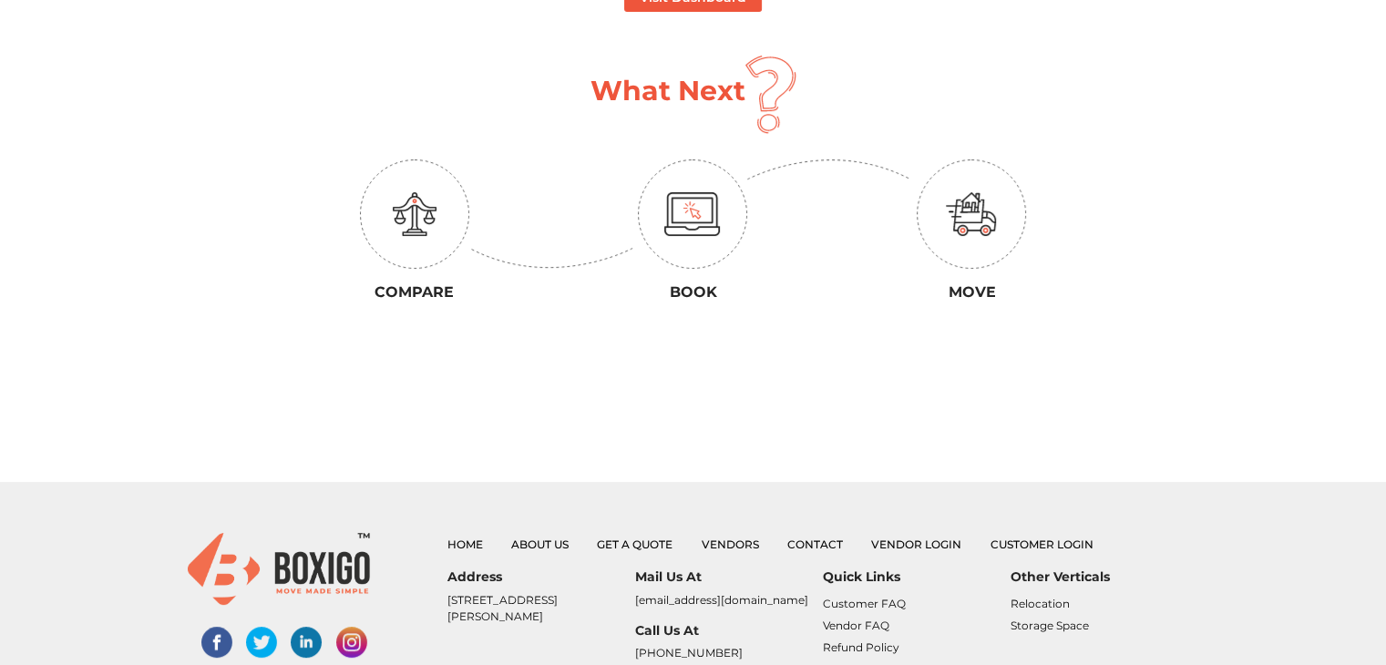
click at [435, 169] on div "Compare" at bounding box center [414, 221] width 279 height 174
click at [660, 207] on img at bounding box center [692, 213] width 109 height 109
drag, startPoint x: 352, startPoint y: 235, endPoint x: 390, endPoint y: 228, distance: 39.0
click at [390, 228] on div at bounding box center [414, 213] width 251 height 109
click at [390, 228] on img at bounding box center [414, 213] width 109 height 109
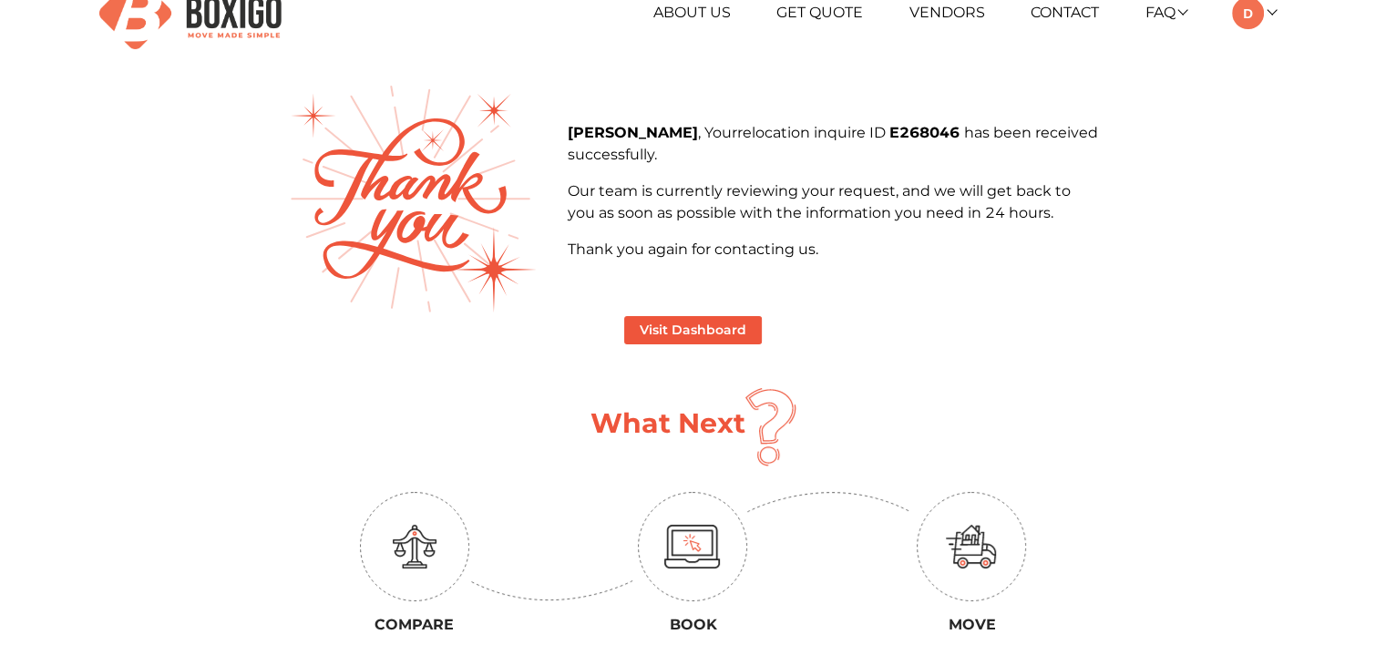
scroll to position [0, 0]
